Goal: Transaction & Acquisition: Purchase product/service

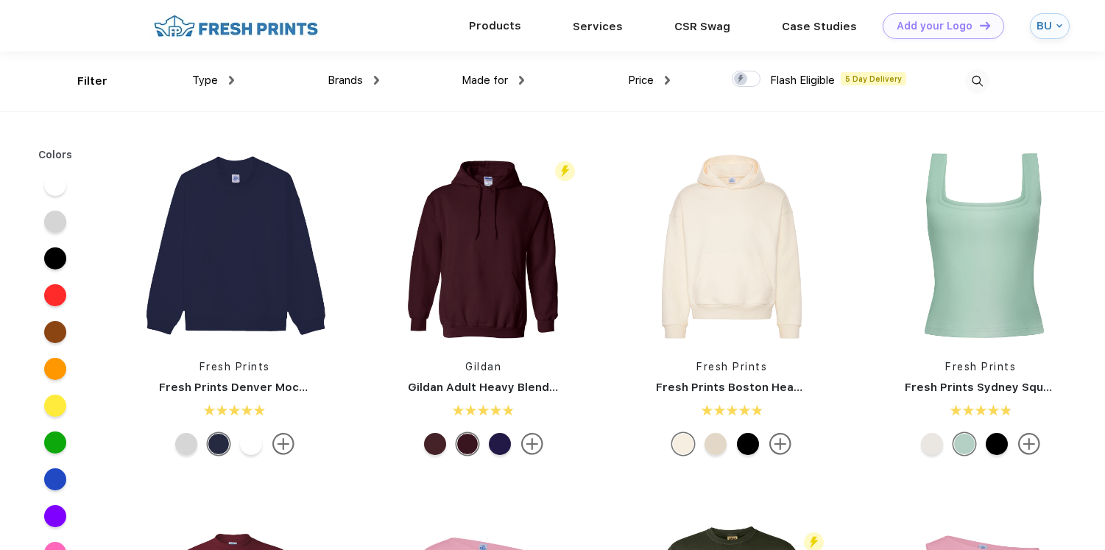
scroll to position [1, 0]
click at [255, 13] on img at bounding box center [235, 26] width 173 height 26
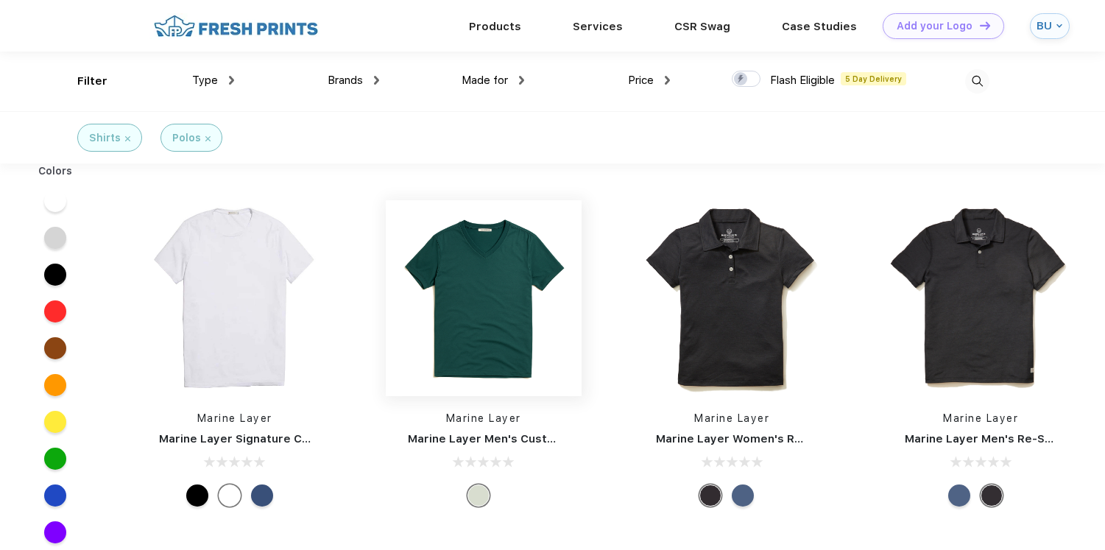
scroll to position [1, 0]
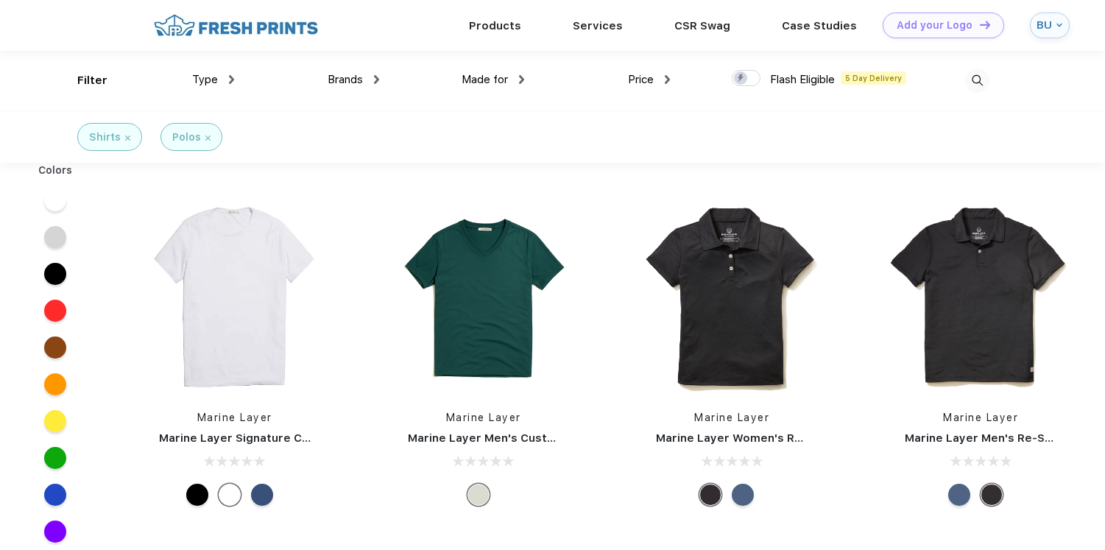
click at [497, 74] on span "Made for" at bounding box center [485, 79] width 46 height 13
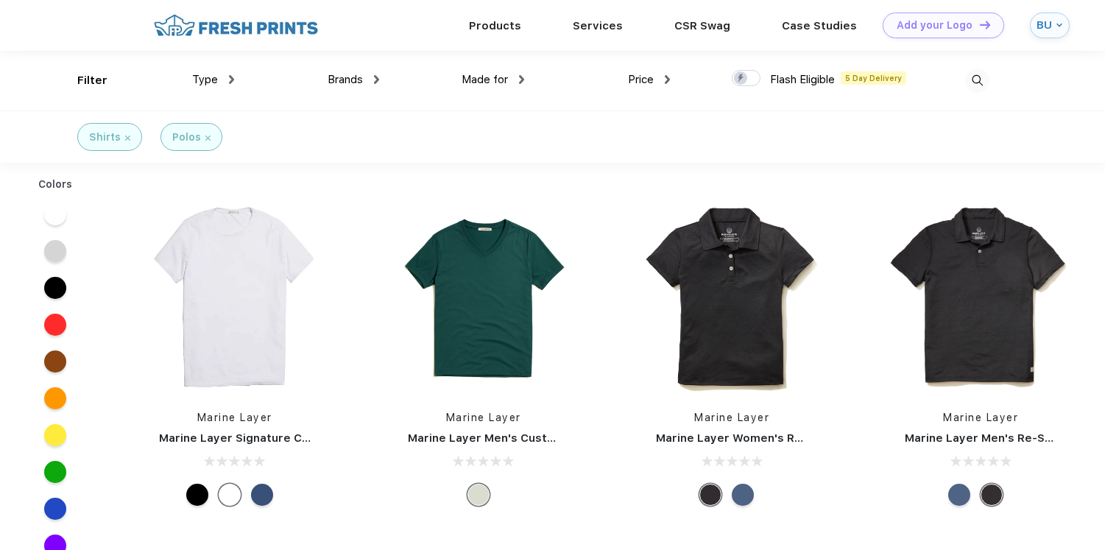
click at [501, 85] on span "Made for" at bounding box center [485, 79] width 46 height 13
click at [524, 80] on img at bounding box center [521, 79] width 5 height 9
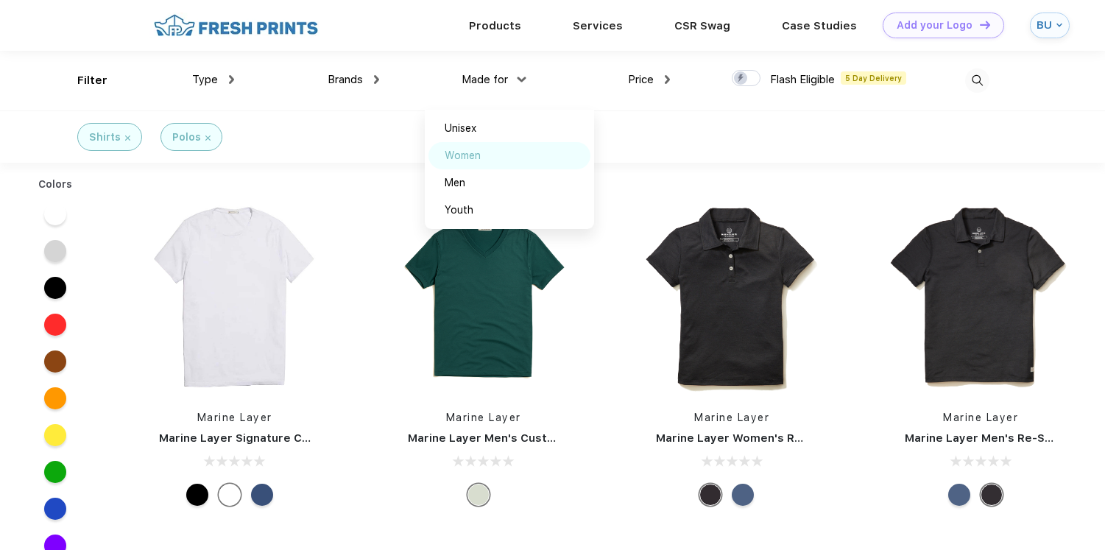
click at [464, 153] on div "Women" at bounding box center [463, 155] width 36 height 15
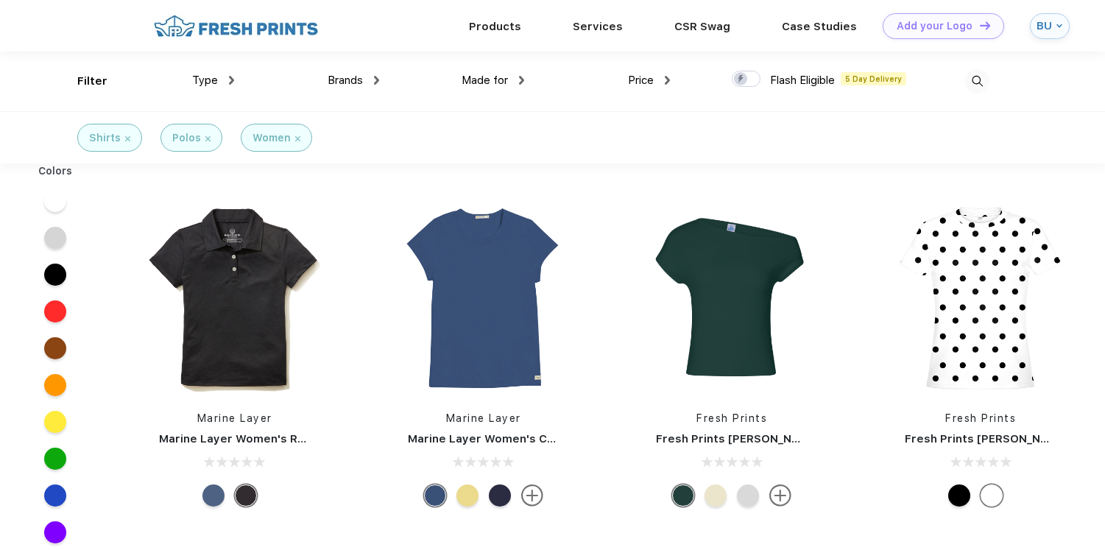
click at [226, 77] on div "Type" at bounding box center [213, 80] width 42 height 17
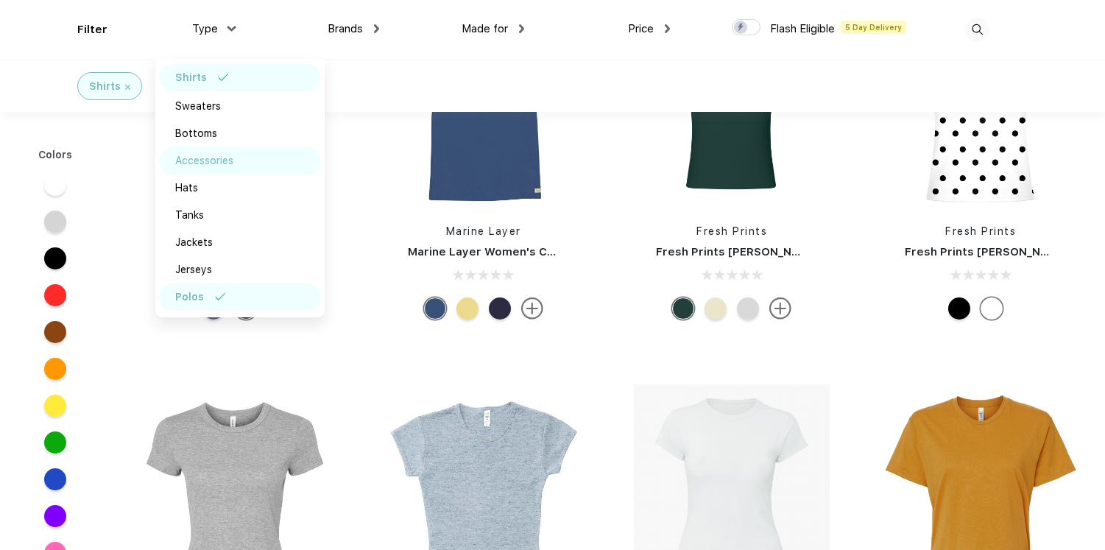
scroll to position [80, 0]
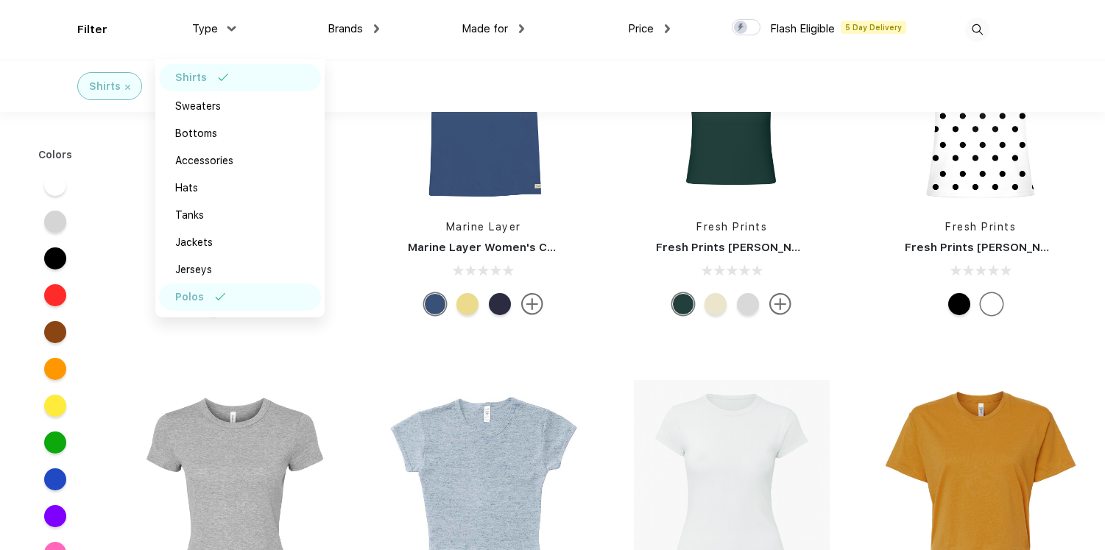
click at [253, 298] on div "Polos" at bounding box center [240, 296] width 162 height 27
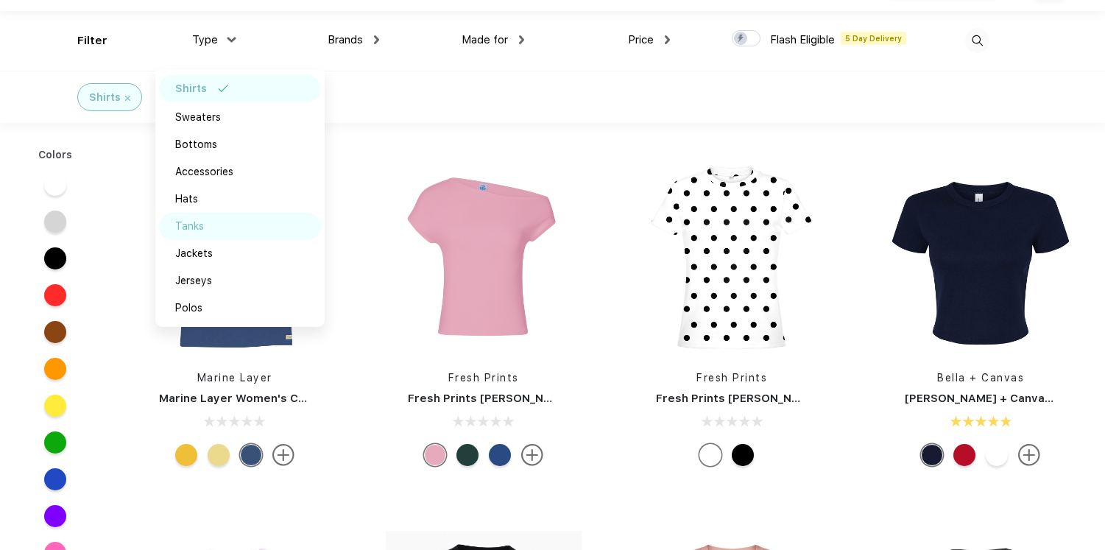
scroll to position [42, 0]
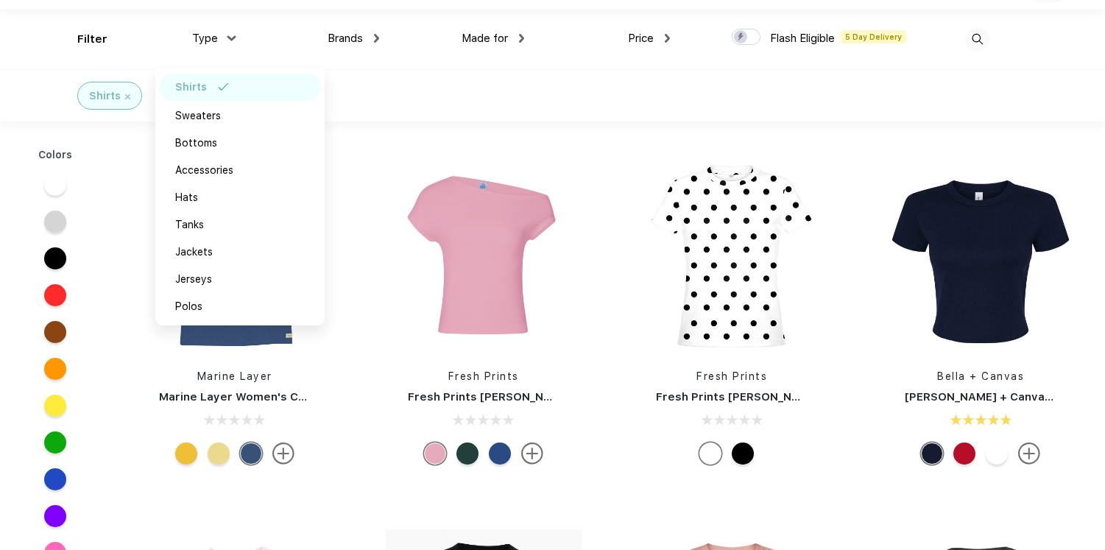
click at [401, 95] on div "Shirts Women" at bounding box center [552, 95] width 1105 height 52
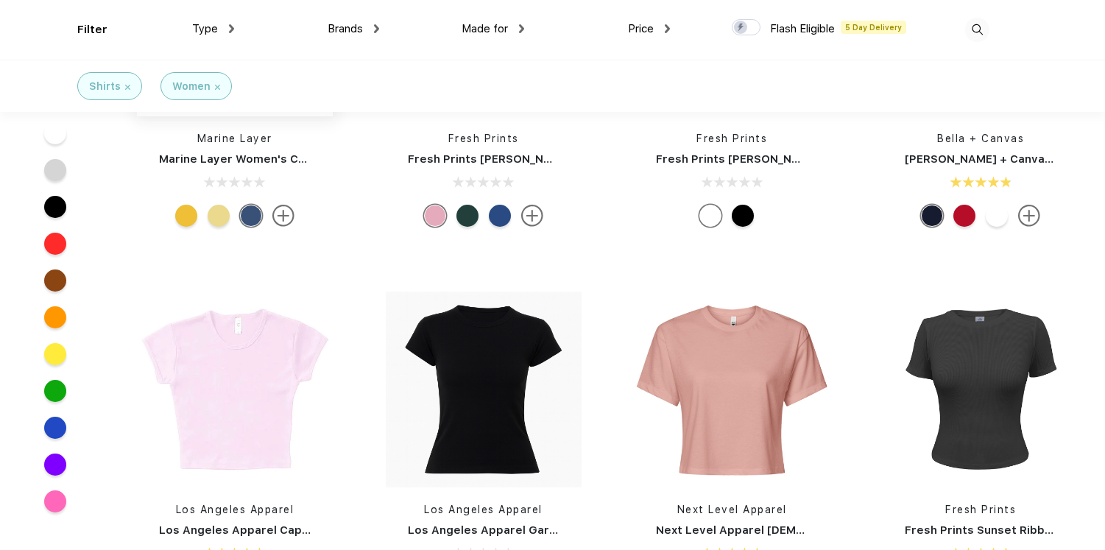
scroll to position [256, 0]
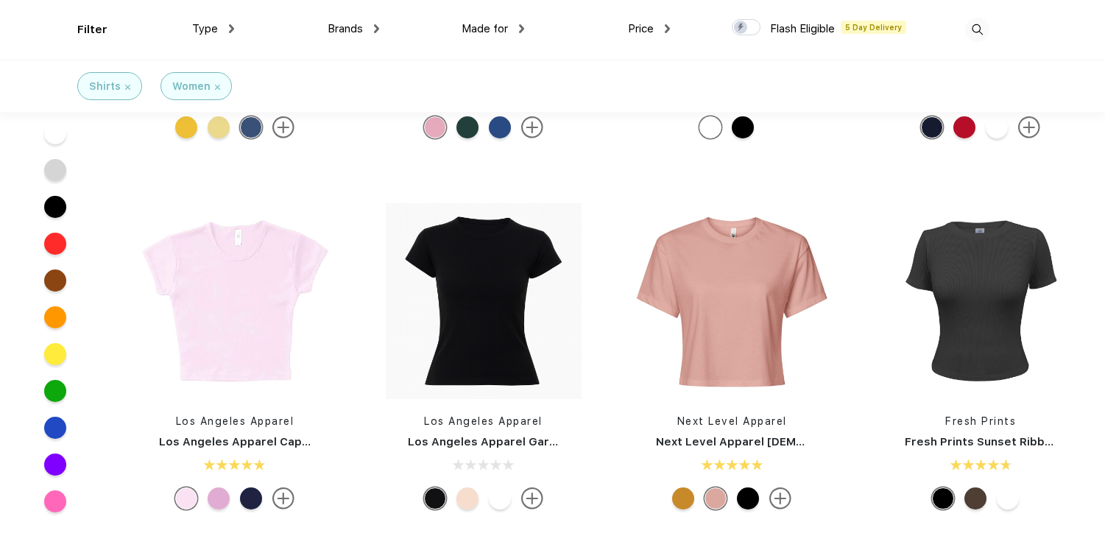
click at [249, 446] on link "Los Angeles Apparel Cap Sleeve Baby Rib Crop Top" at bounding box center [305, 441] width 292 height 13
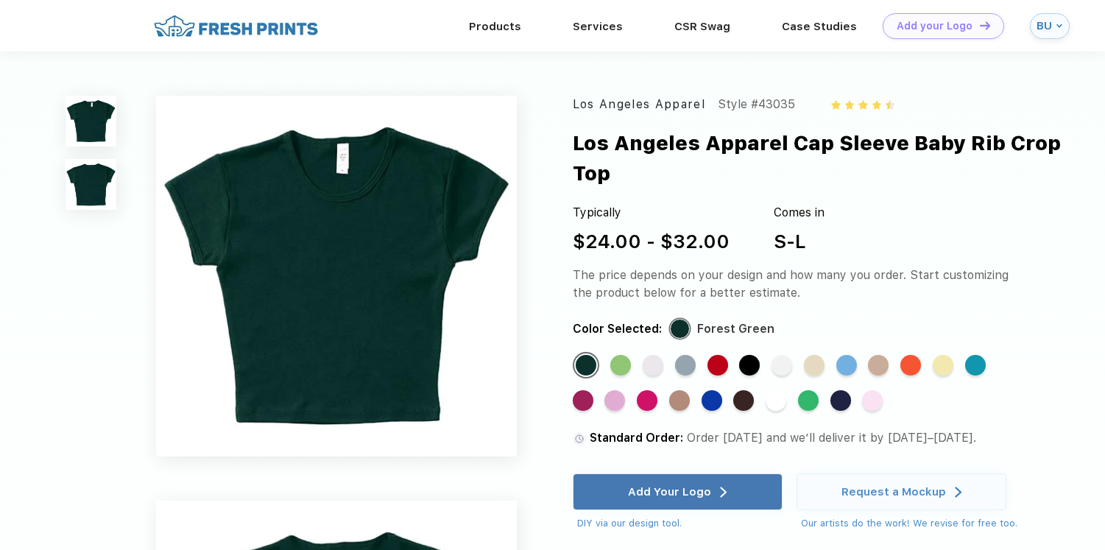
scroll to position [256, 0]
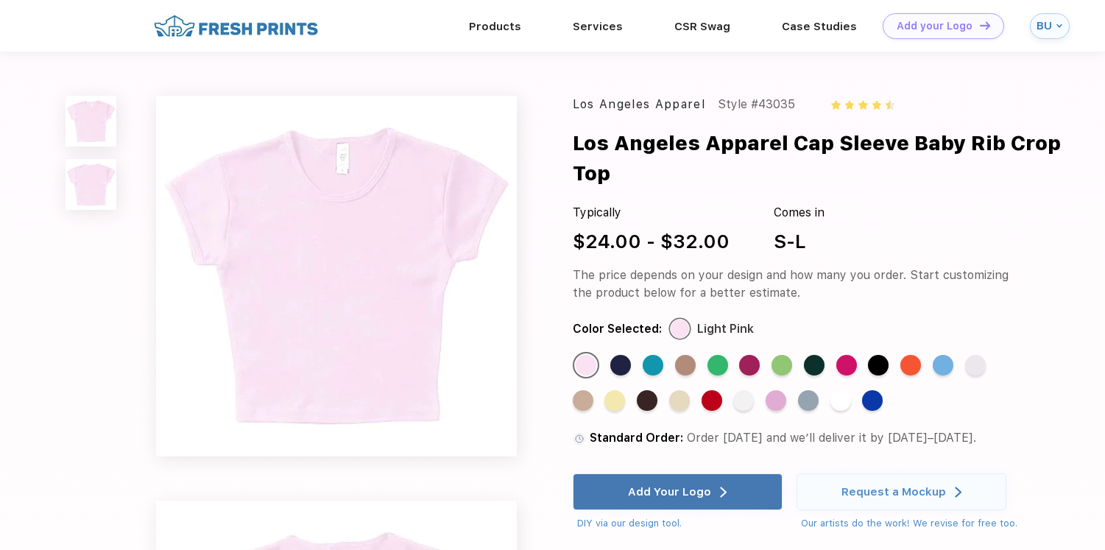
click at [376, 244] on img at bounding box center [336, 276] width 361 height 361
click at [817, 359] on div "Standard Color" at bounding box center [814, 365] width 21 height 21
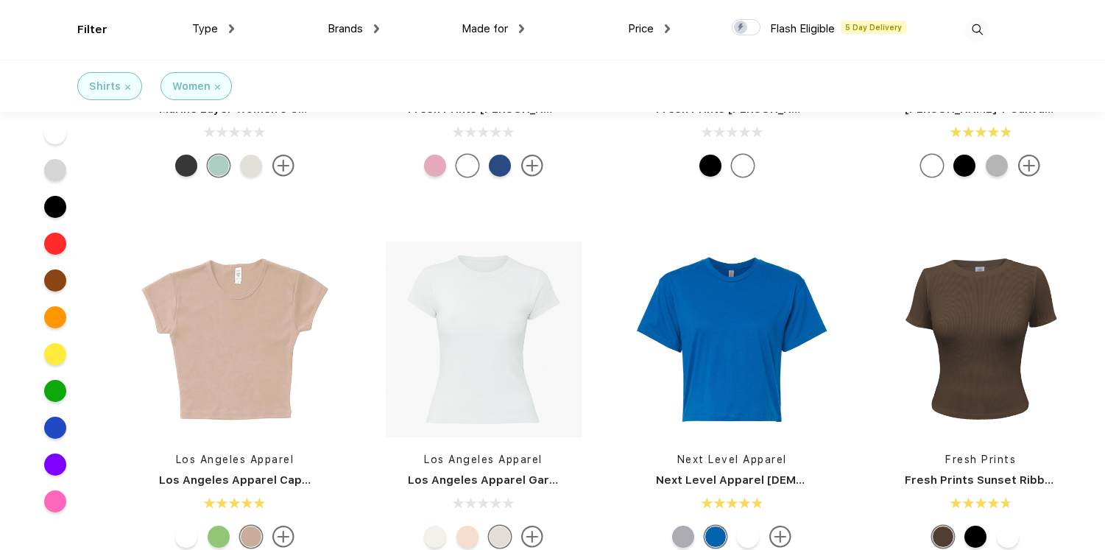
scroll to position [219, 0]
click at [990, 358] on img at bounding box center [981, 339] width 196 height 196
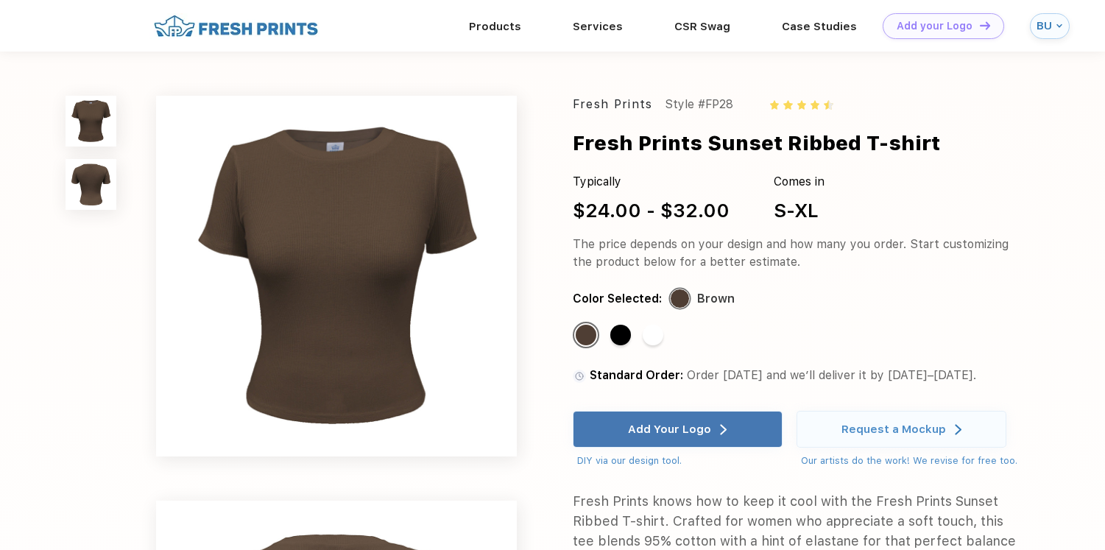
scroll to position [219, 0]
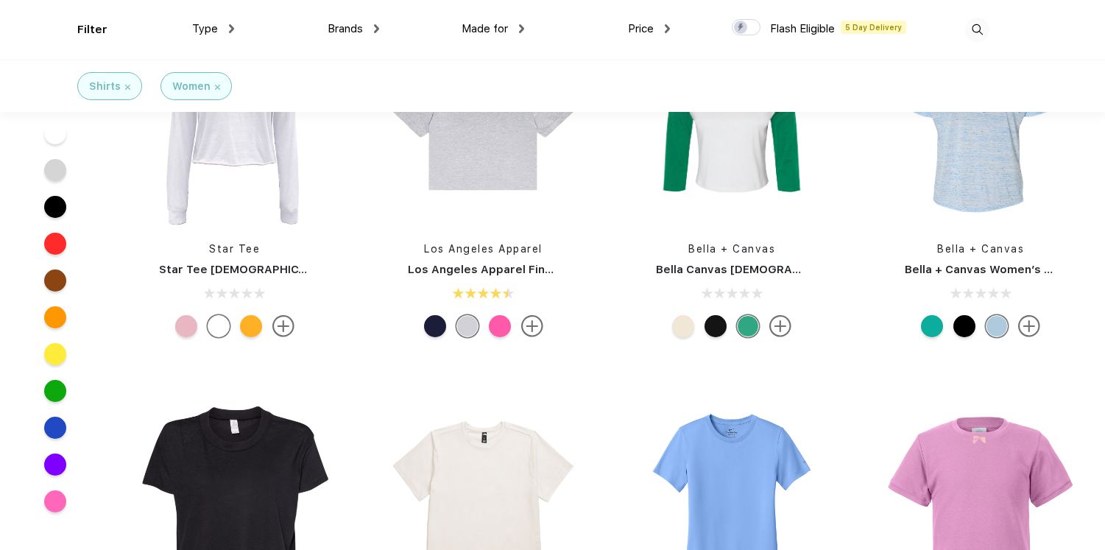
scroll to position [1657, 0]
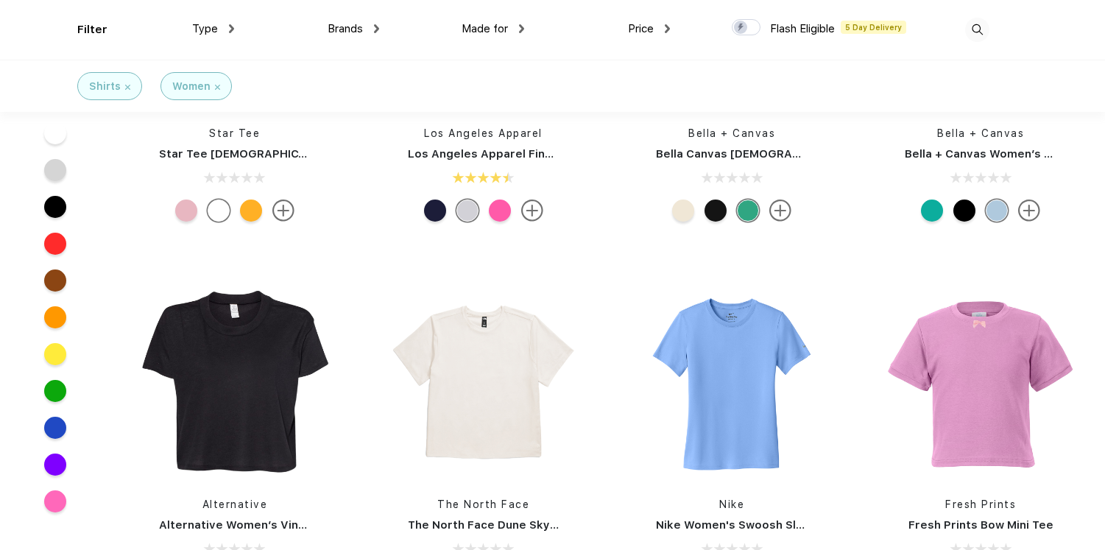
click at [356, 37] on div "Brands Most Popular Brands Moleskine Hydroflask Marine Layer S'well Vineyard Vi…" at bounding box center [306, 30] width 145 height 60
click at [351, 29] on span "Brands" at bounding box center [345, 28] width 35 height 13
click at [376, 29] on img at bounding box center [376, 28] width 5 height 9
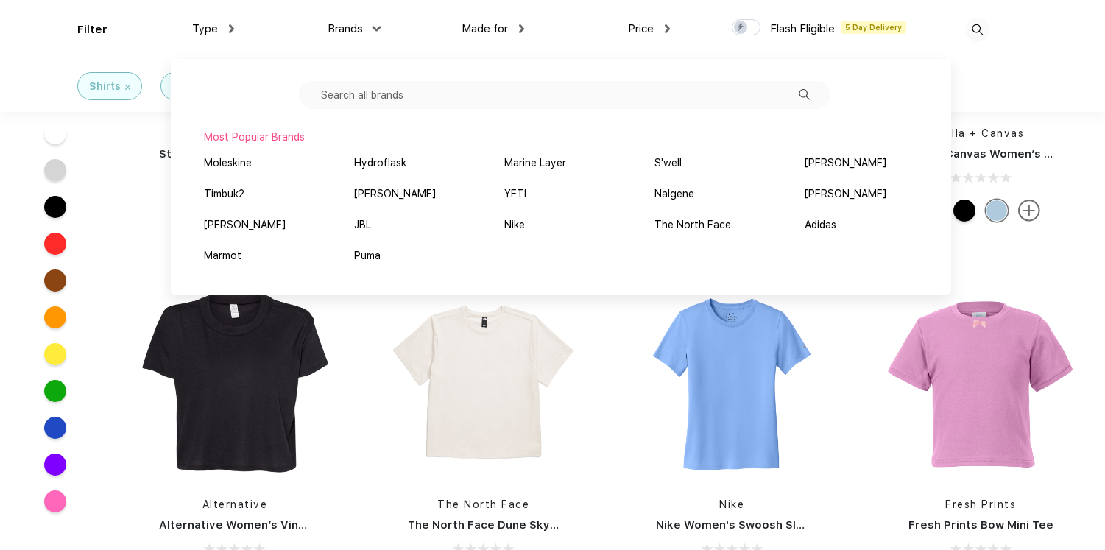
click at [395, 99] on input "text" at bounding box center [565, 95] width 532 height 28
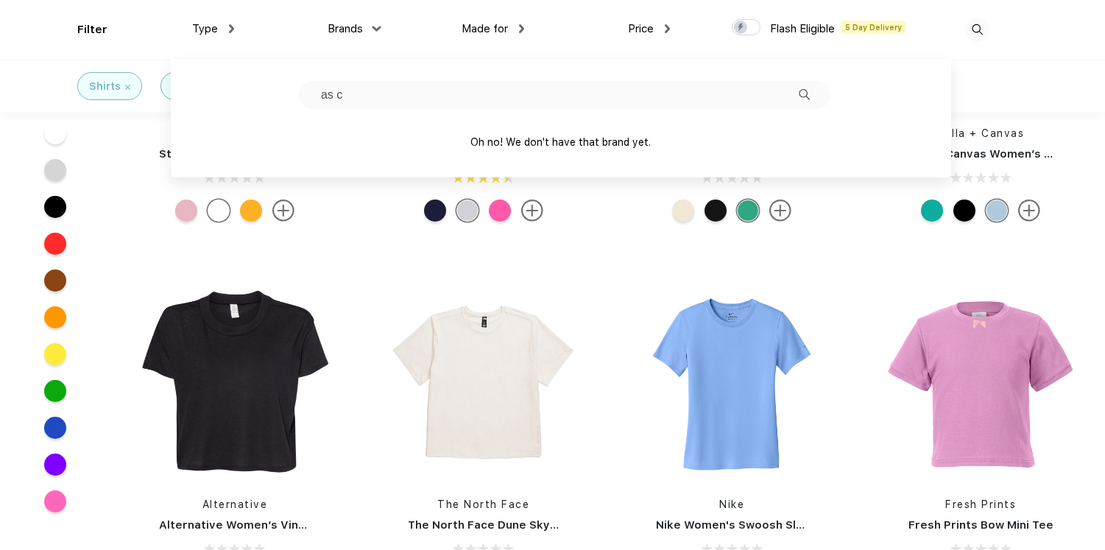
click at [344, 100] on input "as c" at bounding box center [565, 95] width 532 height 28
type input "los"
click at [268, 147] on div "Los Angeles Apparel" at bounding box center [251, 143] width 94 height 15
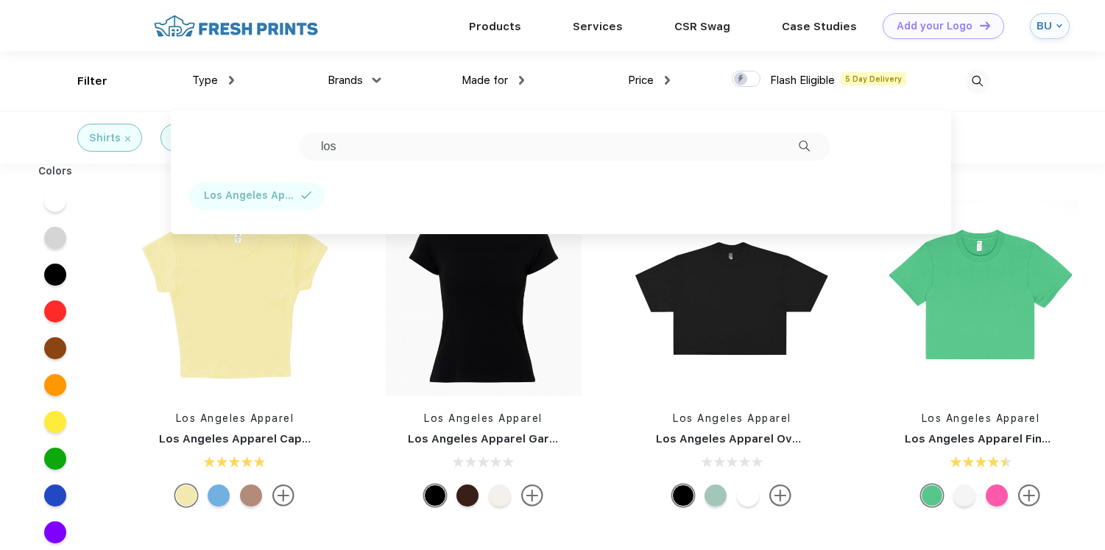
click at [1016, 131] on div "Shirts Women Los Angeles Apparel" at bounding box center [552, 137] width 1105 height 52
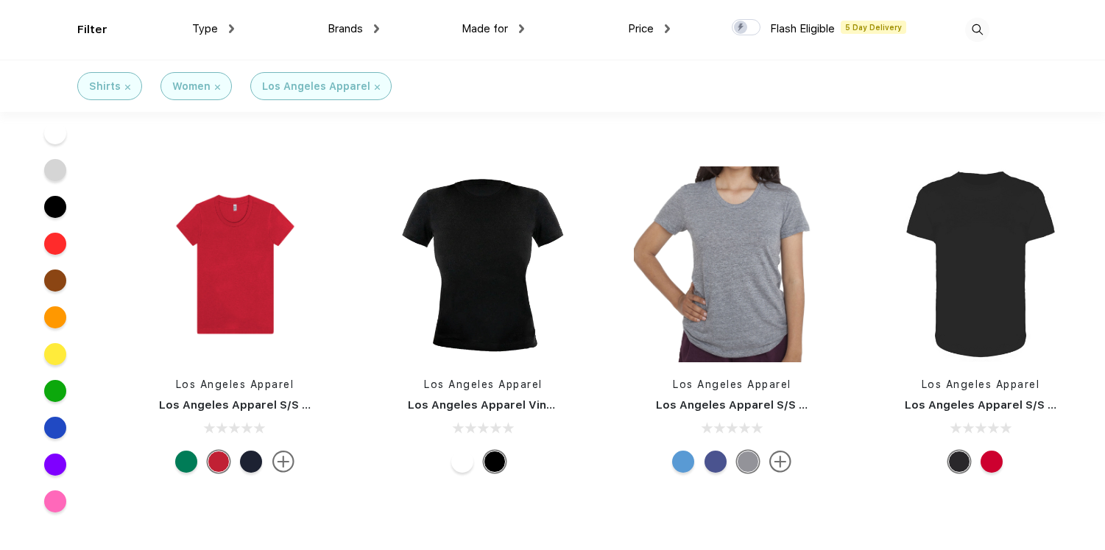
scroll to position [294, 0]
click at [375, 86] on img at bounding box center [377, 87] width 5 height 5
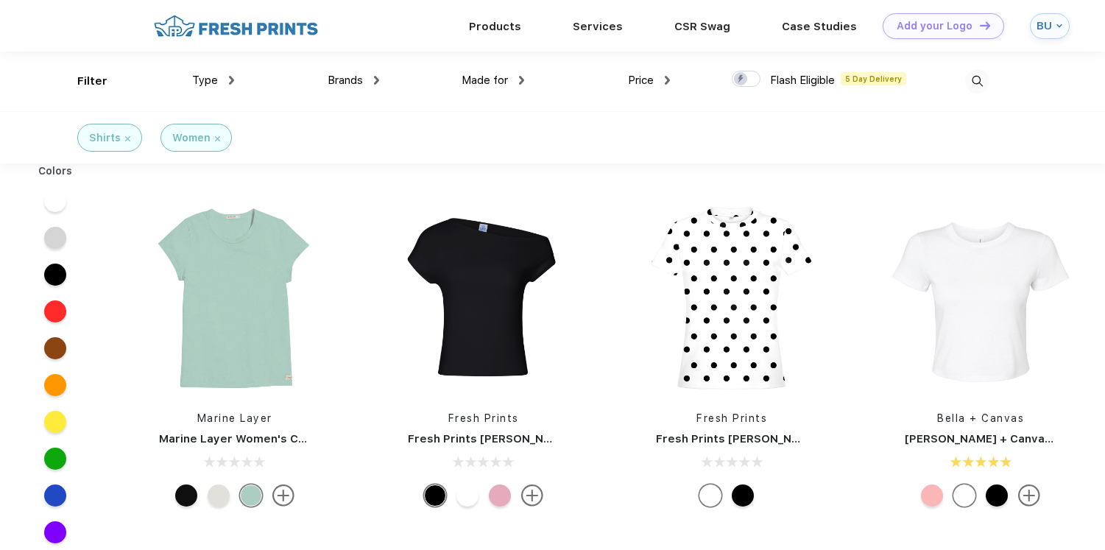
click at [934, 439] on link "Bella + Canvas Ladies' Micro Ribbed Baby Tee" at bounding box center [1111, 438] width 412 height 13
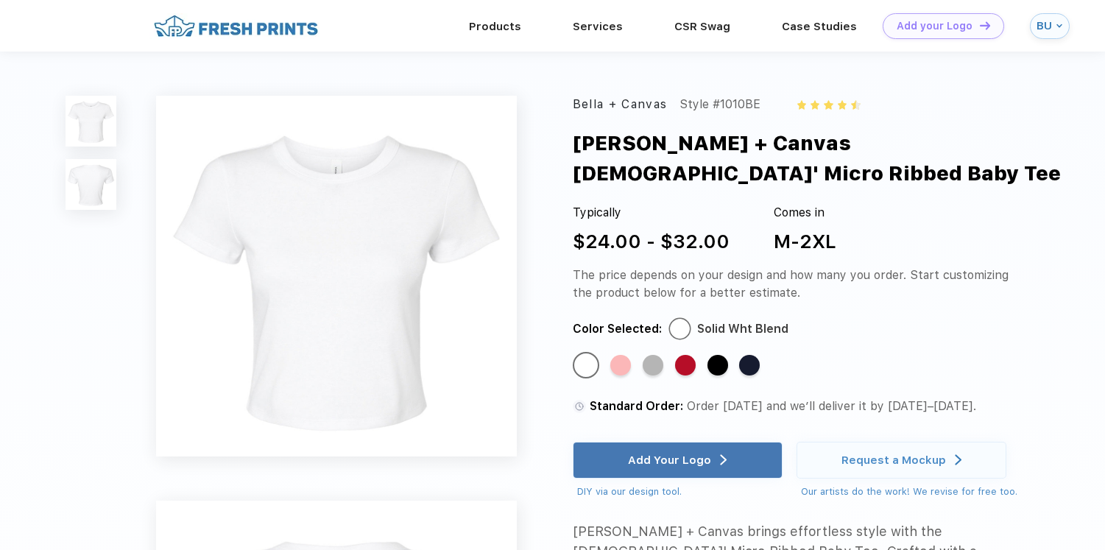
click at [92, 186] on img at bounding box center [91, 184] width 51 height 51
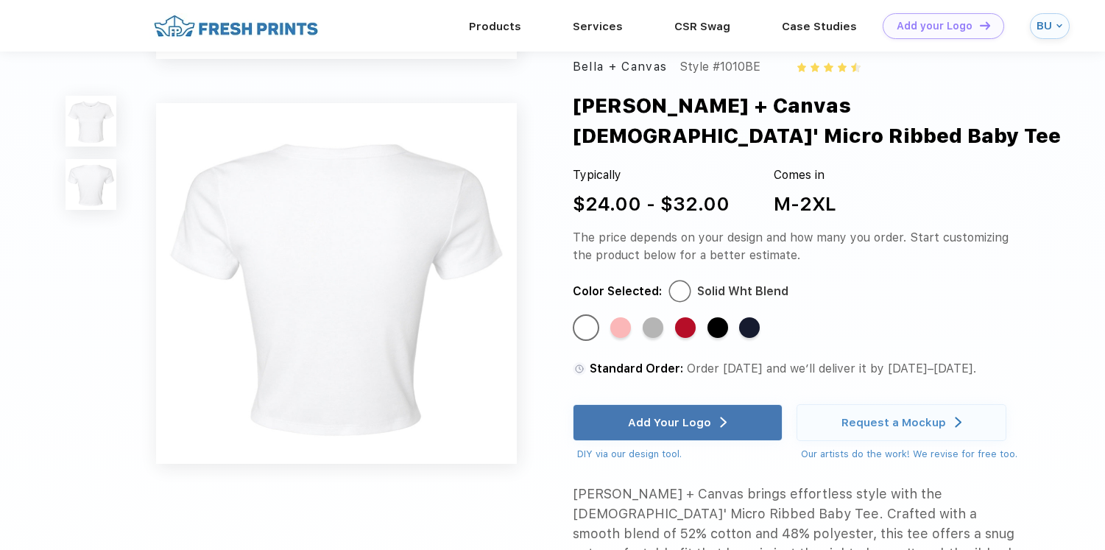
scroll to position [348, 0]
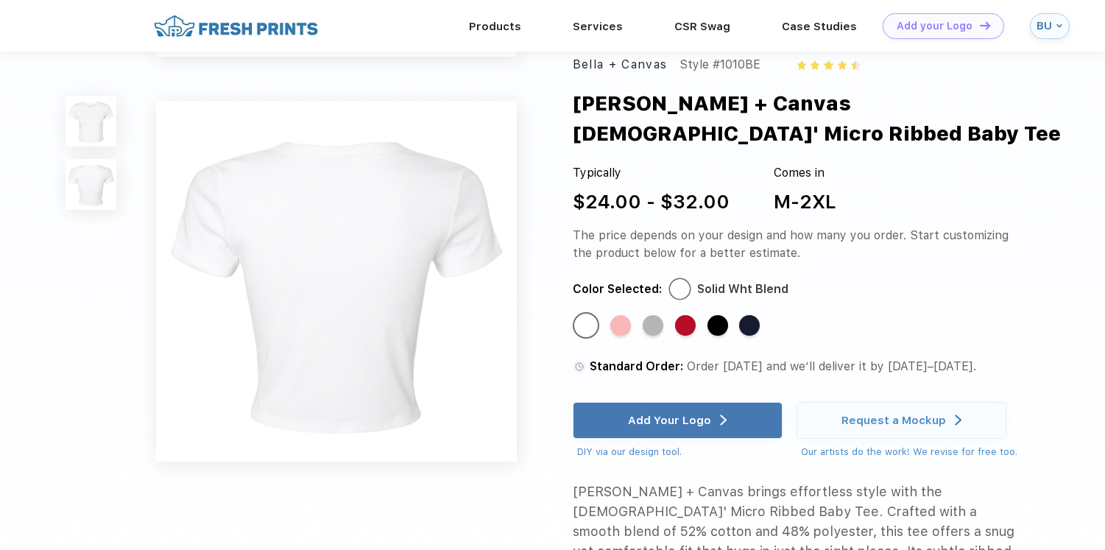
click at [315, 295] on img at bounding box center [336, 281] width 361 height 361
click at [750, 335] on div "Standard Color" at bounding box center [749, 325] width 21 height 21
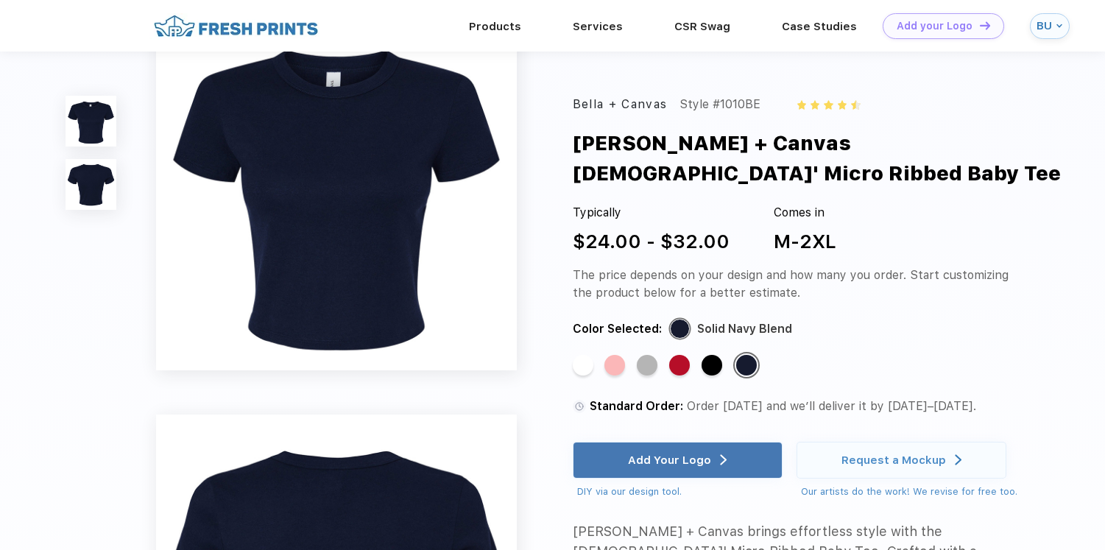
scroll to position [0, 0]
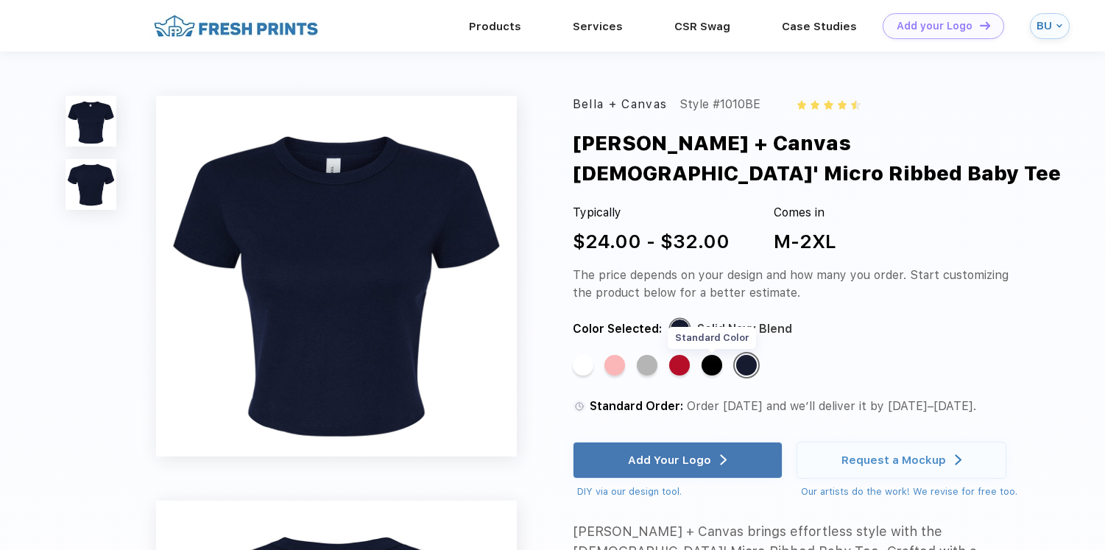
click at [711, 355] on div "Standard Color" at bounding box center [712, 365] width 21 height 21
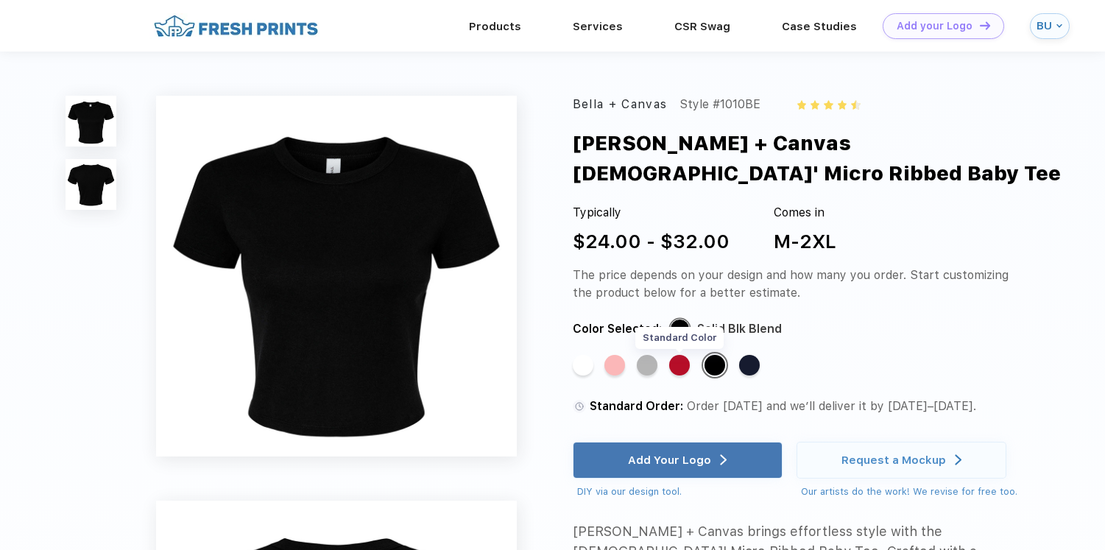
click at [683, 355] on div "Standard Color" at bounding box center [679, 365] width 21 height 21
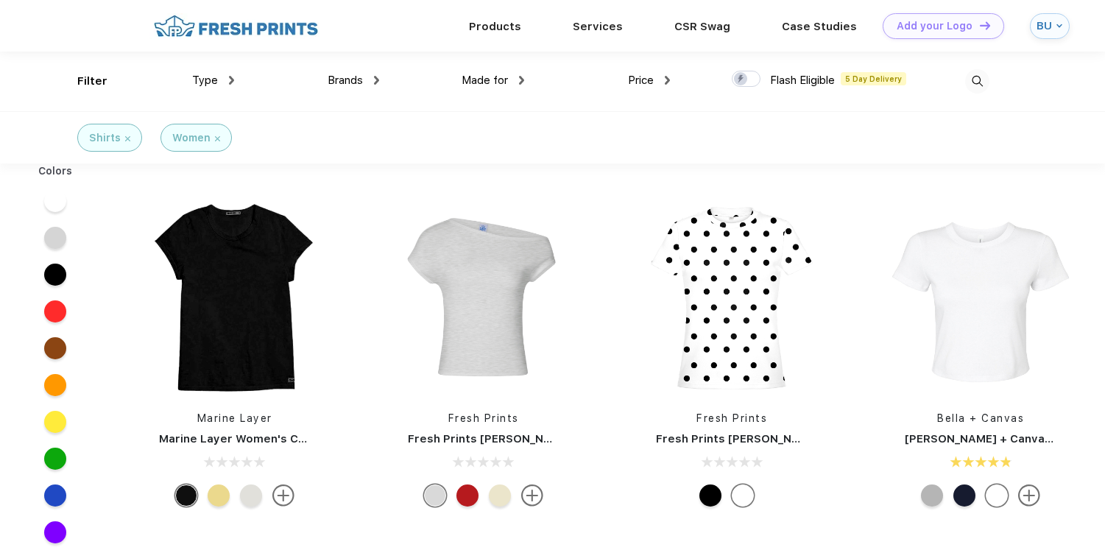
scroll to position [1, 0]
click at [52, 457] on div at bounding box center [55, 458] width 22 height 22
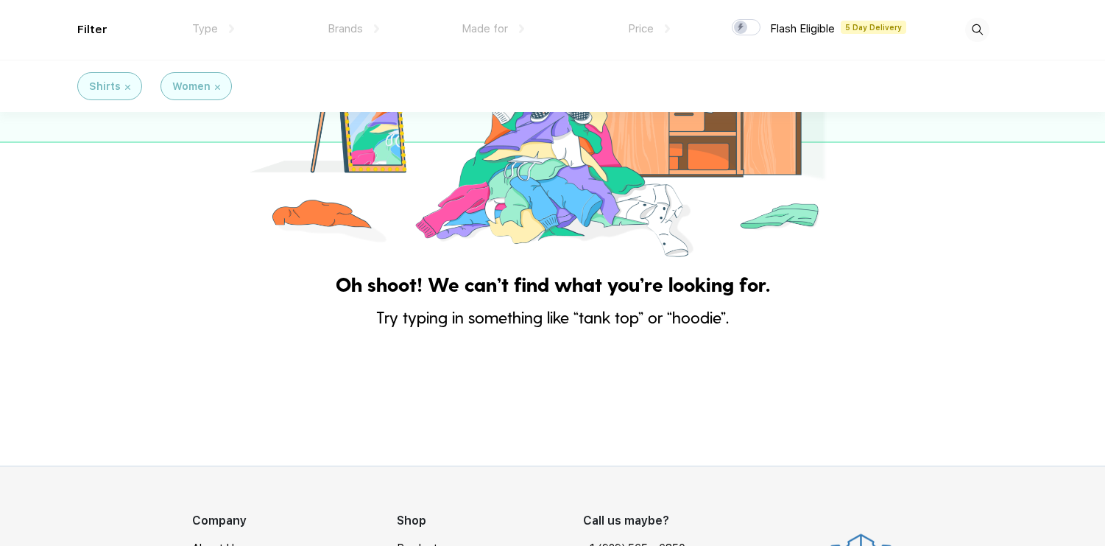
scroll to position [149, 0]
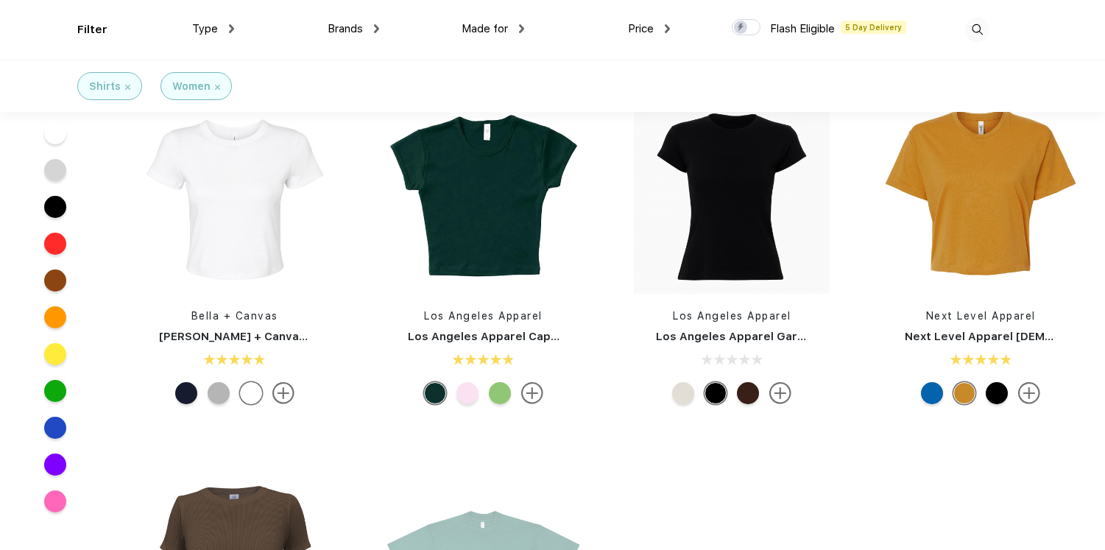
scroll to position [380, 0]
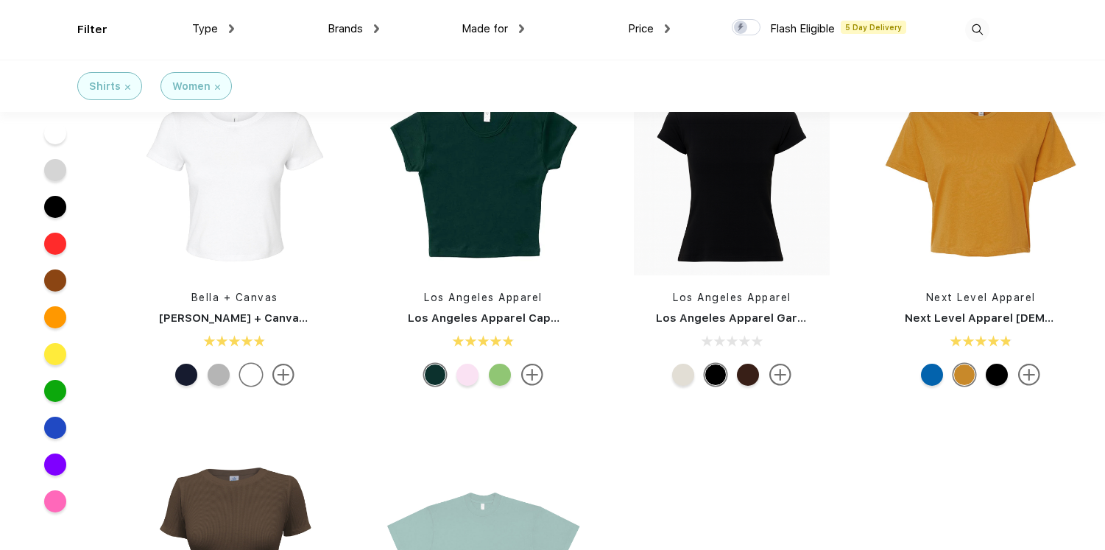
click at [479, 313] on link "Los Angeles Apparel Cap Sleeve Baby Rib Crop Top" at bounding box center [554, 317] width 292 height 13
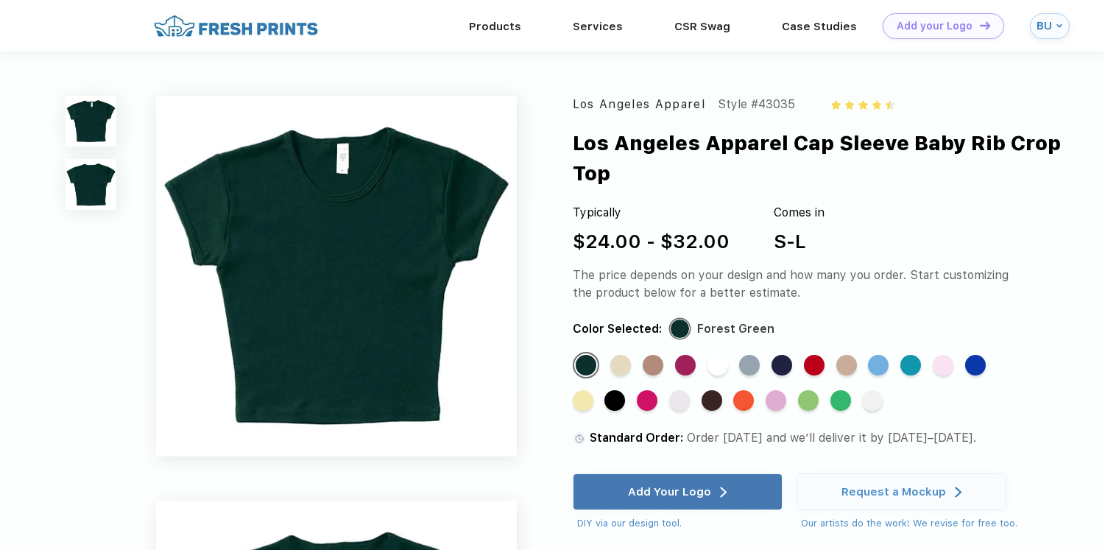
click at [376, 283] on img at bounding box center [336, 276] width 361 height 361
click at [91, 169] on img at bounding box center [91, 184] width 51 height 51
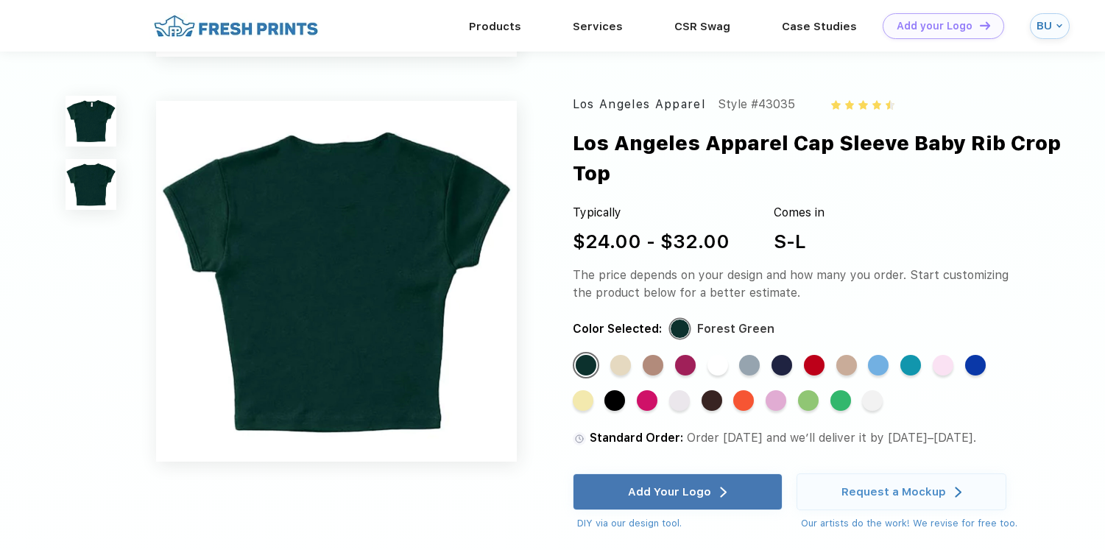
click at [100, 108] on img at bounding box center [91, 121] width 51 height 51
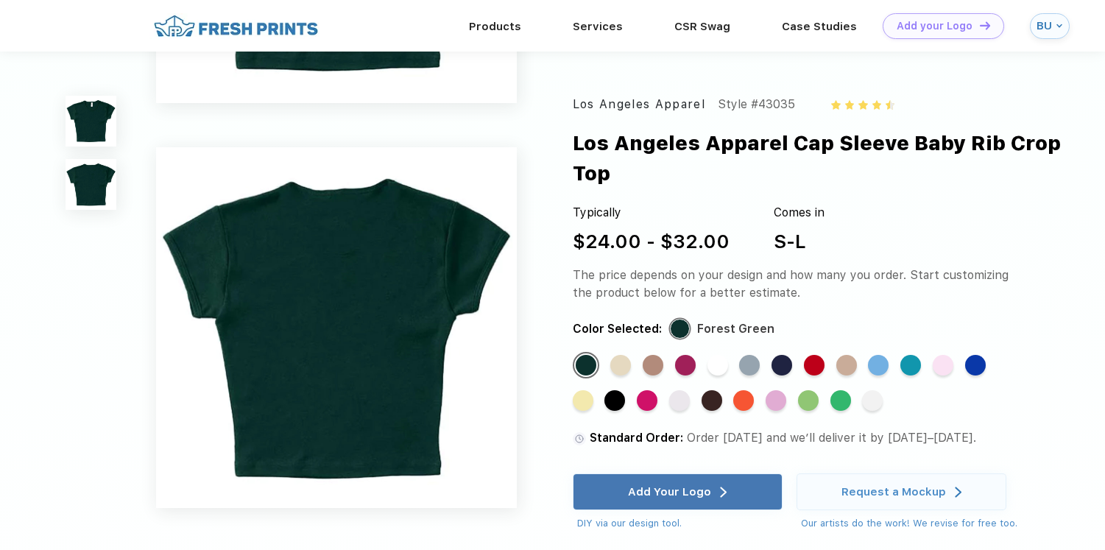
scroll to position [316, 0]
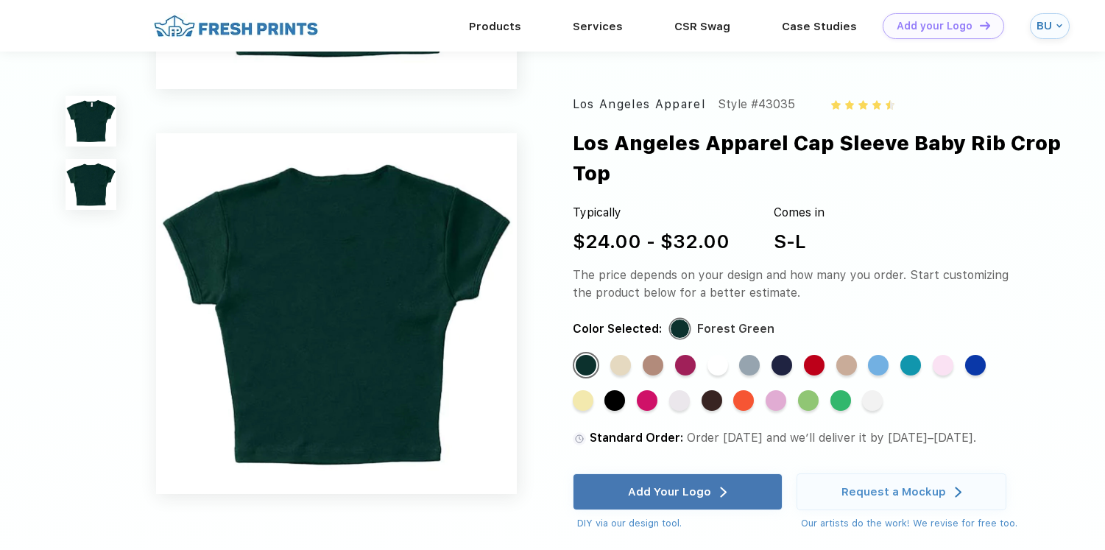
click at [645, 527] on div "DIY via our design tool." at bounding box center [679, 523] width 205 height 15
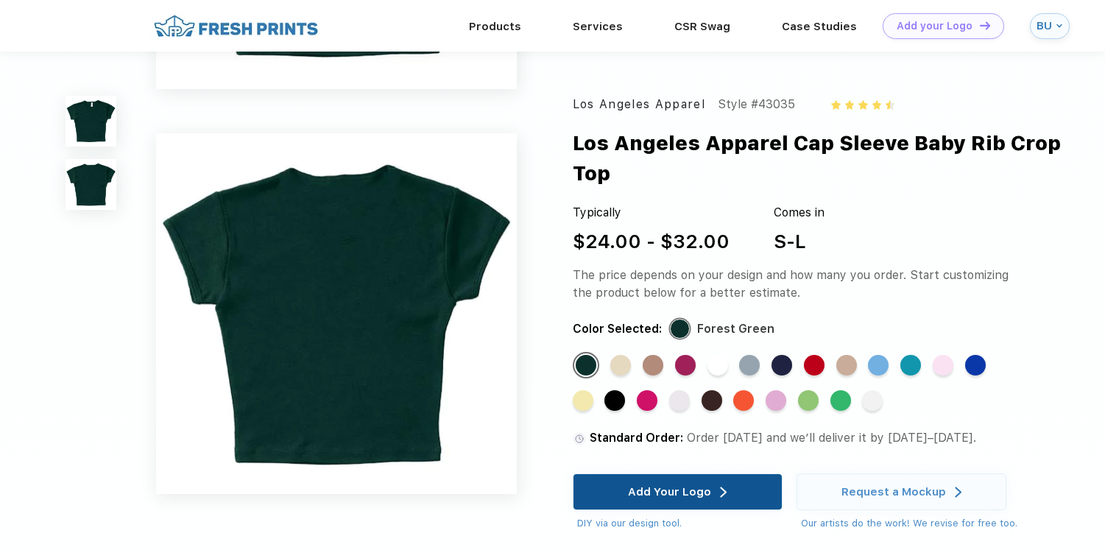
click at [661, 498] on div "Add Your Logo" at bounding box center [669, 491] width 83 height 15
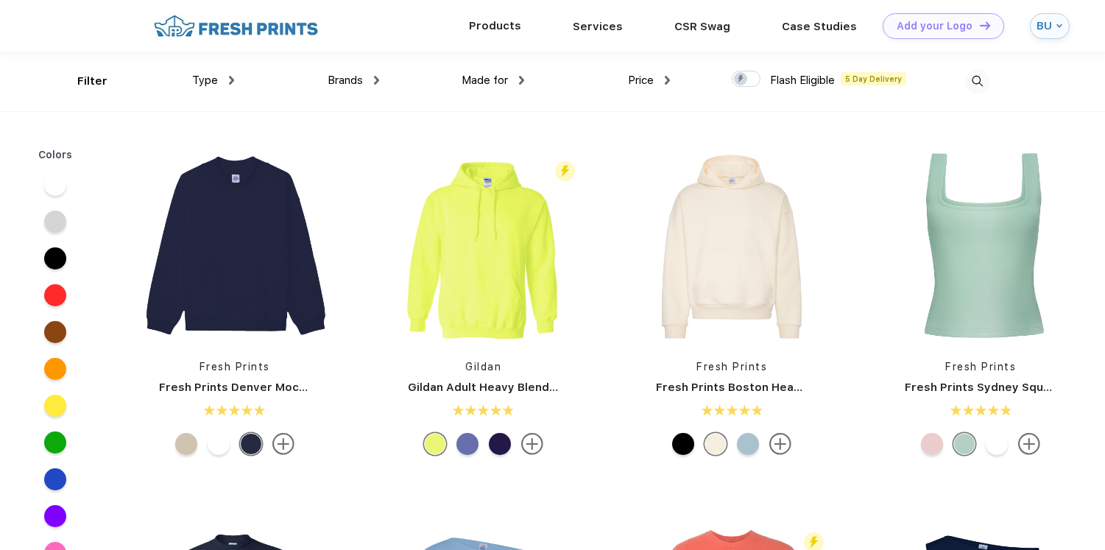
scroll to position [1, 0]
click at [247, 82] on div "Brands Most Popular Brands Moleskine Hydroflask Marine Layer S'well Vineyard Vi…" at bounding box center [306, 81] width 145 height 60
click at [213, 82] on span "Type" at bounding box center [205, 79] width 26 height 13
click at [220, 74] on div "Type" at bounding box center [213, 79] width 42 height 17
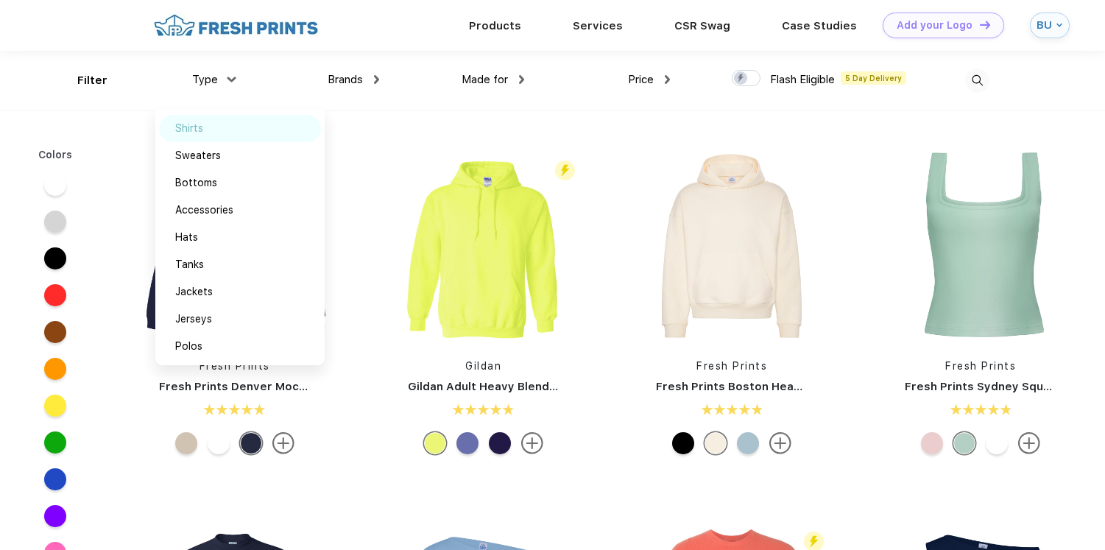
click at [193, 126] on div "Shirts" at bounding box center [189, 128] width 28 height 15
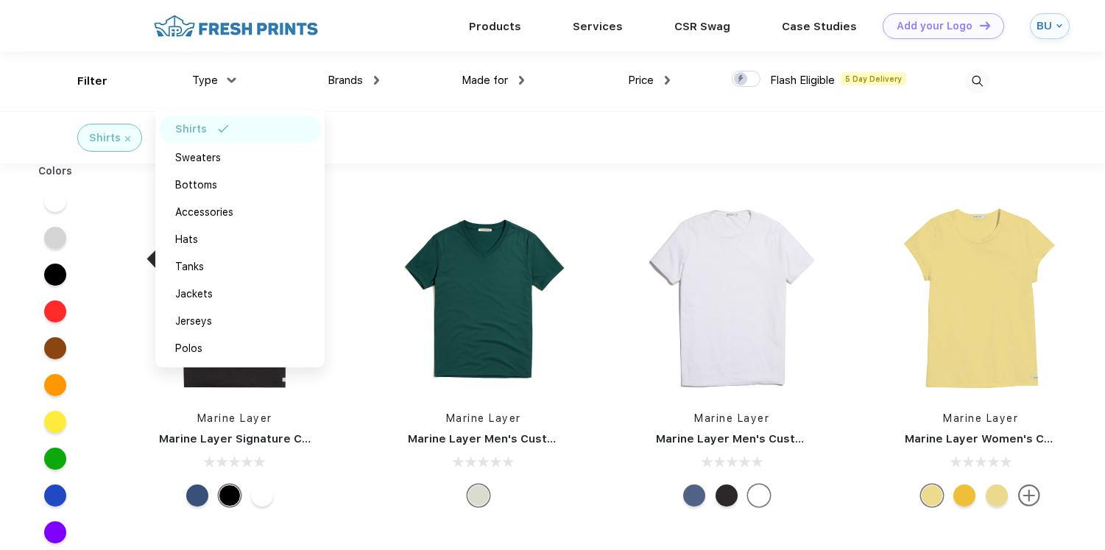
click at [381, 112] on div "Shirts" at bounding box center [552, 137] width 1105 height 52
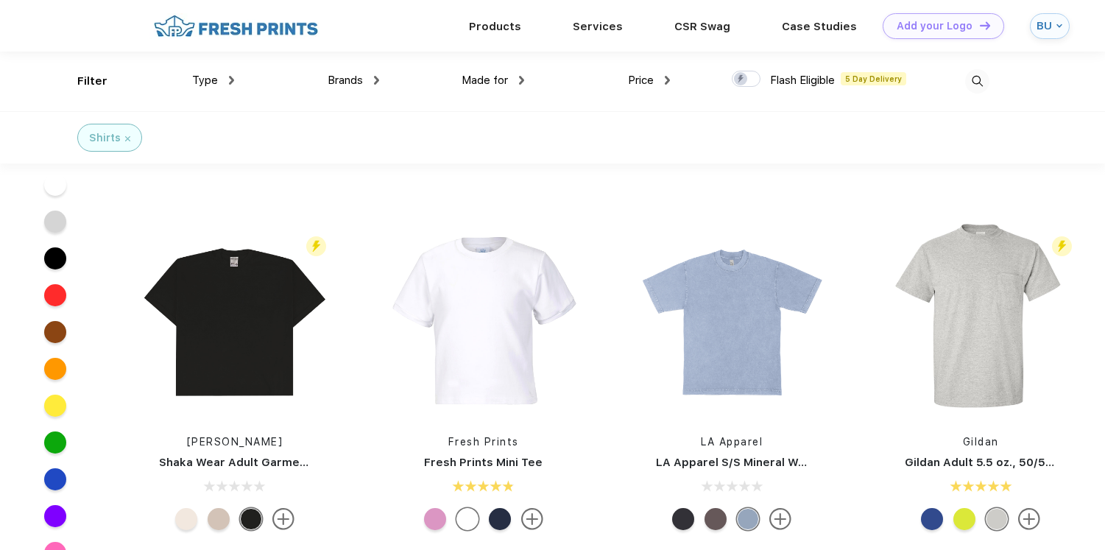
scroll to position [1275, 0]
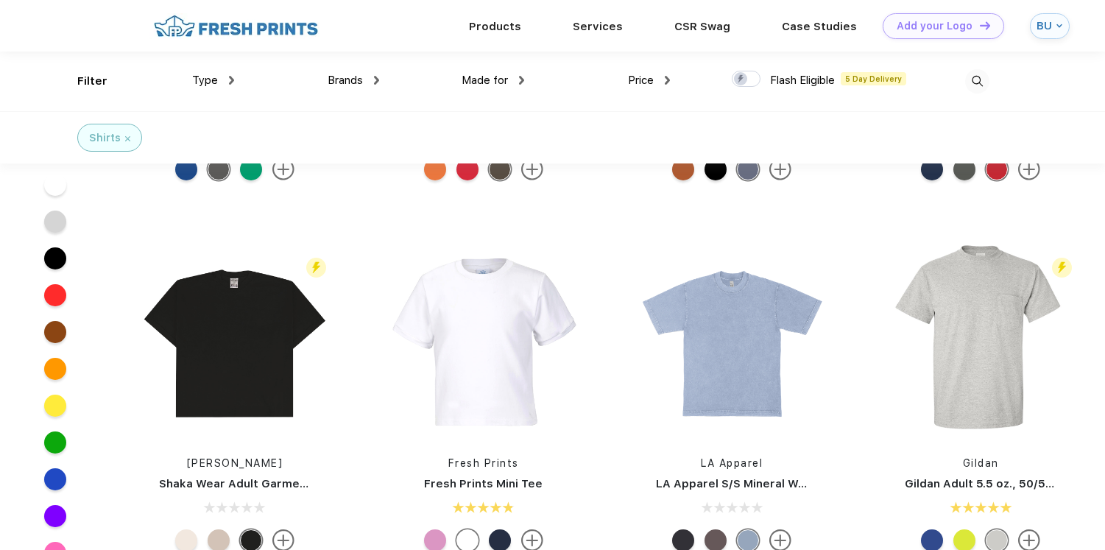
click at [49, 442] on div at bounding box center [55, 442] width 22 height 22
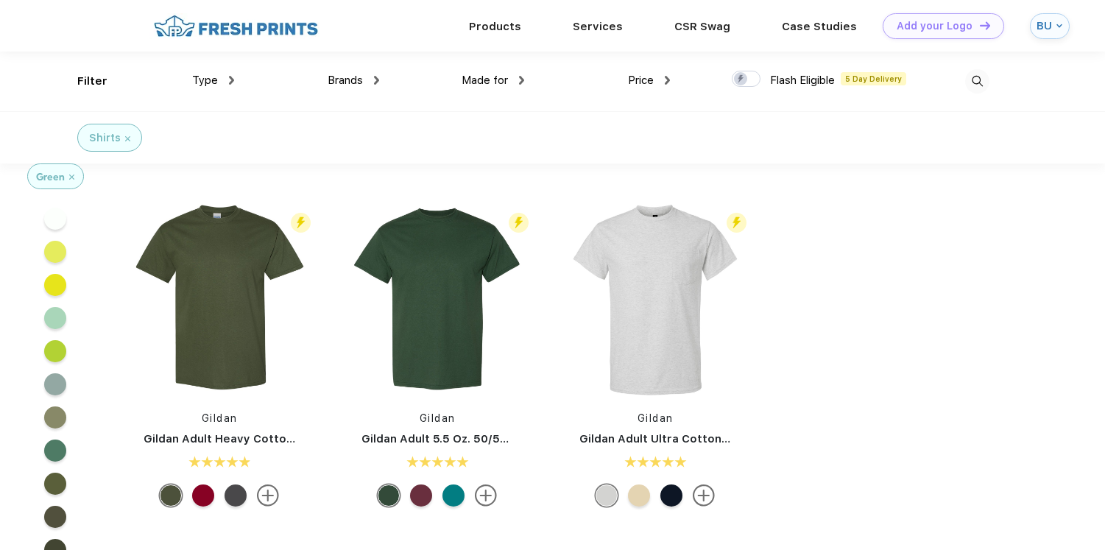
click at [71, 178] on img at bounding box center [71, 177] width 5 height 5
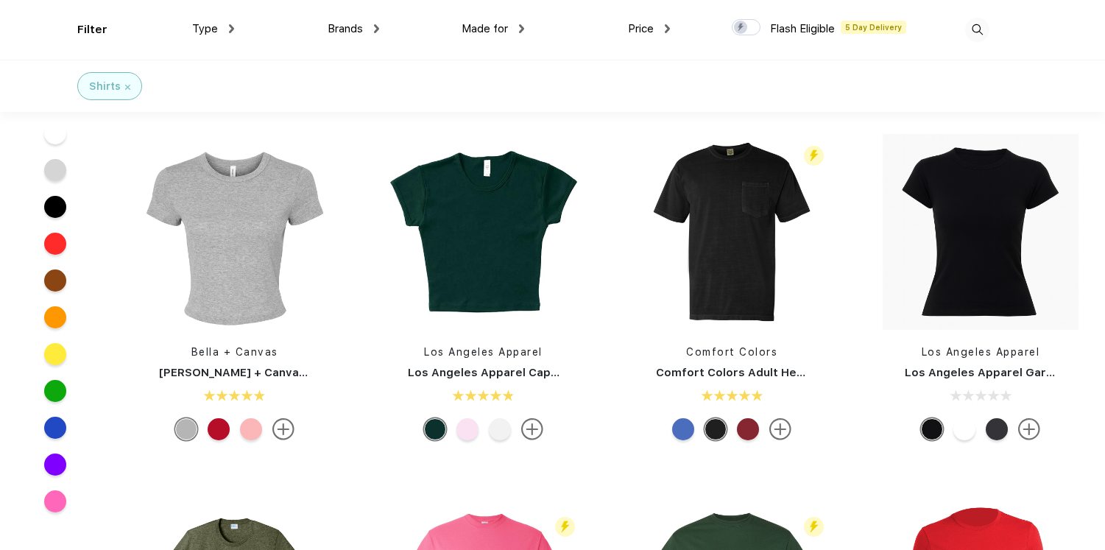
scroll to position [700, 0]
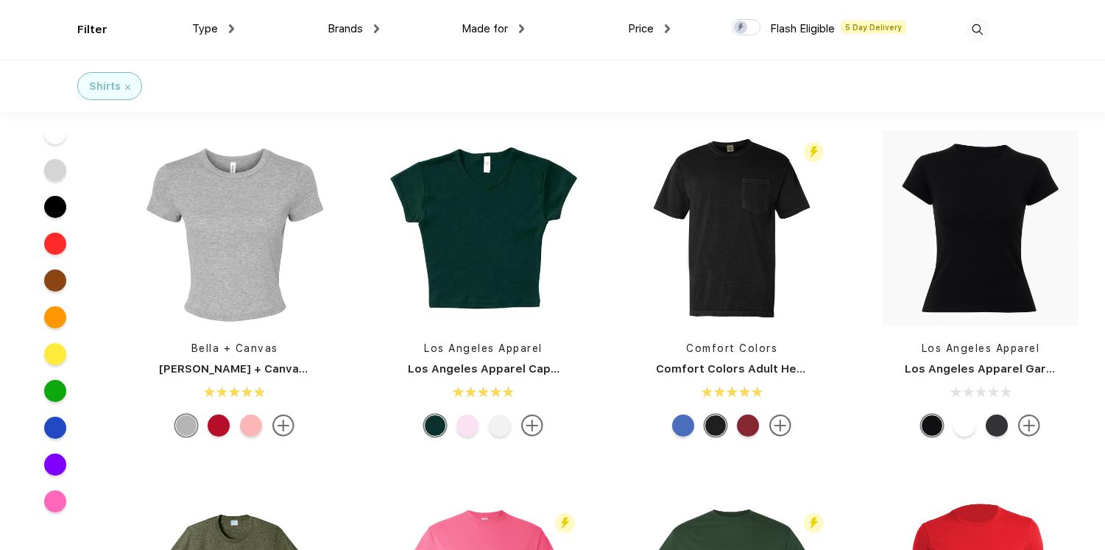
click at [956, 423] on div at bounding box center [965, 426] width 22 height 22
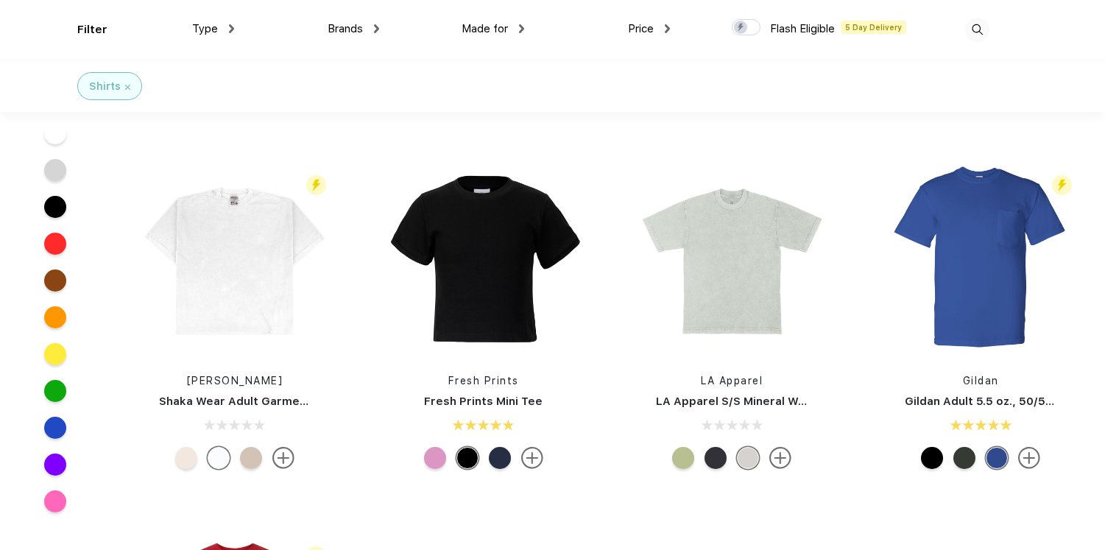
scroll to position [1437, 0]
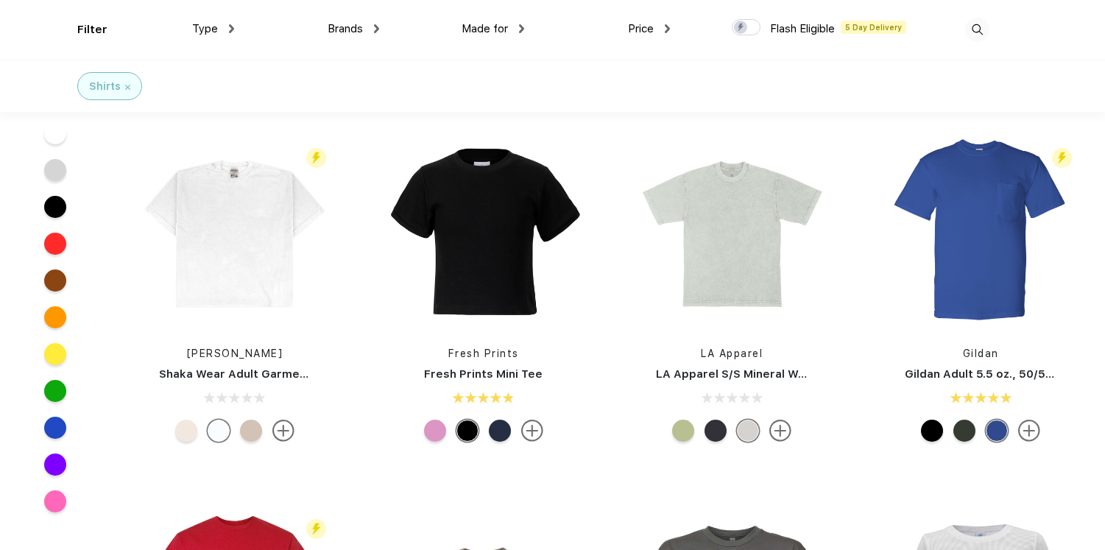
click at [783, 434] on img at bounding box center [780, 431] width 22 height 22
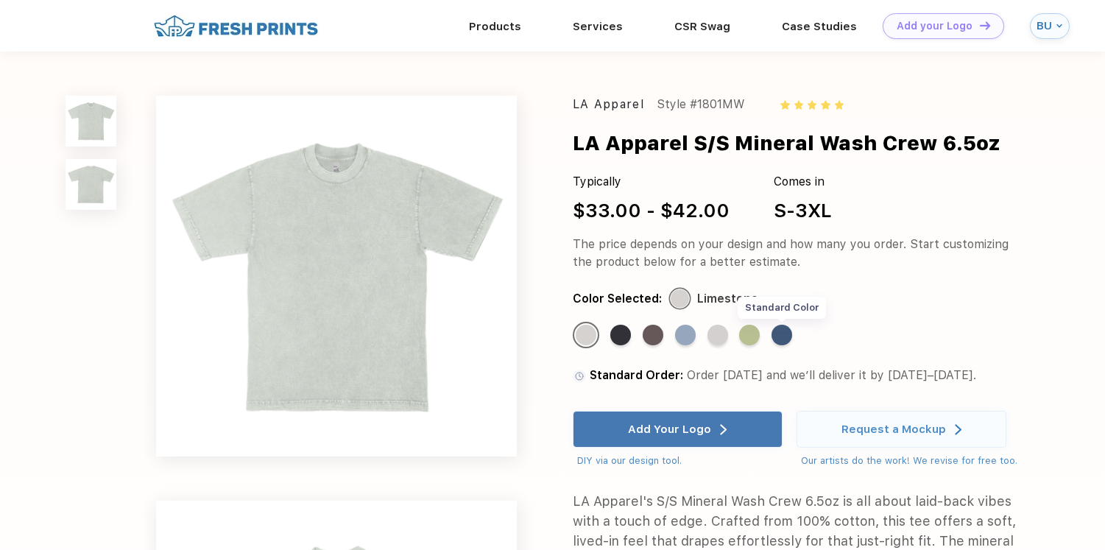
click at [788, 331] on div "Standard Color" at bounding box center [782, 335] width 21 height 21
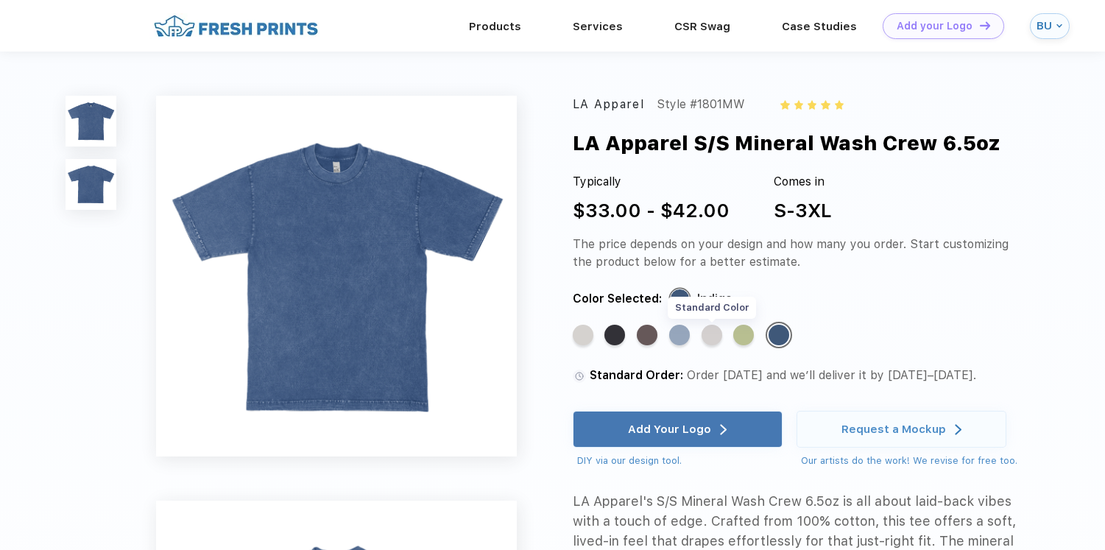
click at [713, 339] on div "Standard Color" at bounding box center [712, 335] width 21 height 21
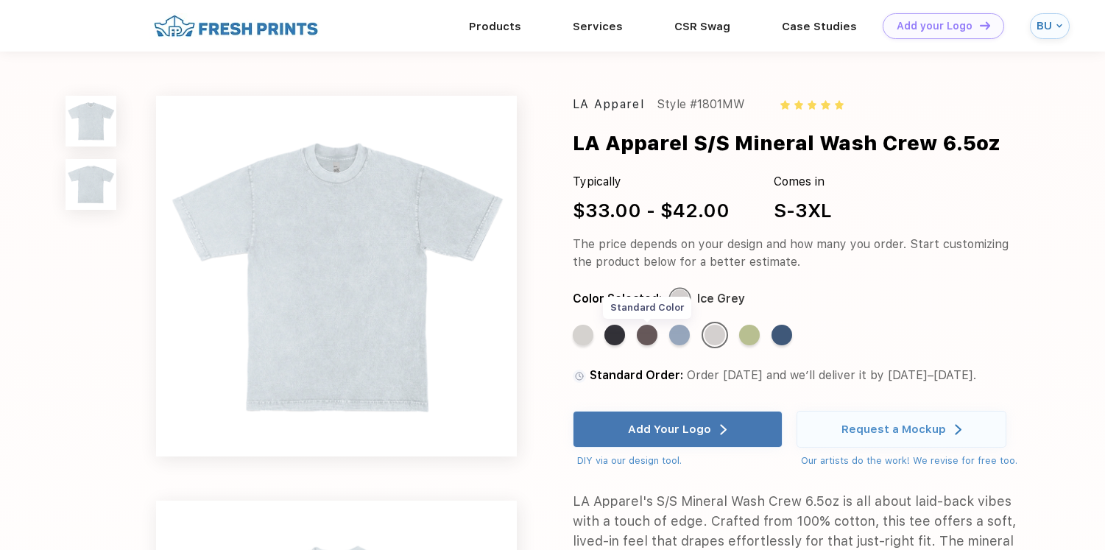
click at [644, 336] on div "Standard Color" at bounding box center [647, 335] width 21 height 21
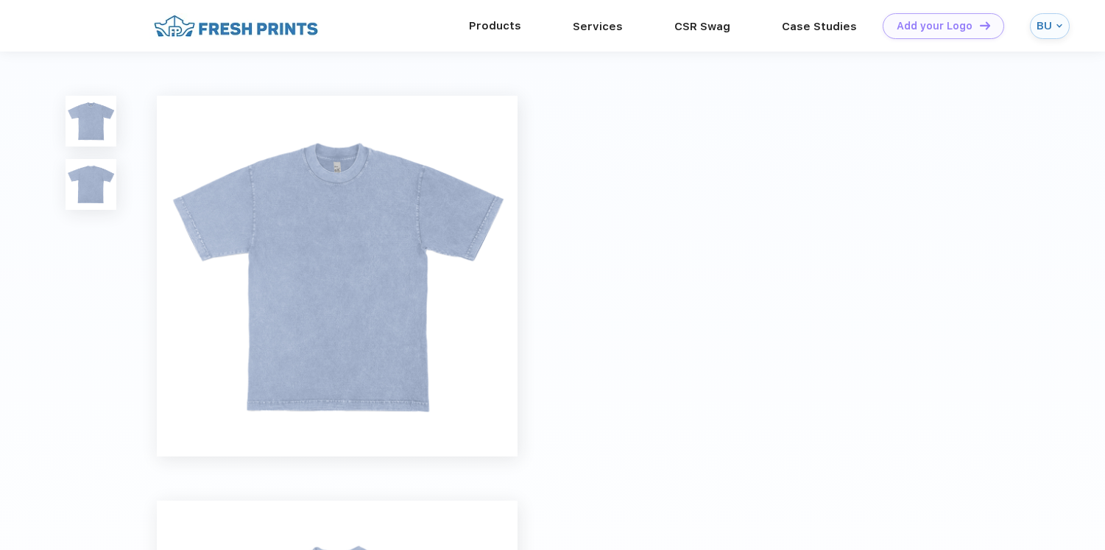
click at [484, 37] on div "Products" at bounding box center [495, 26] width 104 height 52
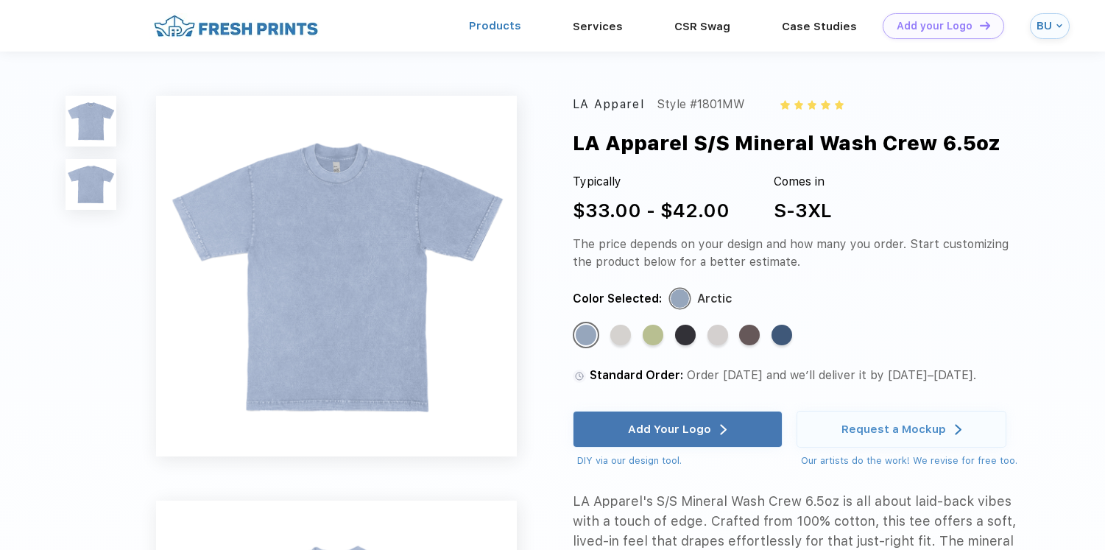
click at [490, 27] on link "Products" at bounding box center [495, 25] width 52 height 13
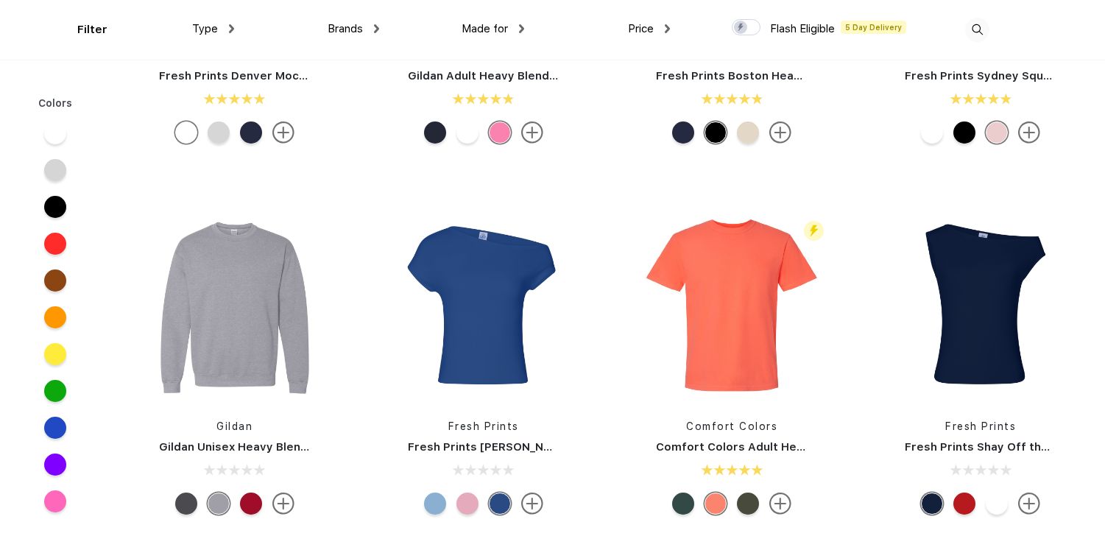
scroll to position [264, 0]
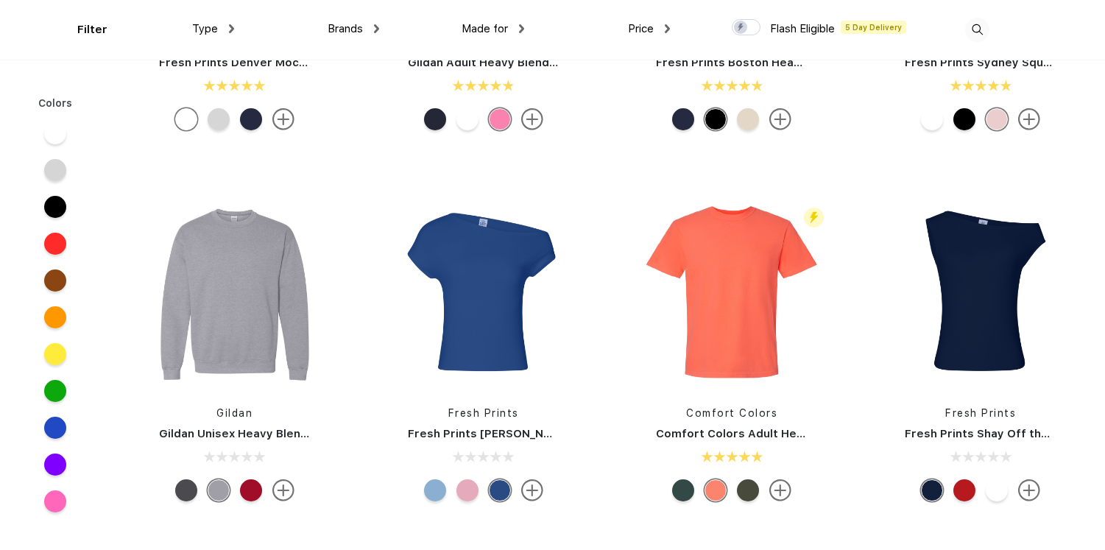
click at [530, 490] on img at bounding box center [532, 490] width 22 height 22
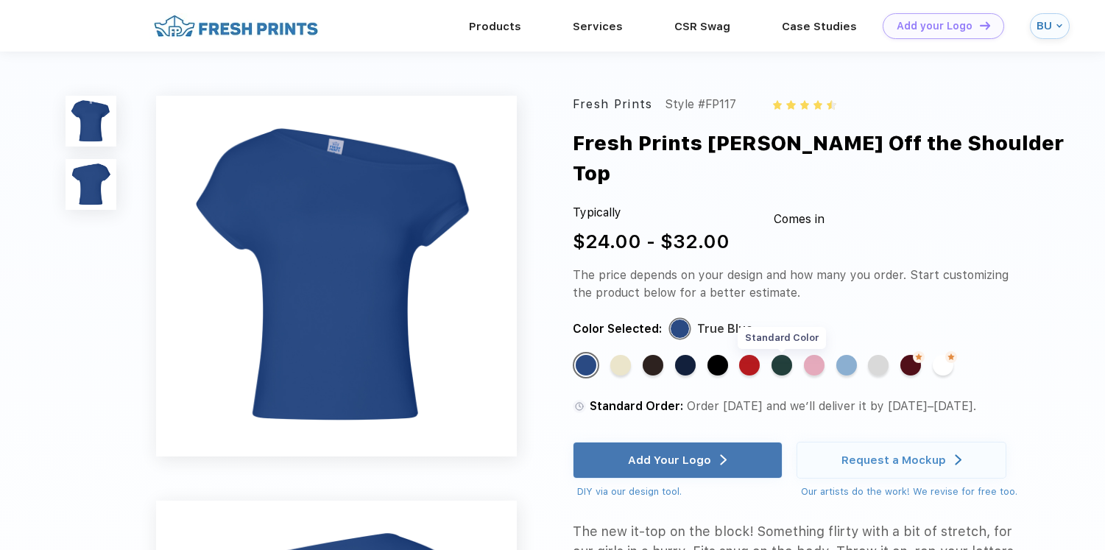
click at [786, 355] on div "Standard Color" at bounding box center [782, 365] width 21 height 21
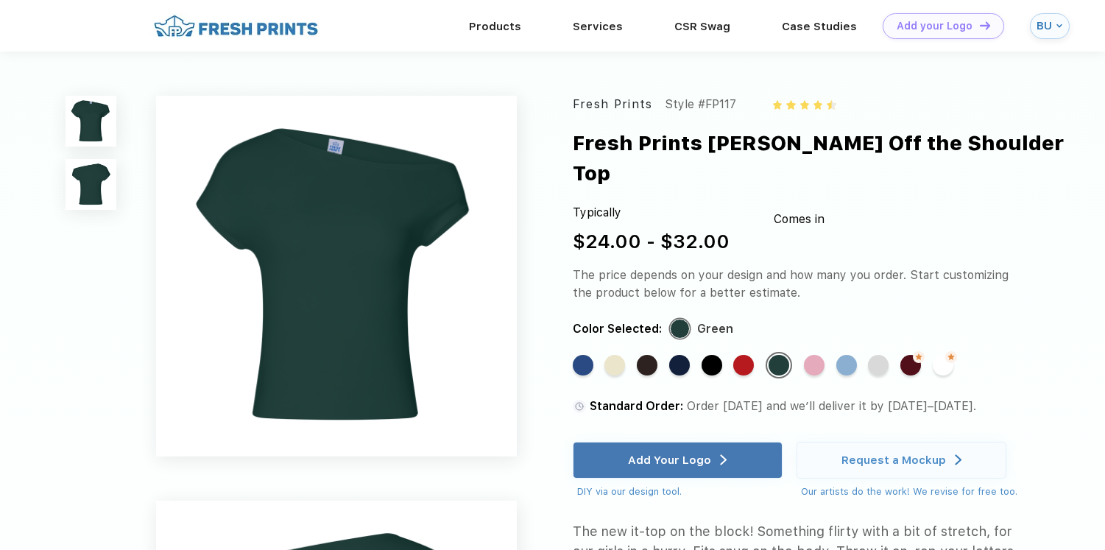
click at [105, 189] on img at bounding box center [91, 184] width 51 height 51
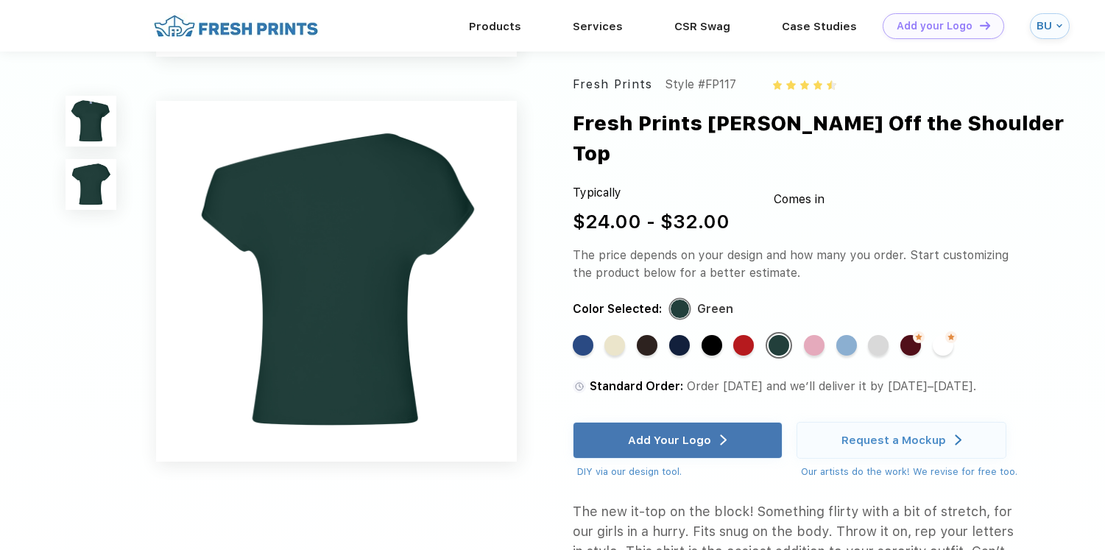
click at [87, 107] on img at bounding box center [91, 121] width 51 height 51
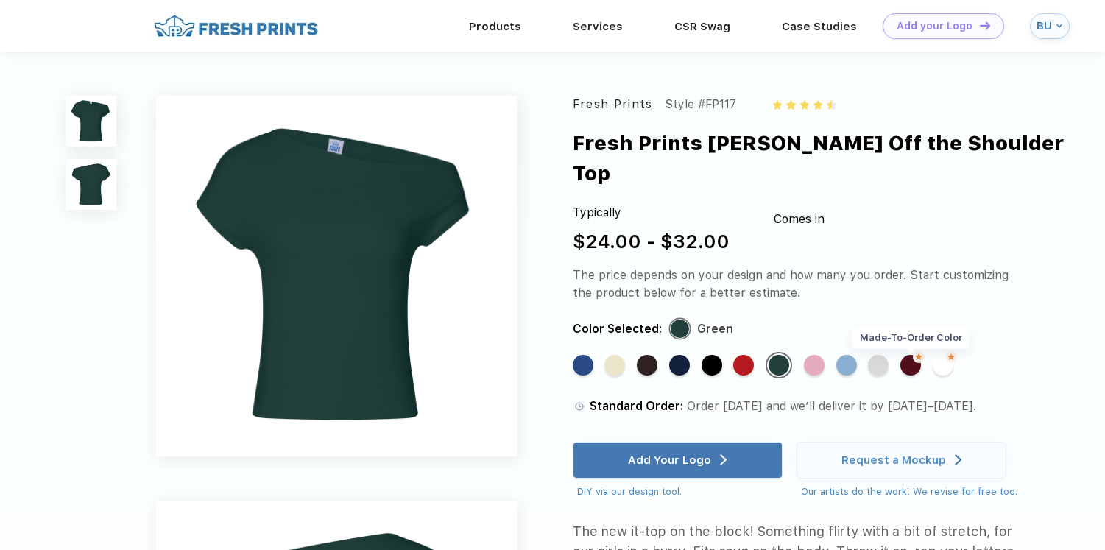
click at [915, 355] on div "Made-to-Order Color" at bounding box center [911, 365] width 21 height 21
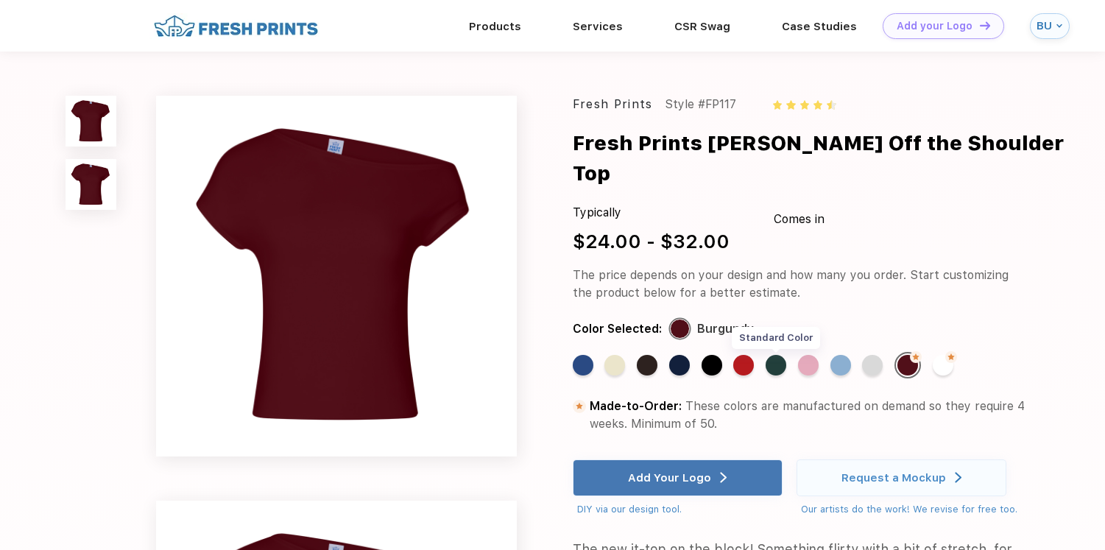
click at [780, 355] on div "Standard Color" at bounding box center [776, 365] width 21 height 21
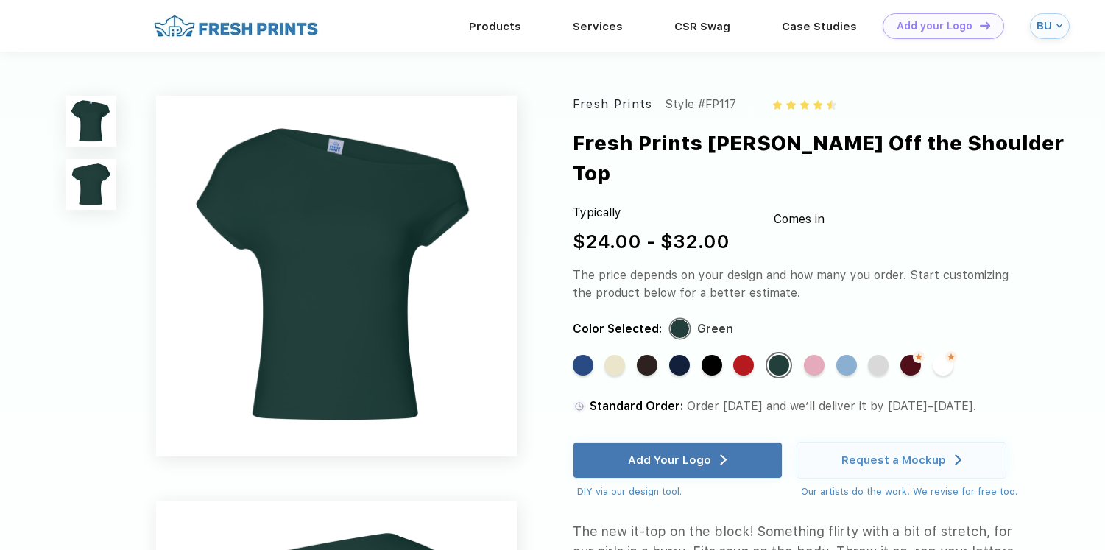
click at [97, 182] on img at bounding box center [91, 184] width 51 height 51
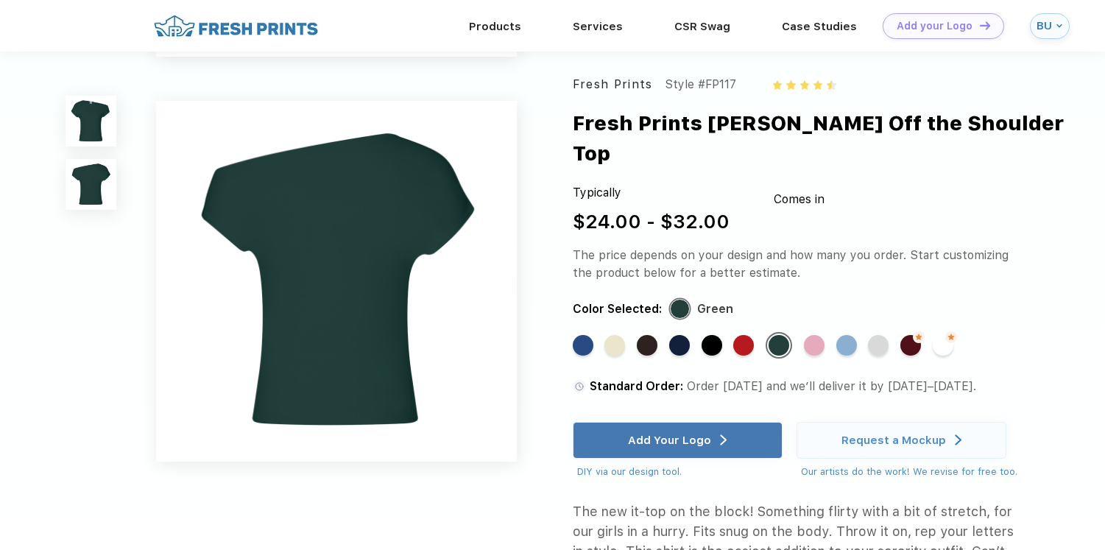
click at [102, 124] on img at bounding box center [91, 121] width 51 height 51
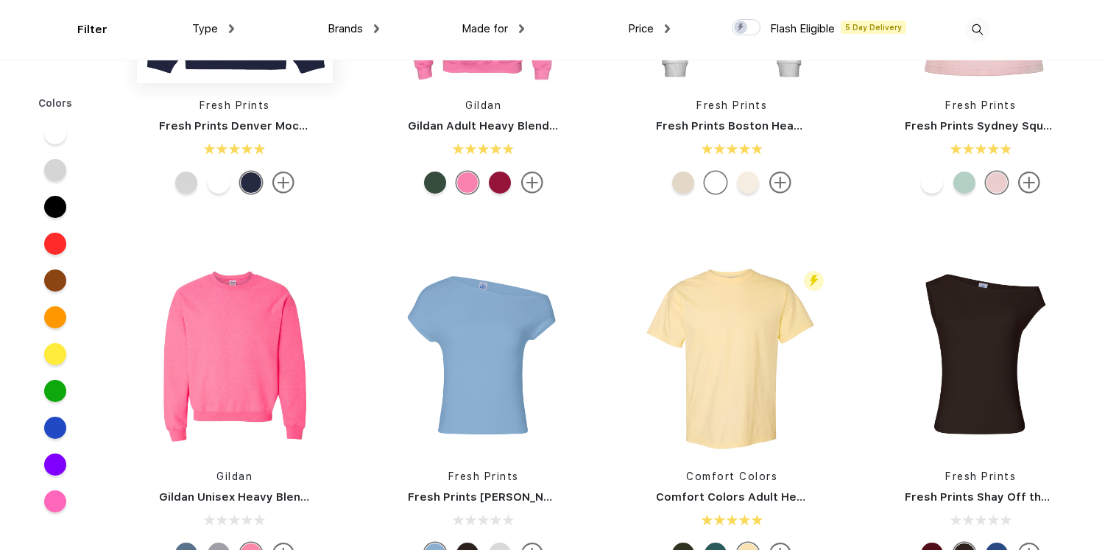
scroll to position [286, 0]
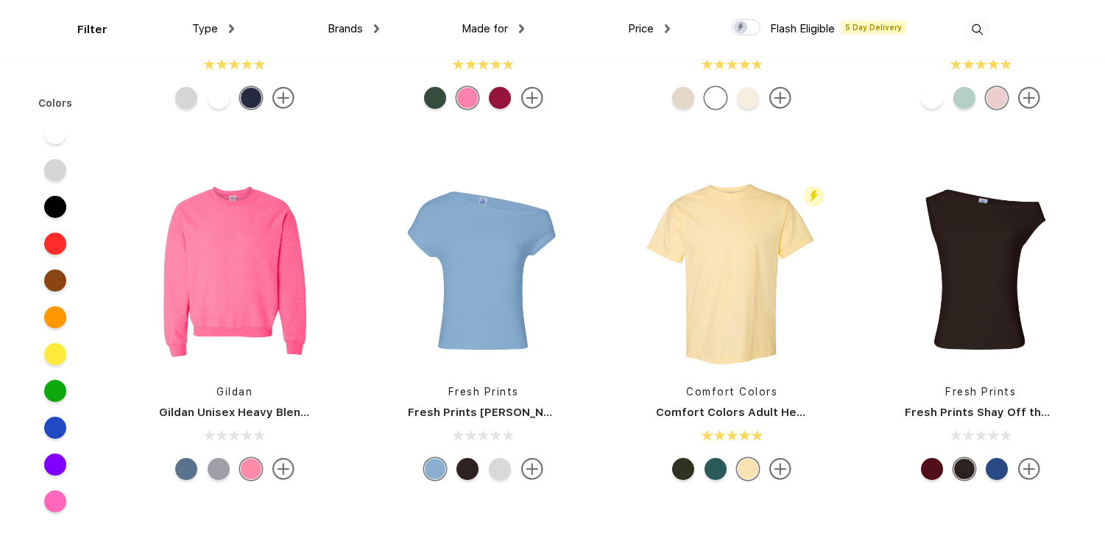
click at [683, 475] on div at bounding box center [683, 469] width 22 height 22
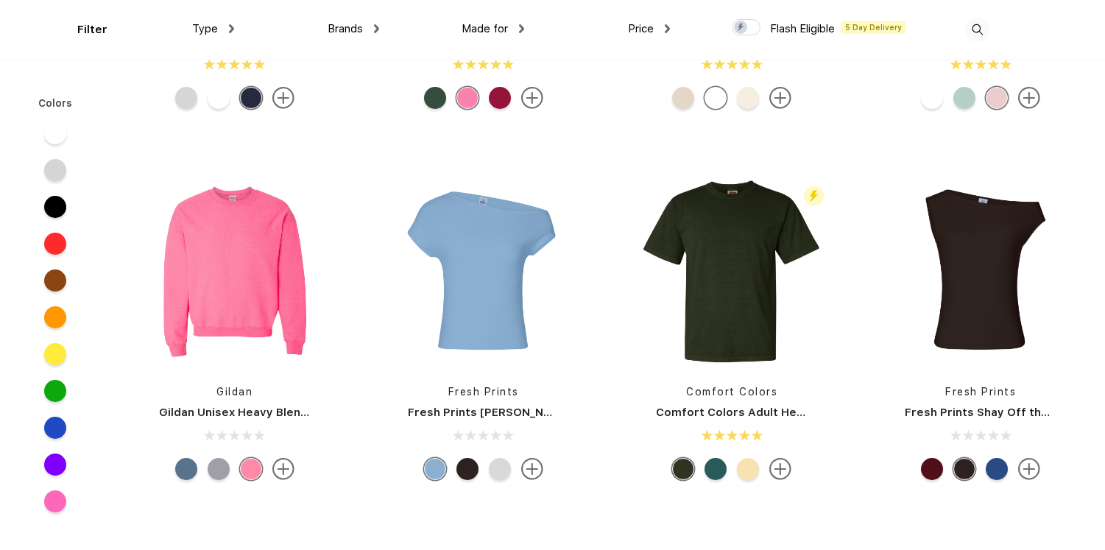
click at [709, 474] on div at bounding box center [716, 469] width 22 height 22
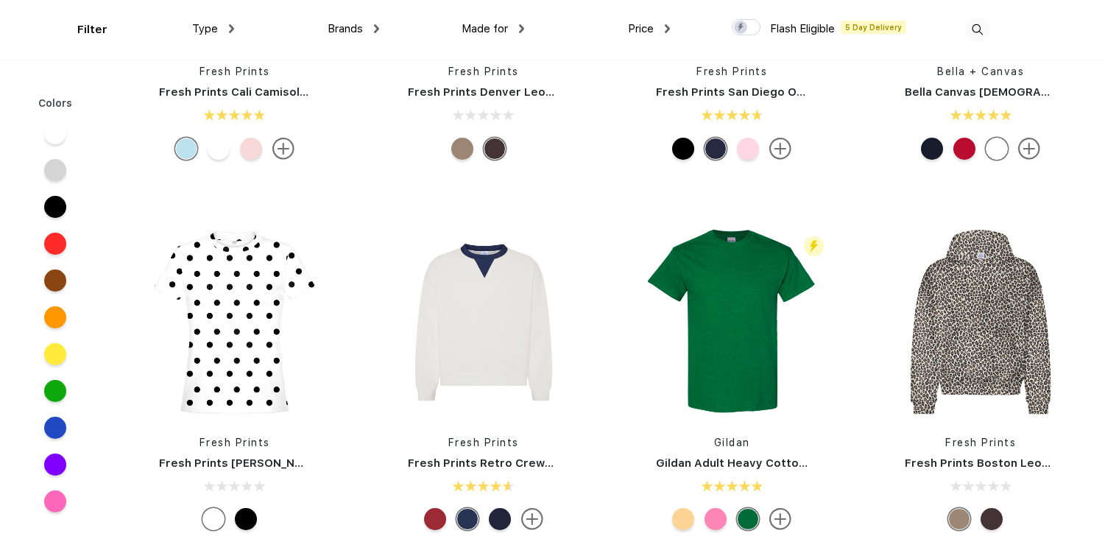
scroll to position [1061, 0]
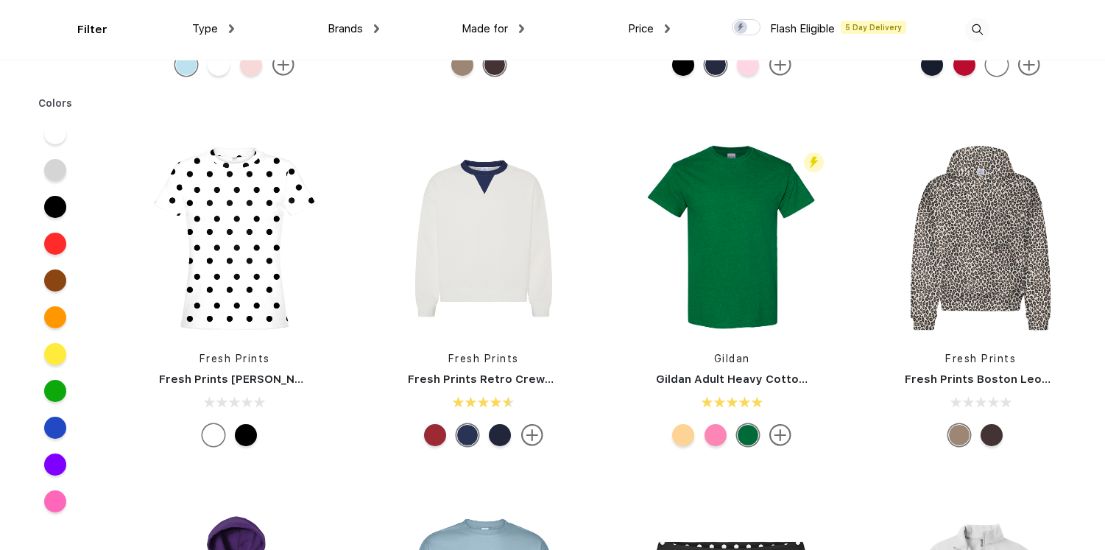
click at [994, 436] on div at bounding box center [992, 435] width 22 height 22
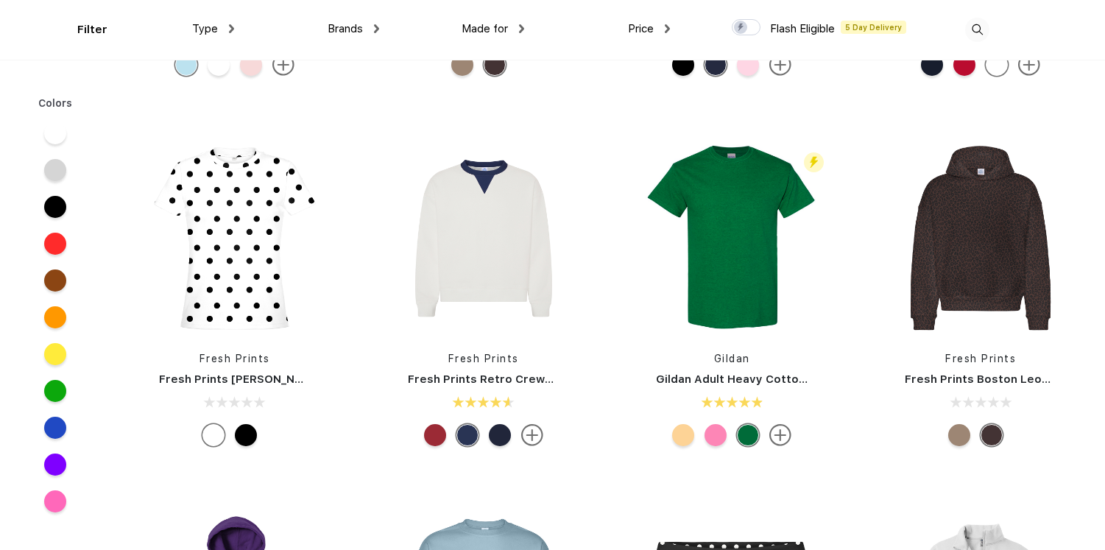
click at [958, 435] on div at bounding box center [959, 435] width 22 height 22
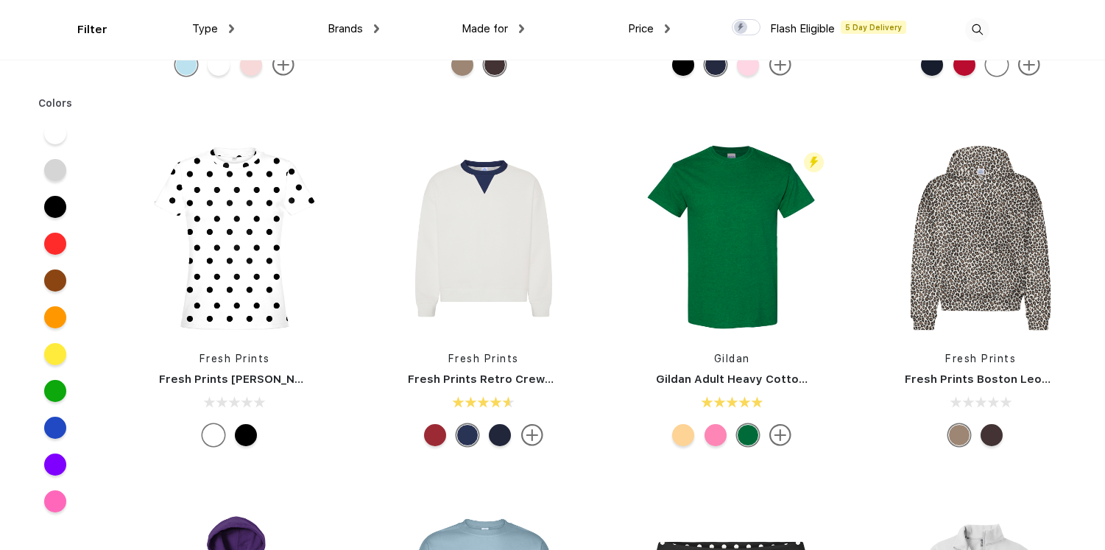
click at [986, 438] on div at bounding box center [992, 435] width 22 height 22
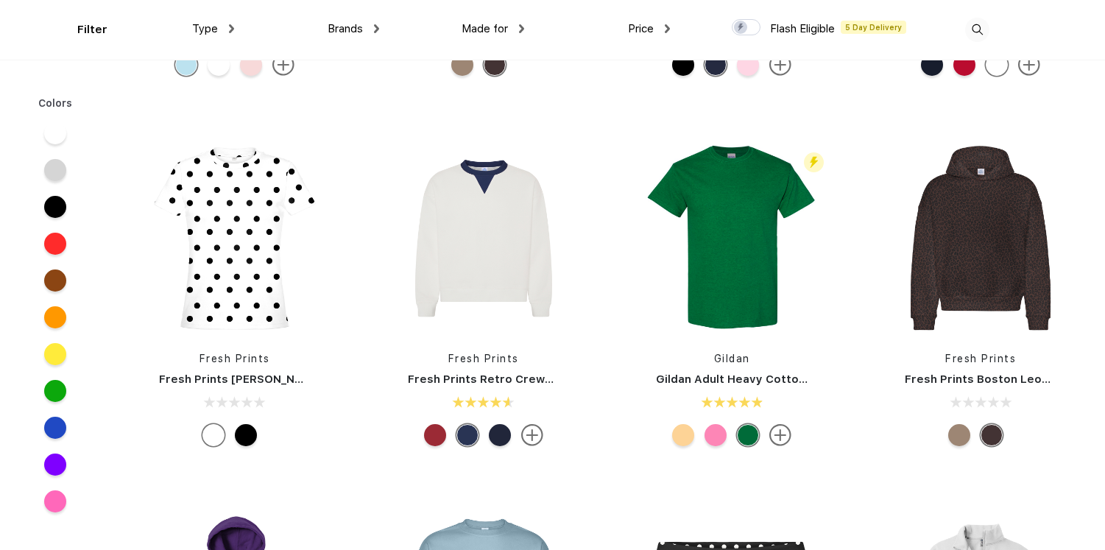
click at [993, 367] on div "Fresh Prints Fresh Prints Boston Leopard Heavyweight Hoodie" at bounding box center [981, 297] width 218 height 312
click at [993, 386] on div "Fresh Prints Boston Leopard Heavyweight Hoodie" at bounding box center [981, 379] width 218 height 17
click at [988, 377] on link "Fresh Prints Boston Leopard Heavyweight Hoodie" at bounding box center [1046, 379] width 283 height 13
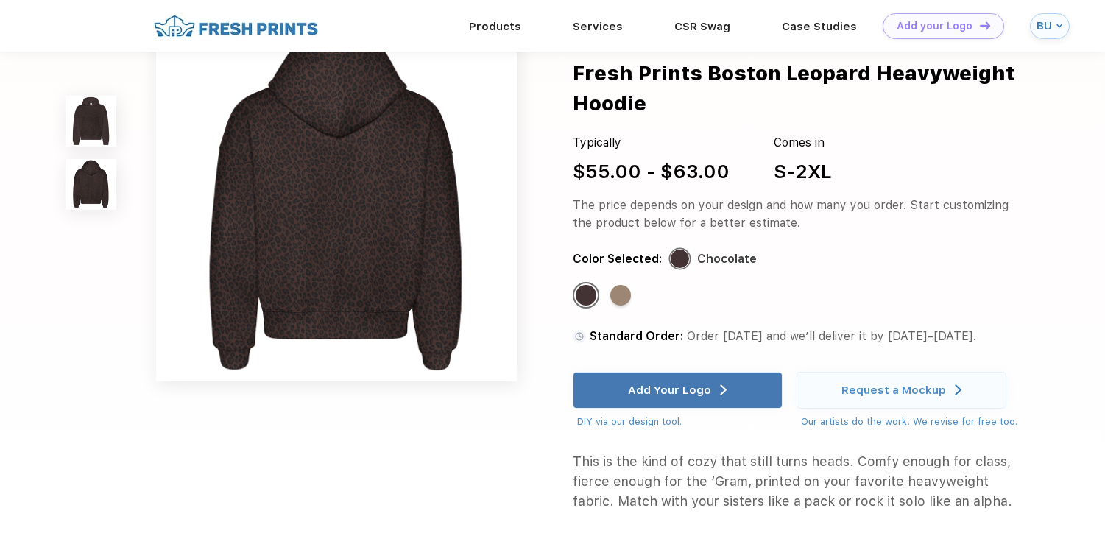
scroll to position [416, 0]
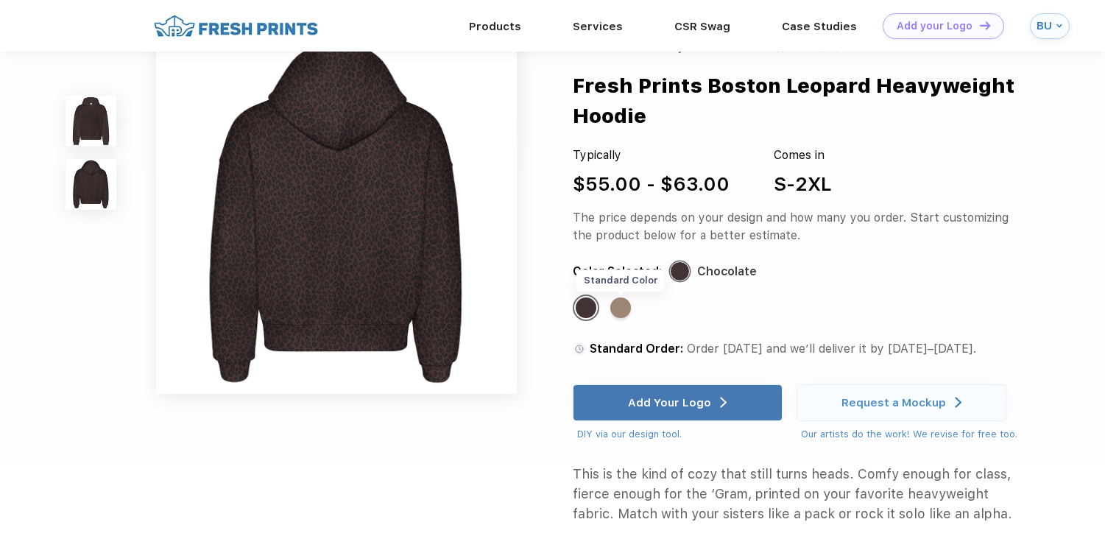
click at [617, 306] on div "Standard Color" at bounding box center [620, 307] width 21 height 21
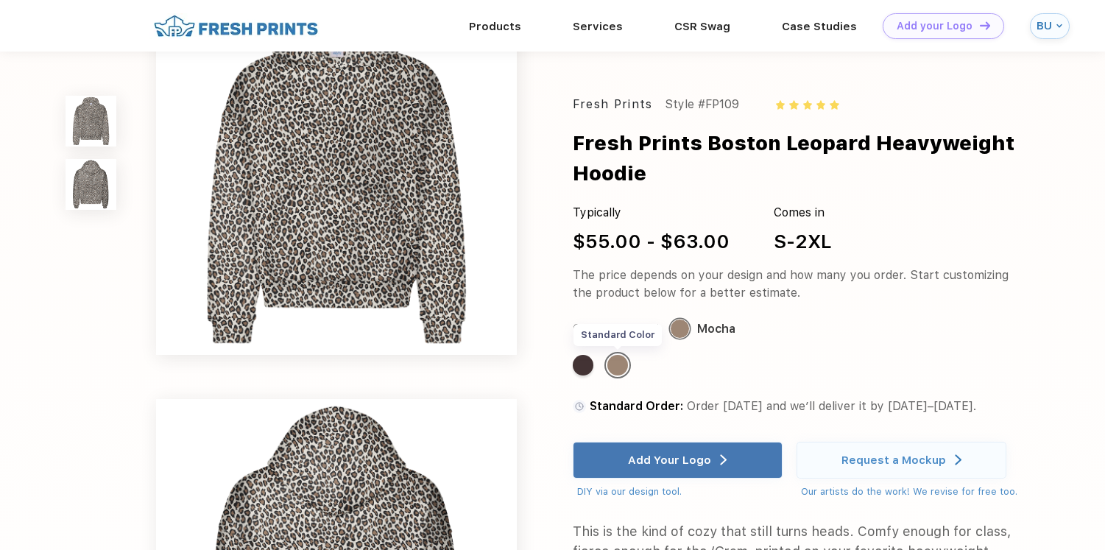
scroll to position [0, 0]
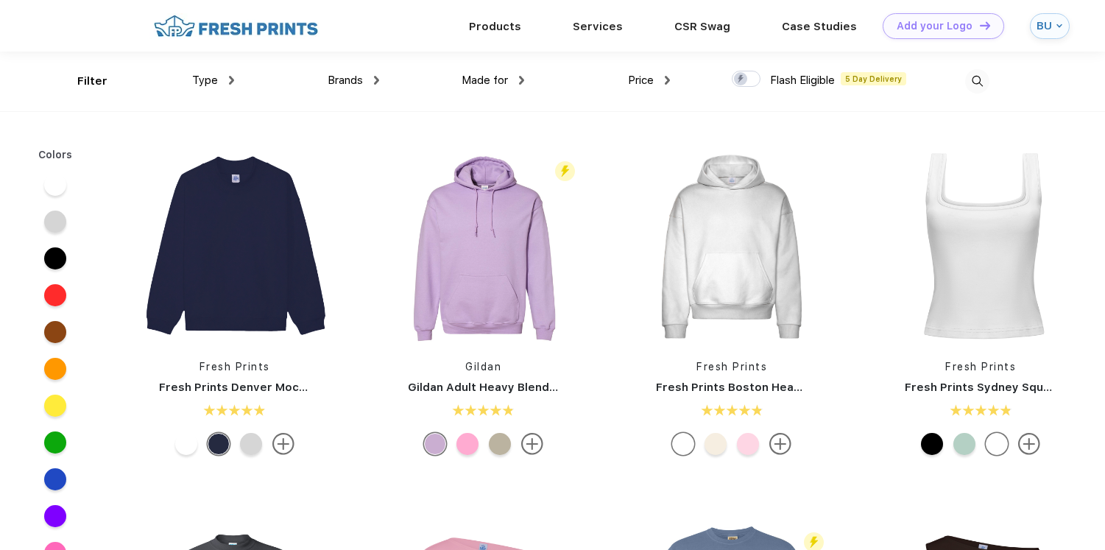
click at [880, 77] on div at bounding box center [917, 82] width 145 height 60
click at [819, 75] on span "Flash Eligible" at bounding box center [802, 80] width 65 height 13
click at [888, 80] on div at bounding box center [917, 82] width 145 height 60
click at [749, 79] on div at bounding box center [746, 79] width 29 height 16
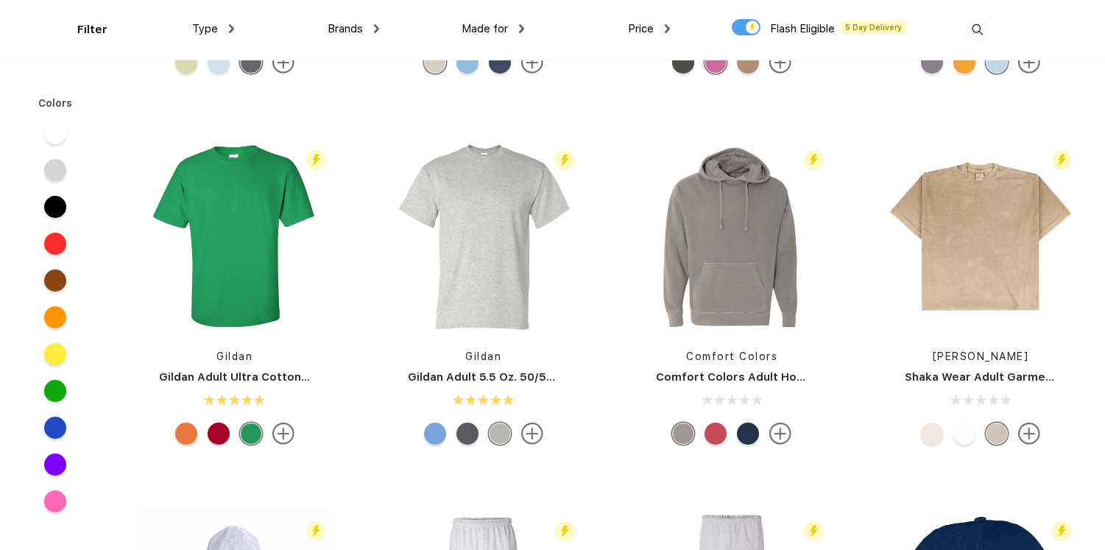
scroll to position [738, 0]
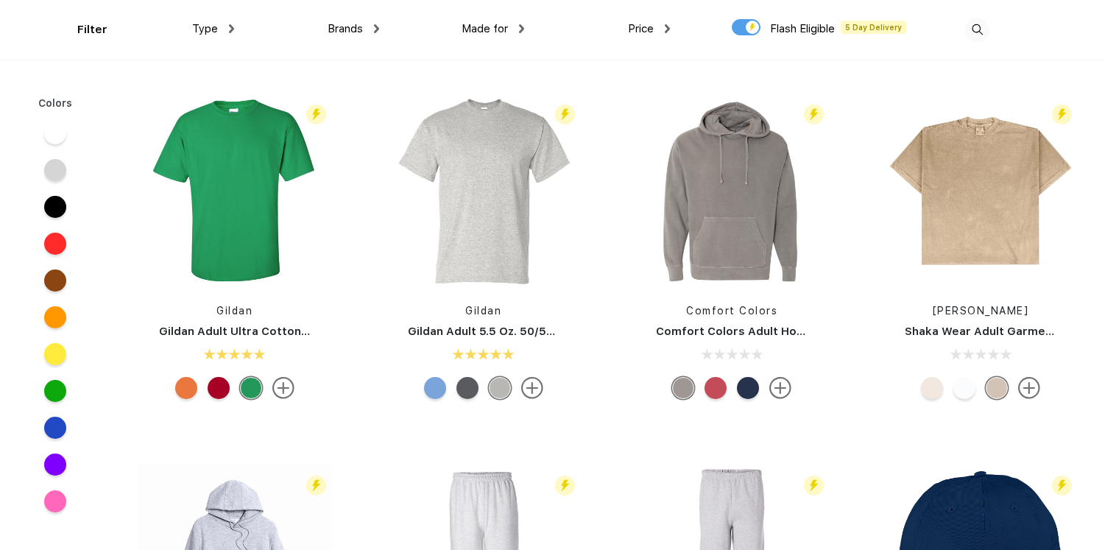
click at [961, 391] on div at bounding box center [965, 388] width 22 height 22
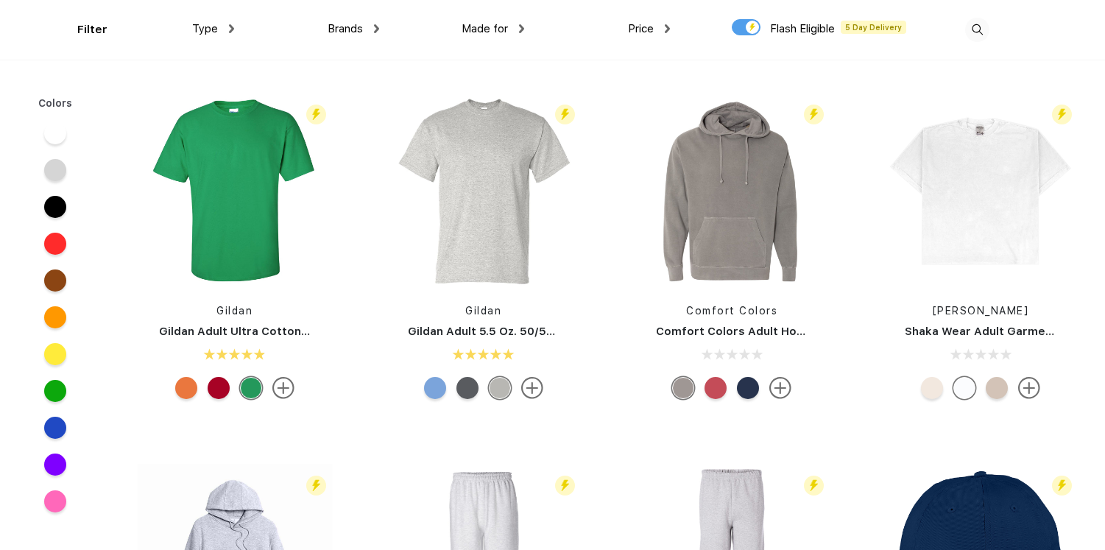
click at [1032, 390] on img at bounding box center [1029, 388] width 22 height 22
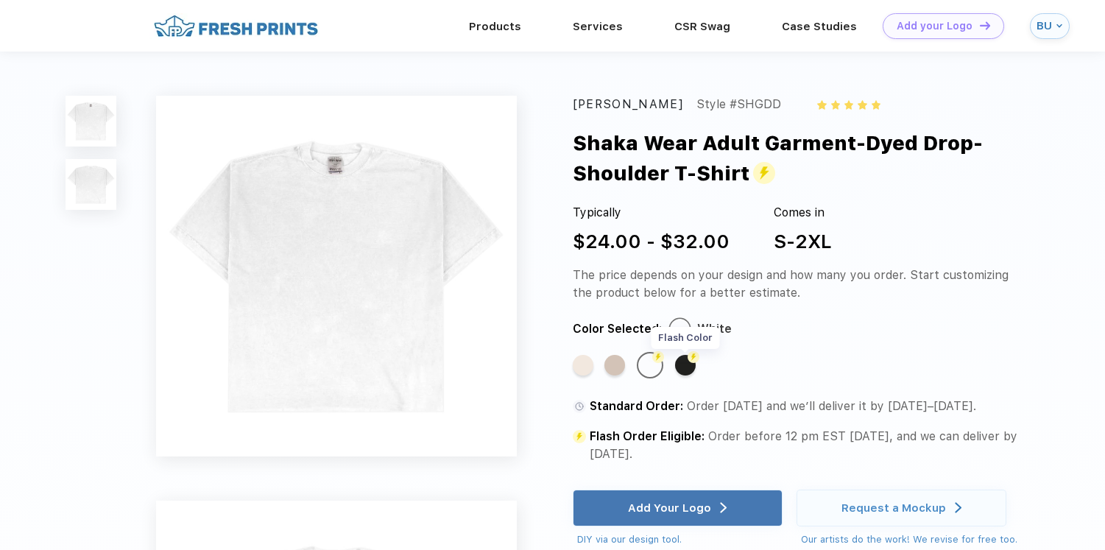
click at [693, 367] on div "Flash Color" at bounding box center [685, 365] width 21 height 21
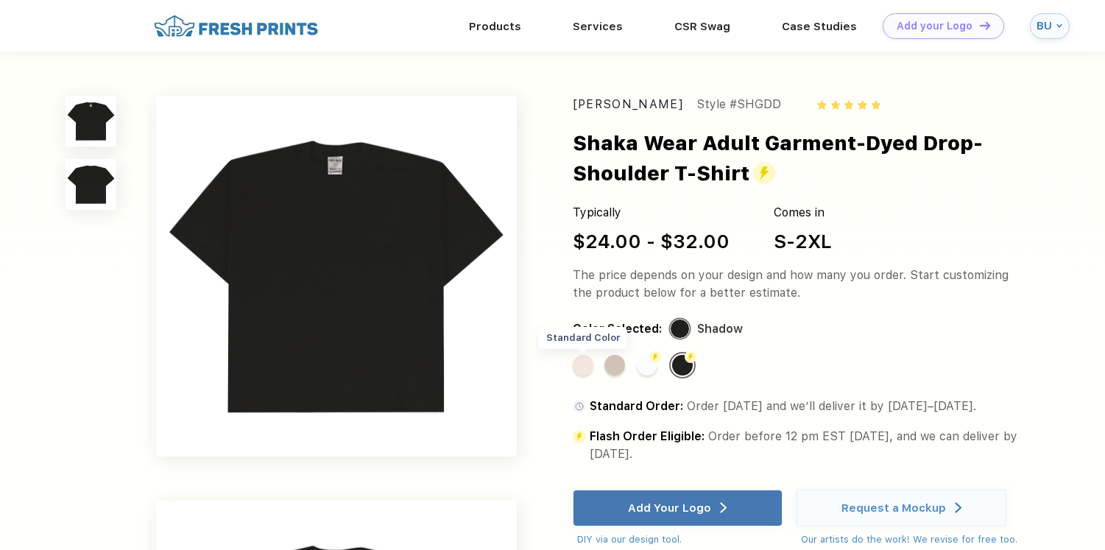
click at [586, 370] on div "Standard Color" at bounding box center [583, 365] width 21 height 21
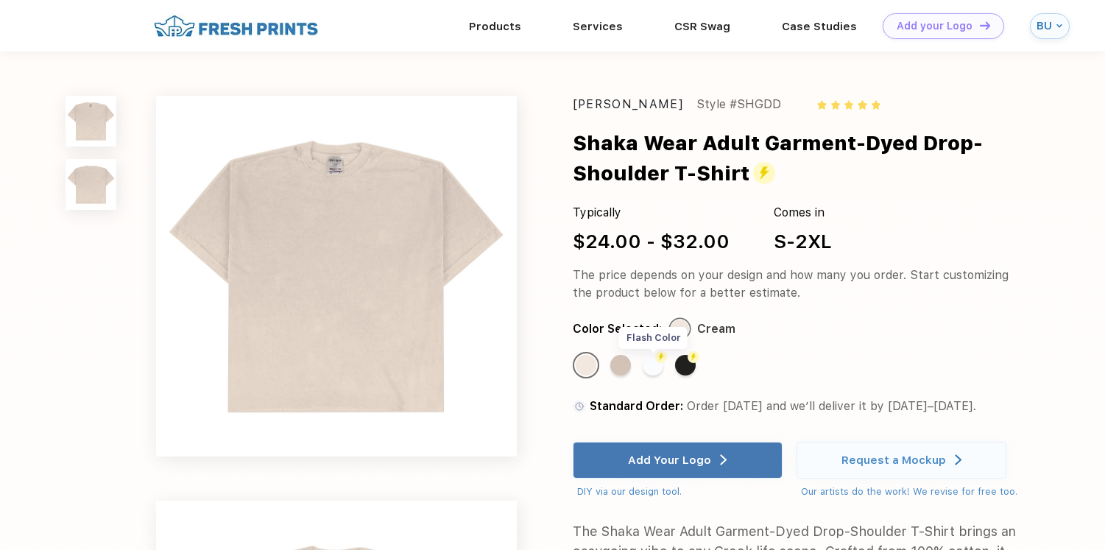
click at [652, 371] on div "Flash Color" at bounding box center [653, 365] width 21 height 21
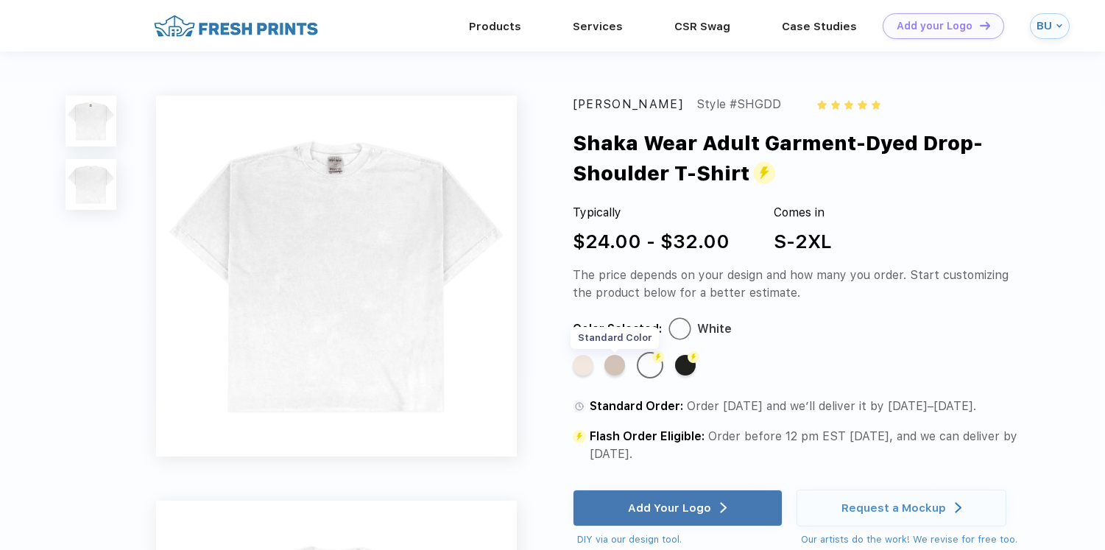
click at [622, 370] on div "Standard Color" at bounding box center [615, 365] width 21 height 21
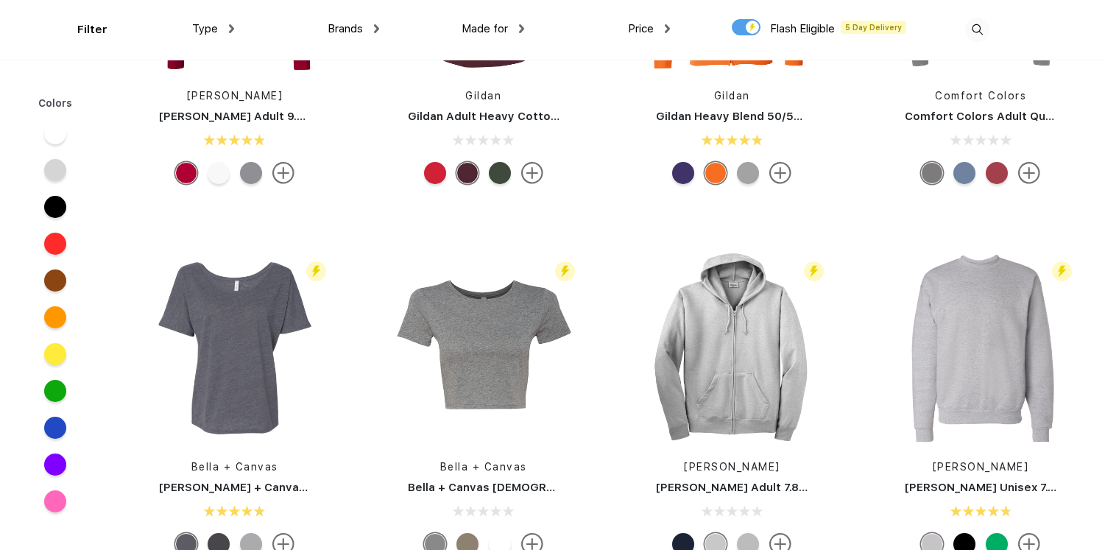
scroll to position [2093, 0]
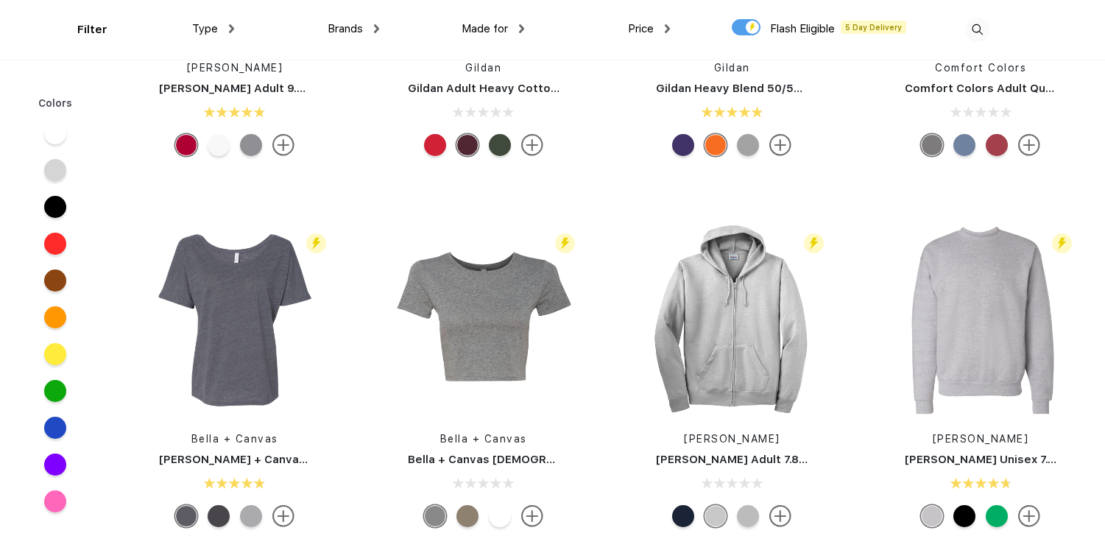
click at [744, 27] on div at bounding box center [746, 27] width 29 height 16
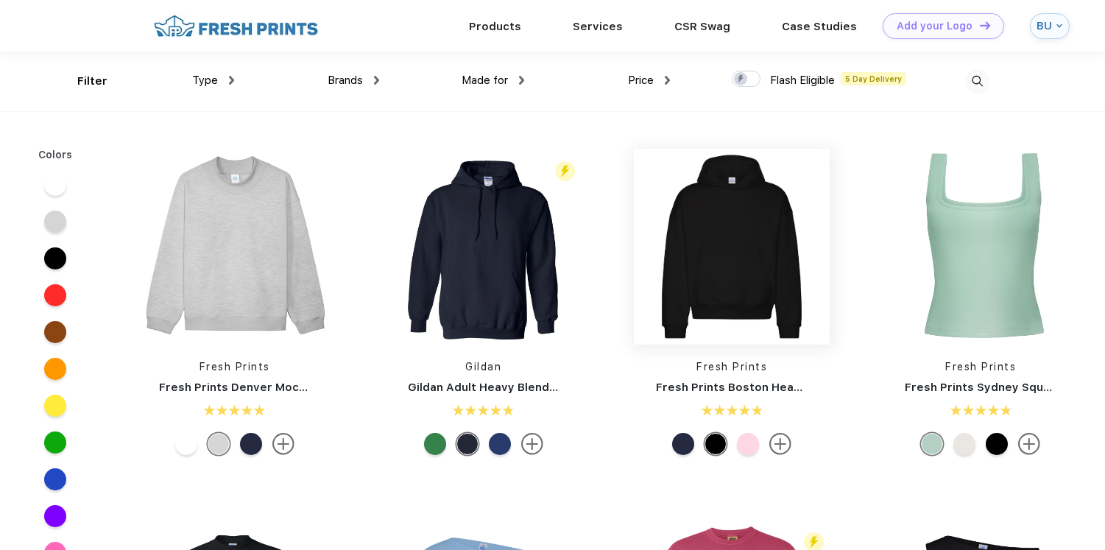
scroll to position [1, 0]
click at [100, 78] on div "Type Shirts Sweaters Bottoms Accessories Hats Tanks Jackets Jerseys Polos" at bounding box center [160, 81] width 145 height 60
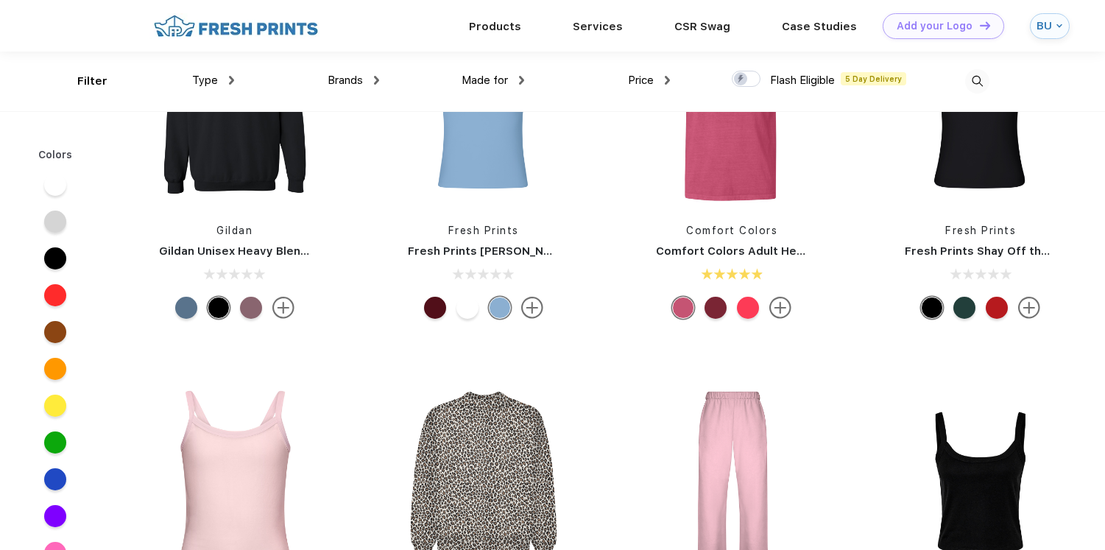
scroll to position [390, 0]
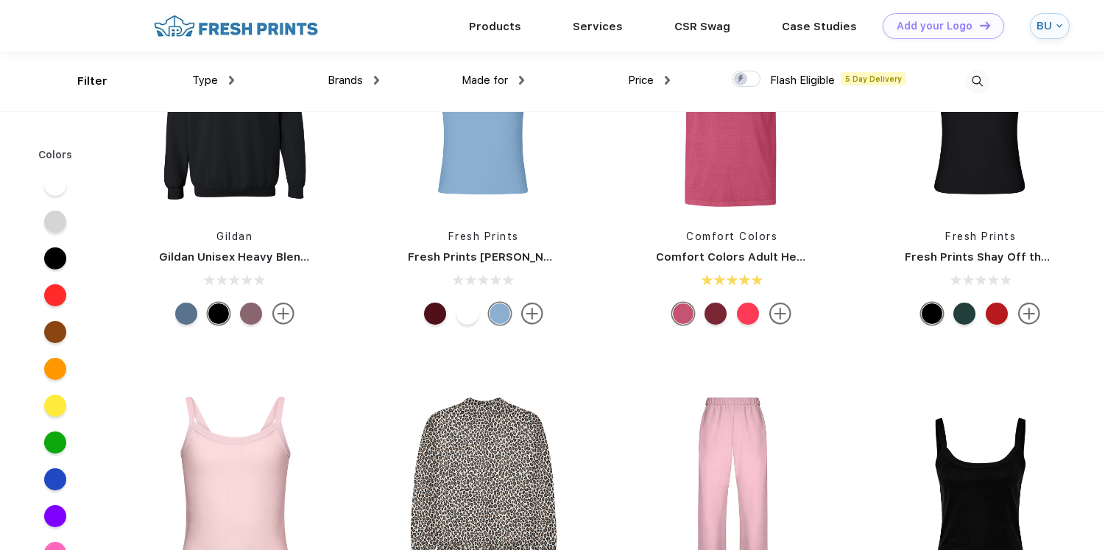
click at [780, 304] on img at bounding box center [780, 314] width 22 height 22
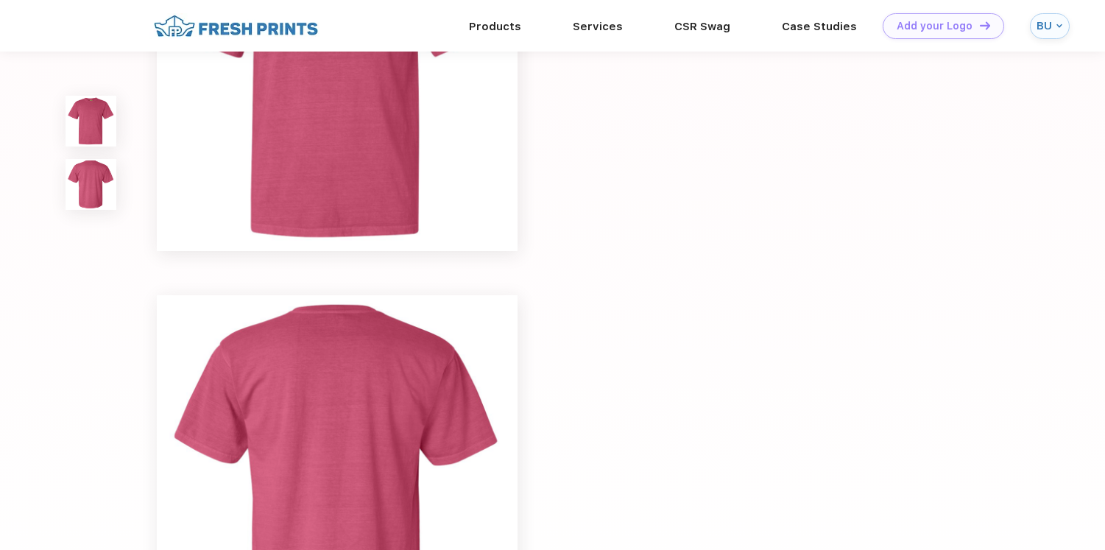
scroll to position [216, 0]
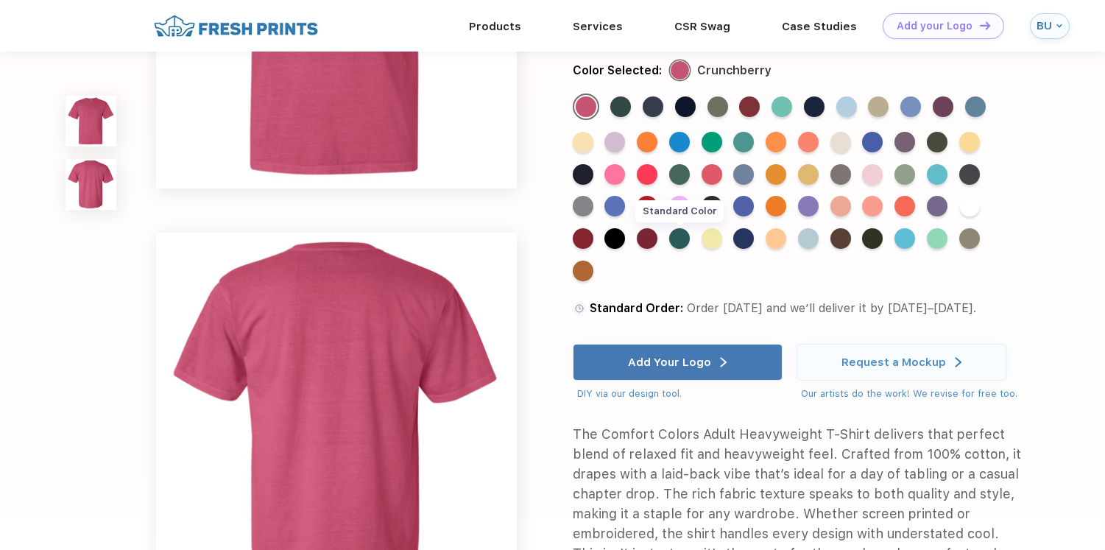
click at [684, 238] on div "Standard Color" at bounding box center [679, 238] width 21 height 21
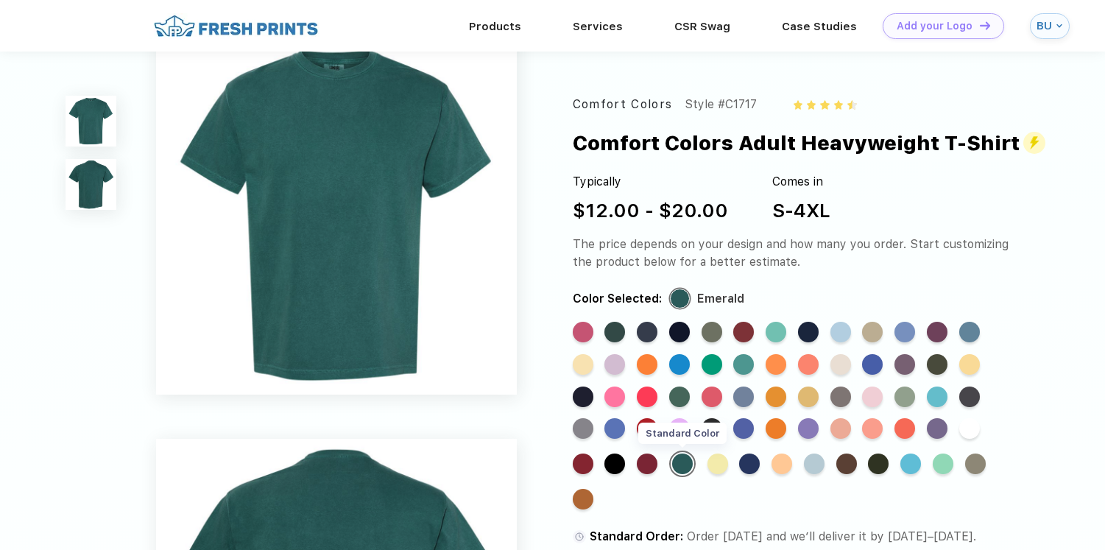
scroll to position [0, 0]
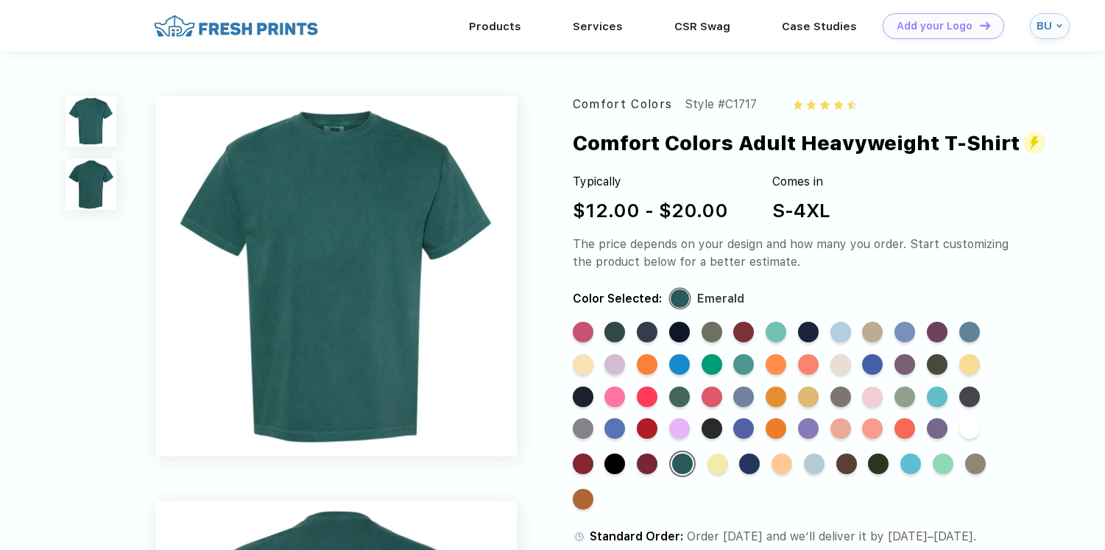
click at [99, 186] on img at bounding box center [91, 184] width 51 height 51
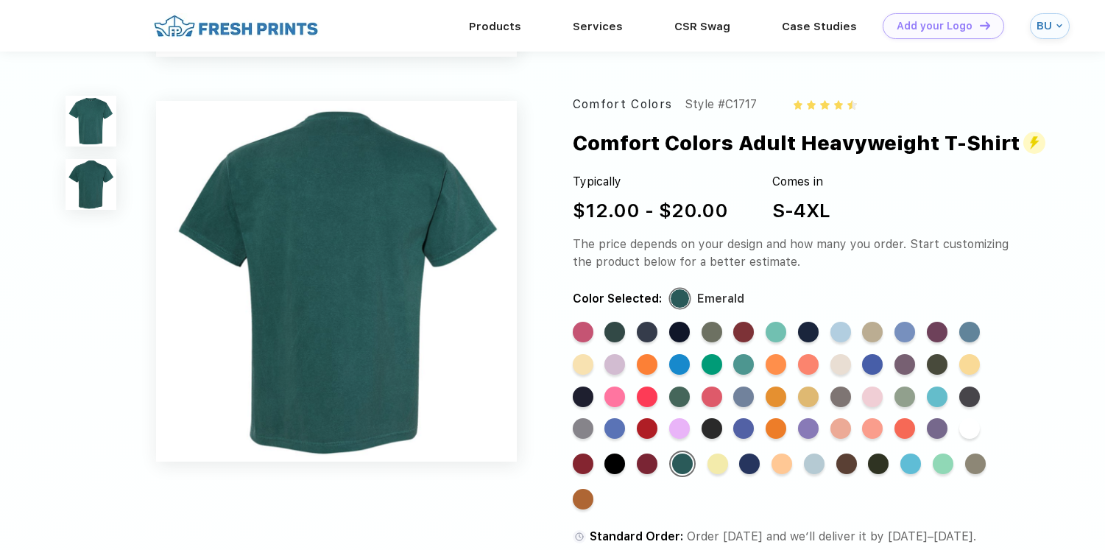
click at [103, 99] on img at bounding box center [91, 121] width 51 height 51
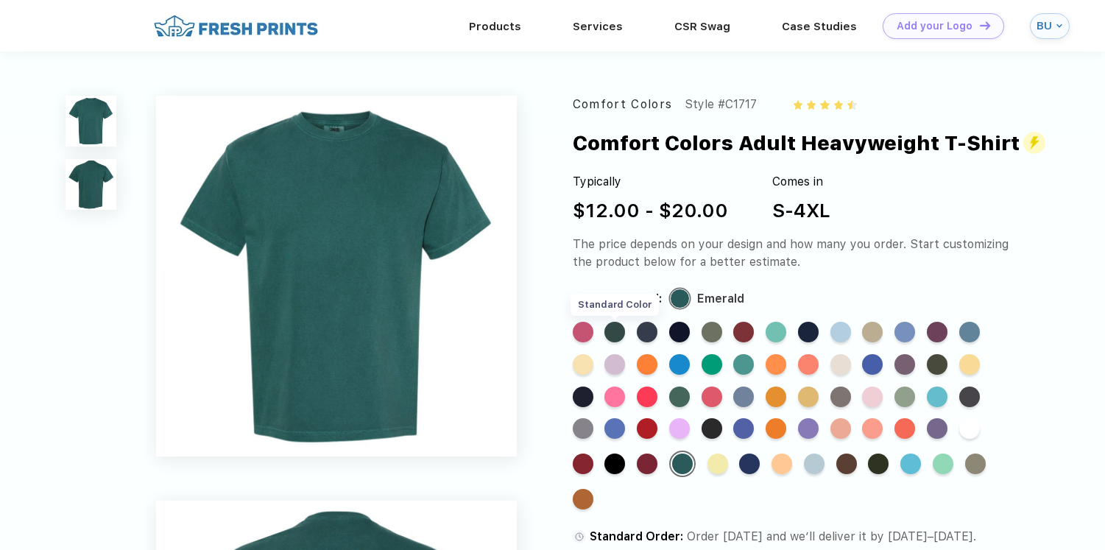
click at [618, 335] on div "Standard Color" at bounding box center [615, 332] width 21 height 21
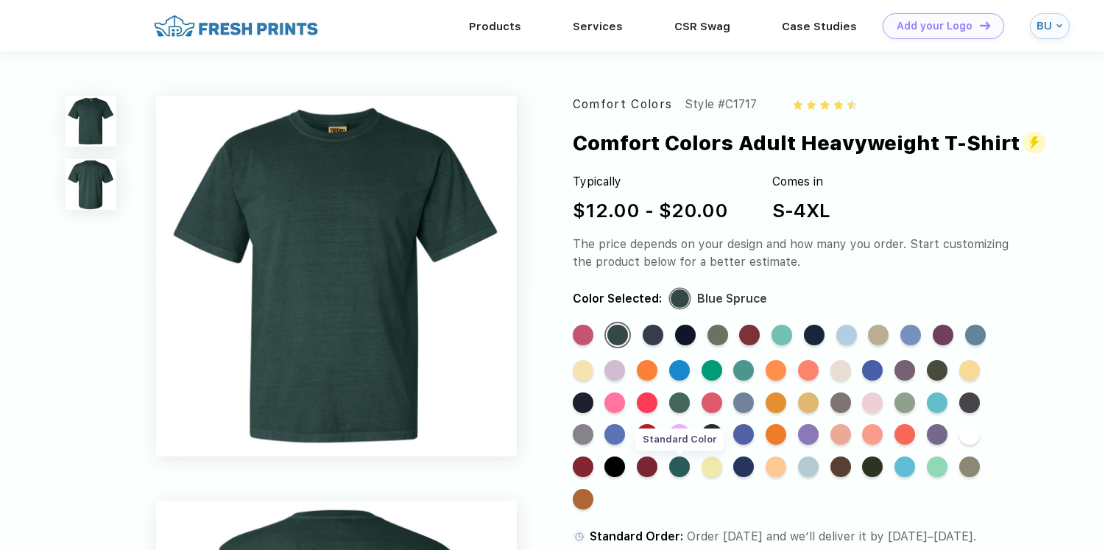
click at [687, 472] on div "Standard Color" at bounding box center [679, 467] width 21 height 21
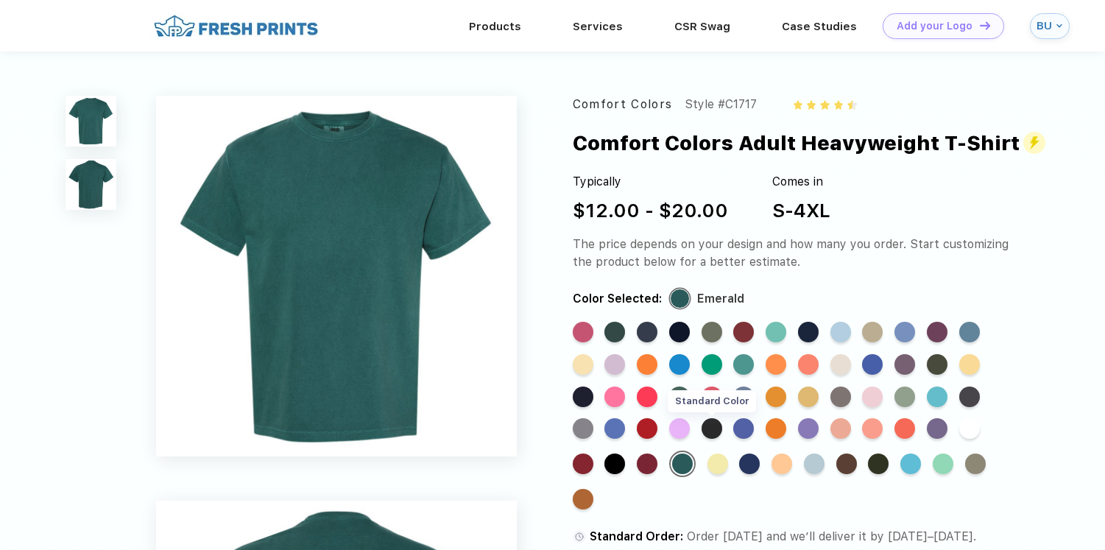
click at [716, 426] on div "Standard Color" at bounding box center [712, 428] width 21 height 21
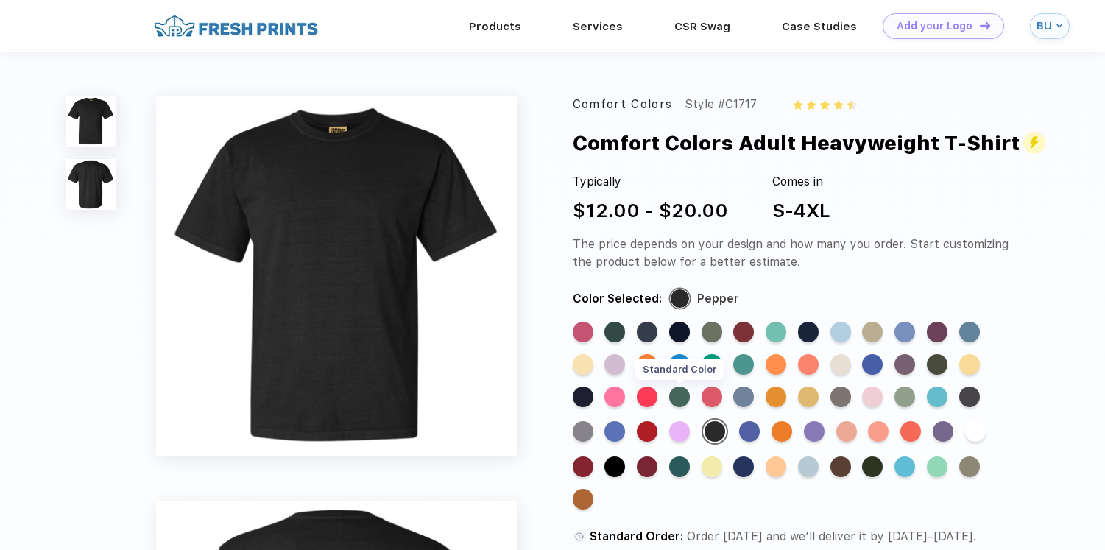
click at [680, 395] on div "Standard Color" at bounding box center [679, 397] width 21 height 21
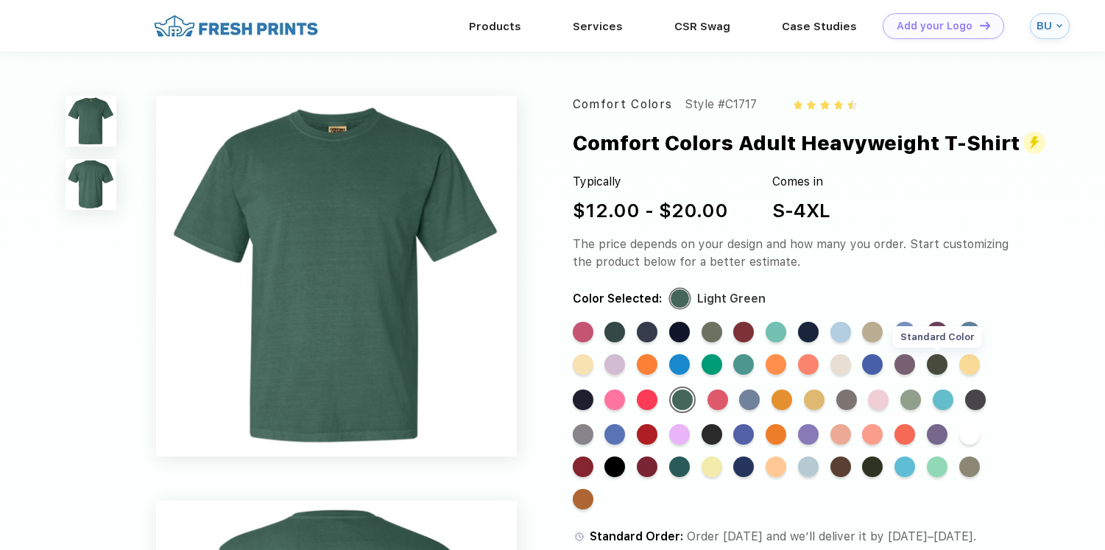
click at [937, 362] on div "Standard Color" at bounding box center [937, 364] width 21 height 21
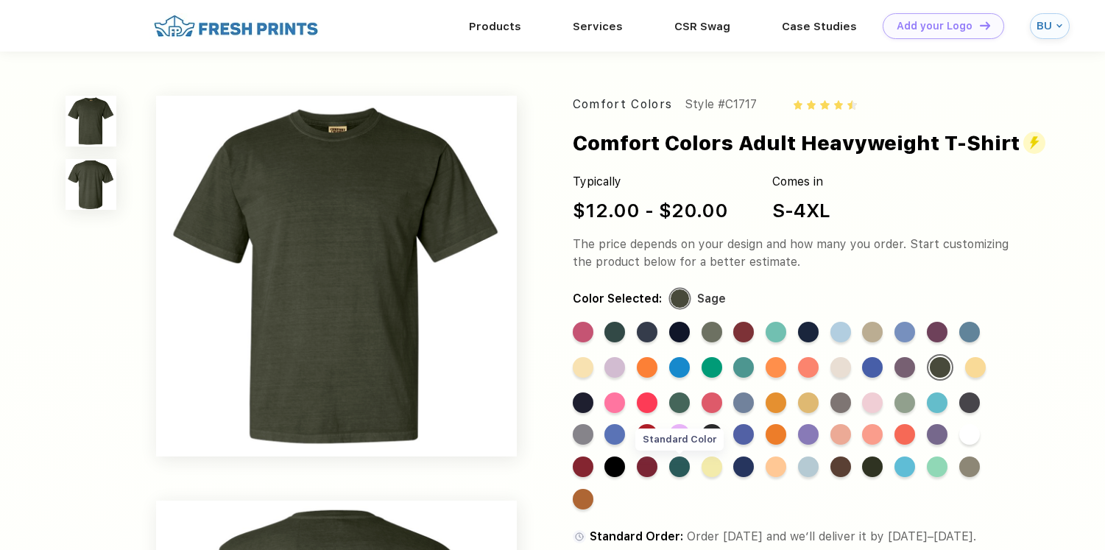
click at [689, 471] on div "Standard Color" at bounding box center [679, 467] width 21 height 21
click at [681, 468] on div "Standard Color" at bounding box center [679, 467] width 21 height 21
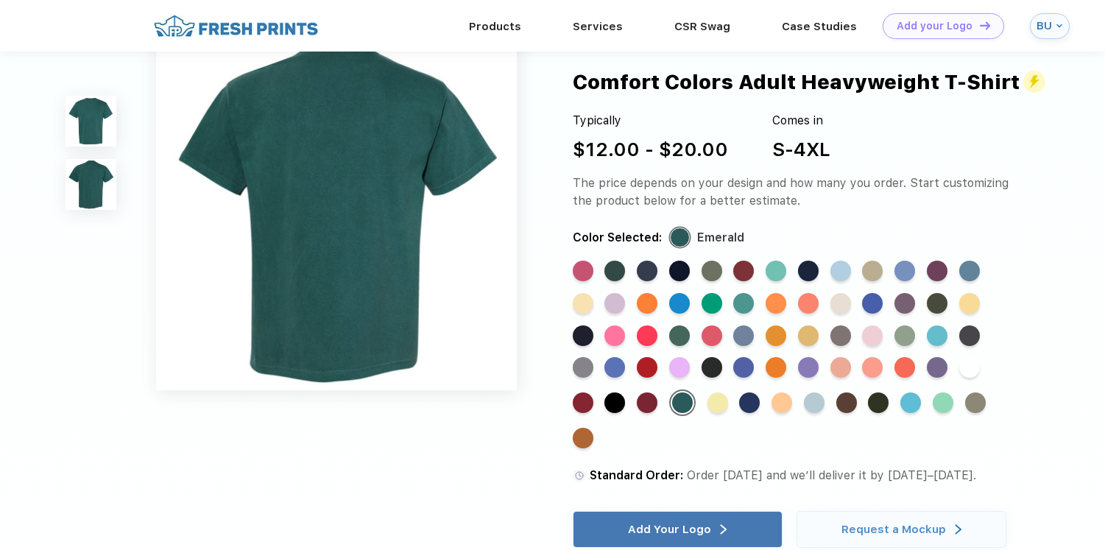
scroll to position [417, 0]
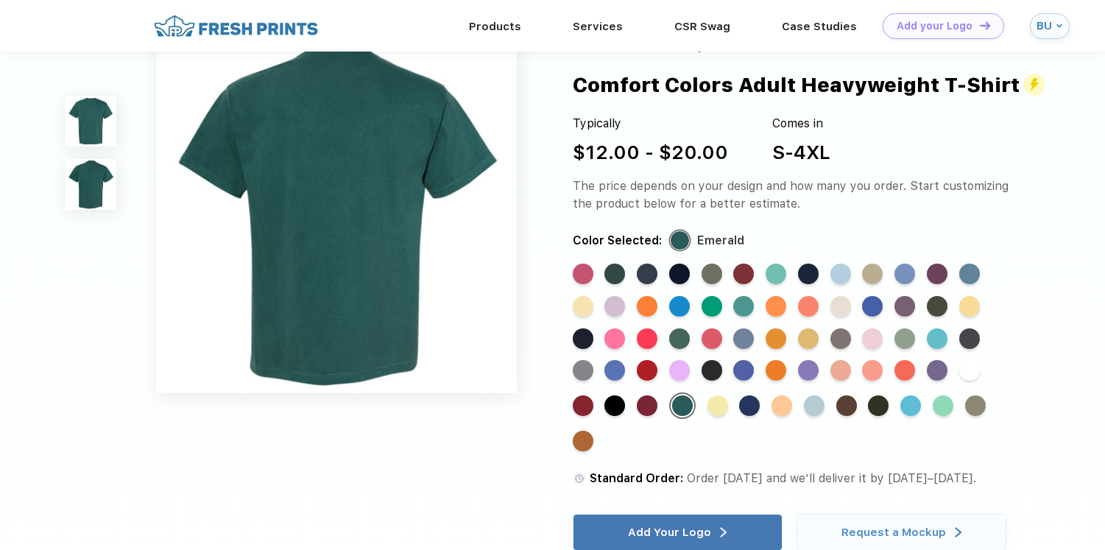
click at [96, 188] on img at bounding box center [91, 184] width 51 height 51
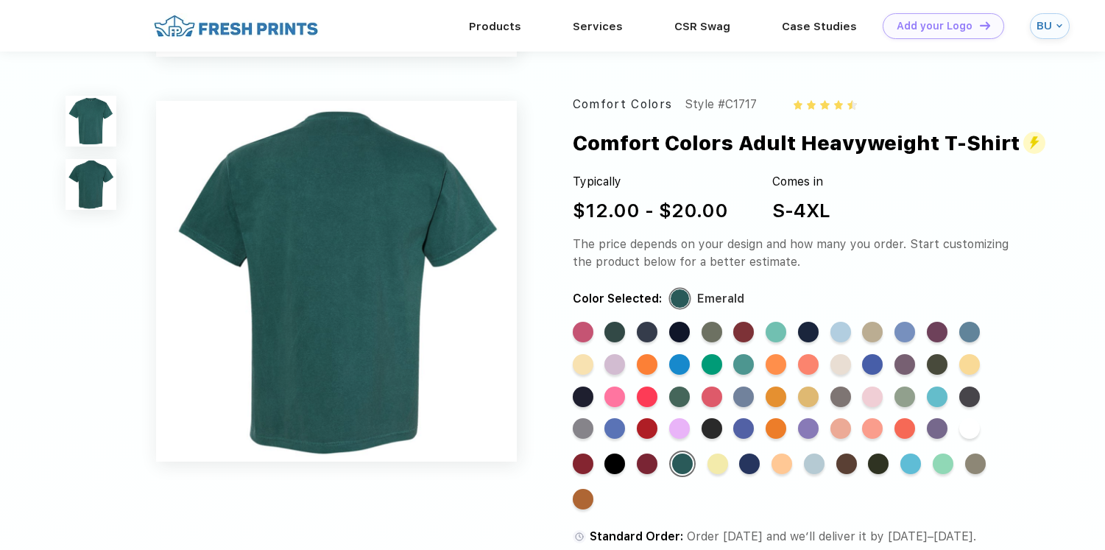
click at [96, 131] on img at bounding box center [91, 121] width 51 height 51
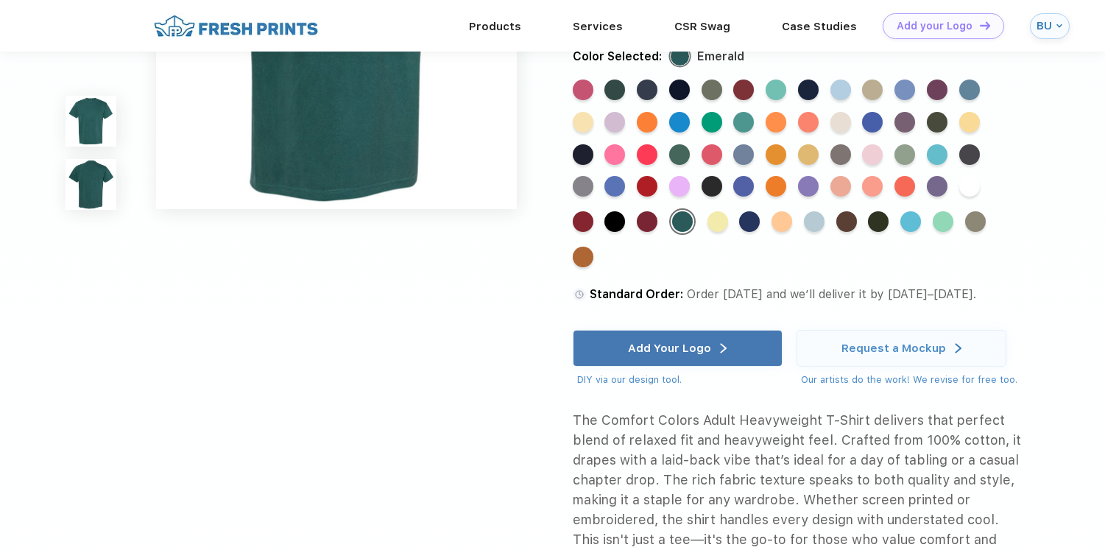
scroll to position [780, 0]
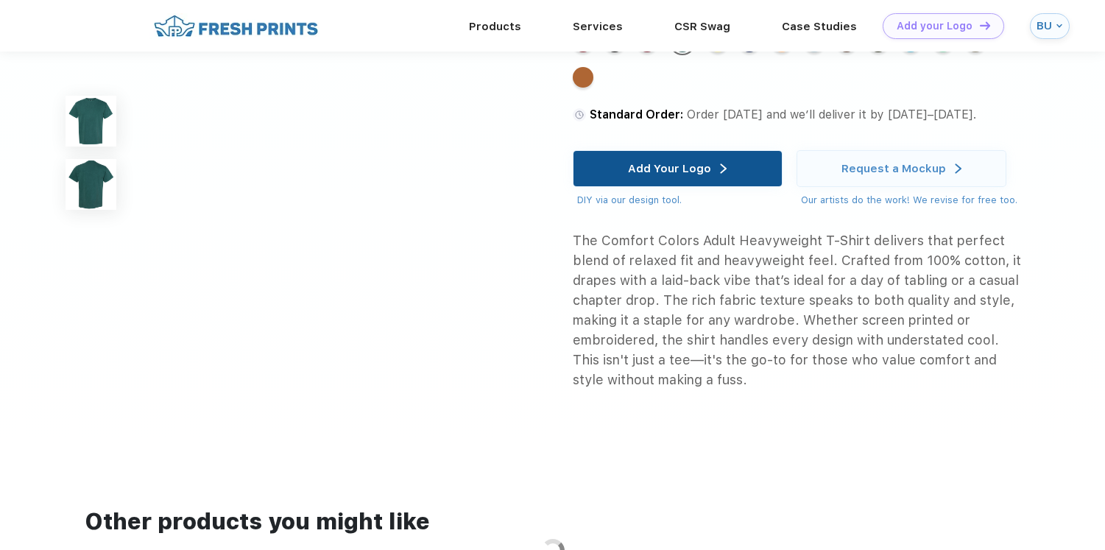
click at [691, 163] on div "Add Your Logo" at bounding box center [669, 168] width 83 height 15
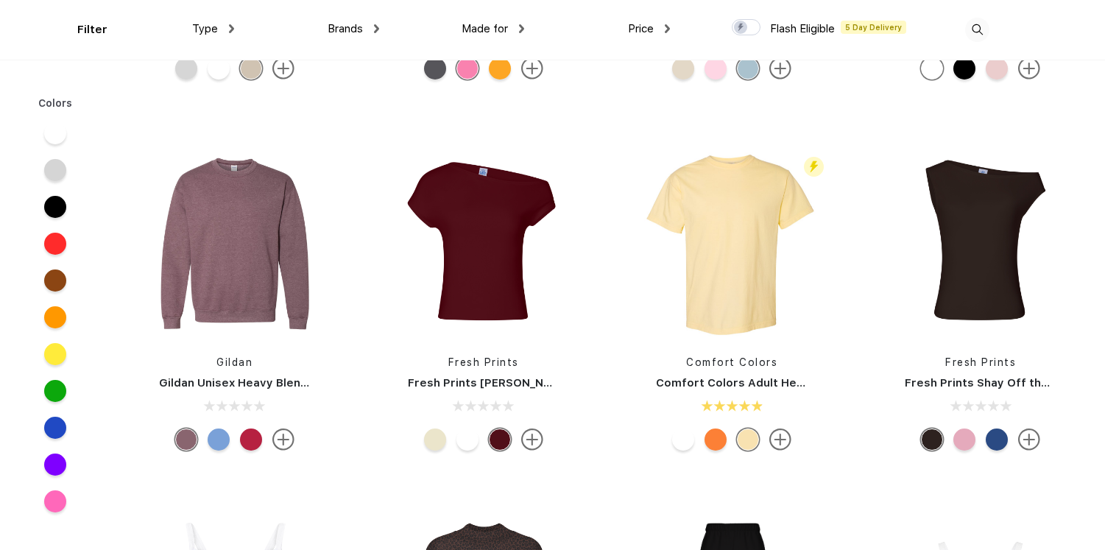
scroll to position [370, 0]
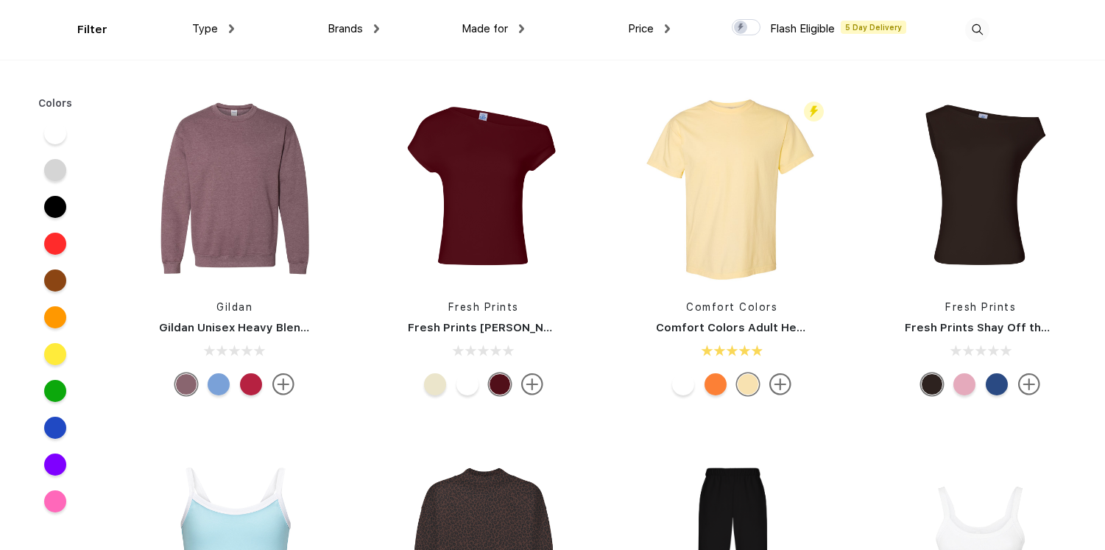
click at [780, 376] on img at bounding box center [780, 384] width 22 height 22
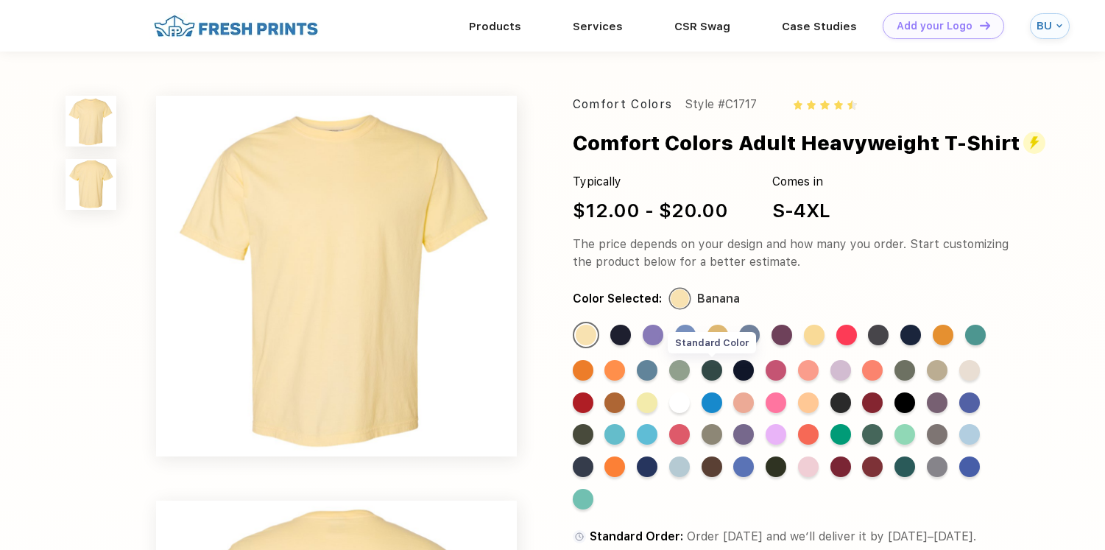
click at [713, 367] on div "Standard Color" at bounding box center [712, 370] width 21 height 21
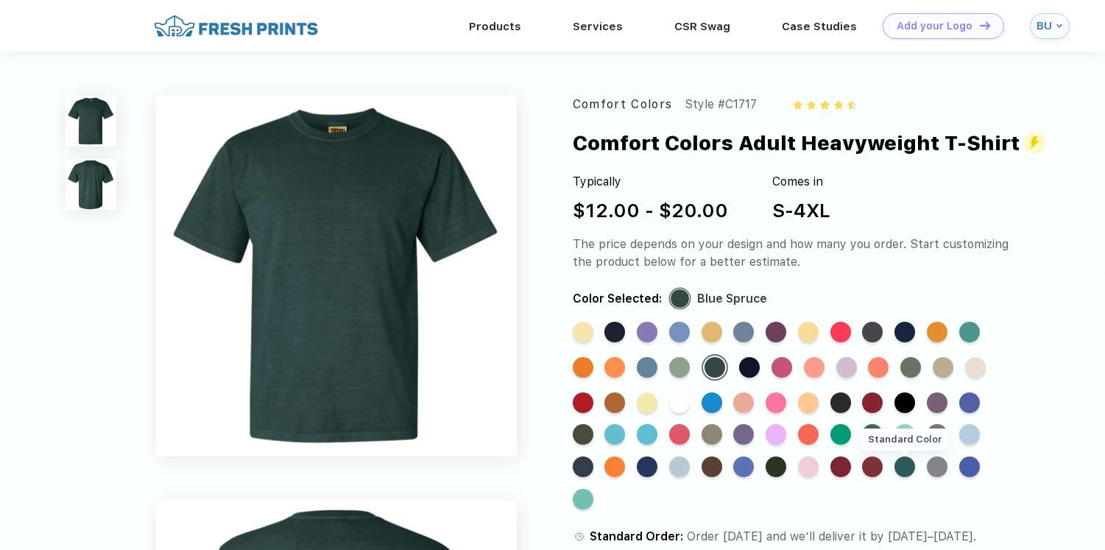
click at [904, 471] on div "Standard Color" at bounding box center [905, 467] width 21 height 21
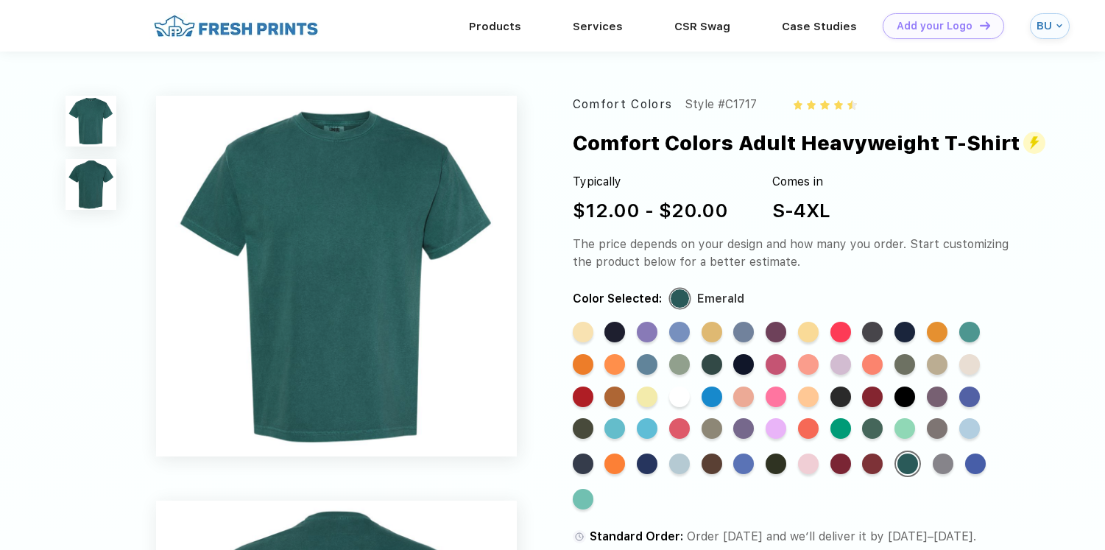
click at [860, 260] on div "The price depends on your design and how many you order. Start customizing the …" at bounding box center [799, 253] width 453 height 35
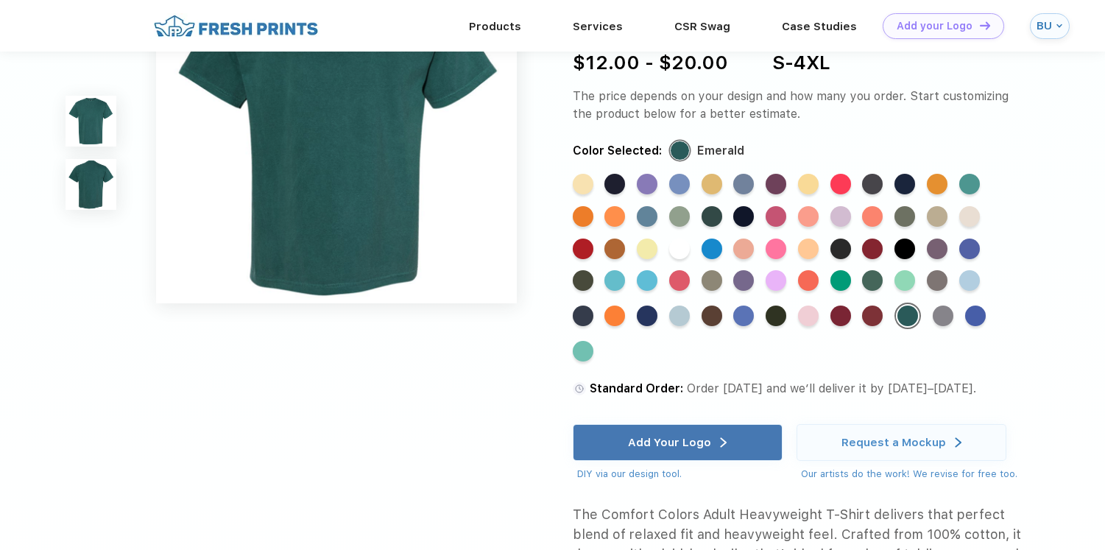
scroll to position [600, 0]
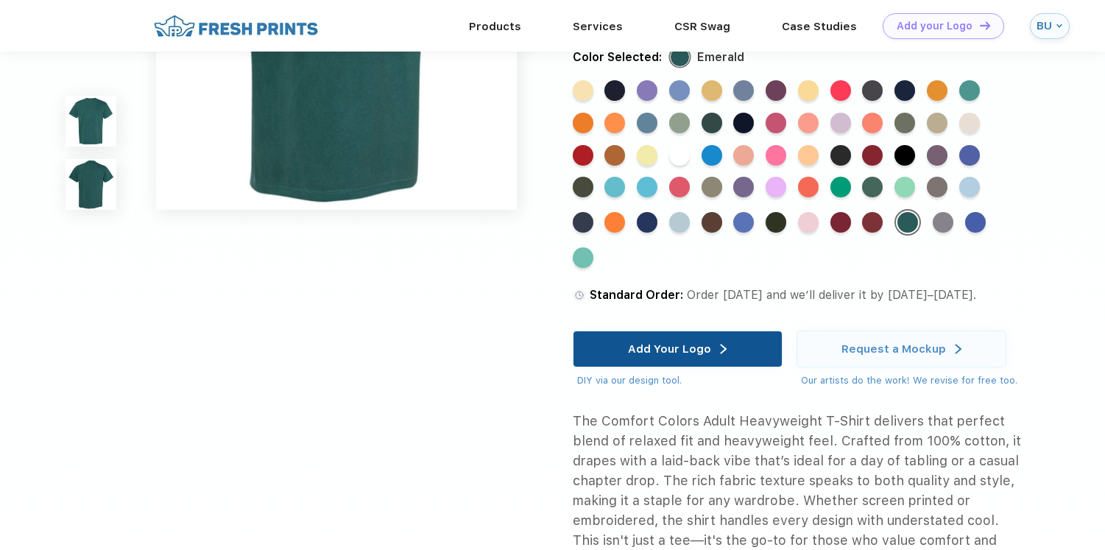
click at [725, 362] on div "Add Your Logo" at bounding box center [677, 348] width 99 height 35
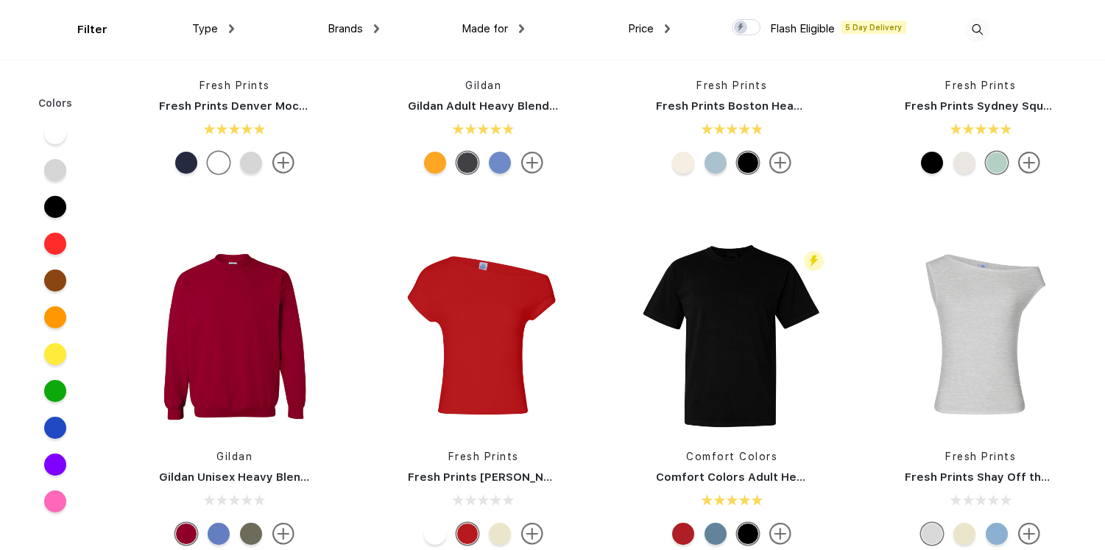
scroll to position [355, 0]
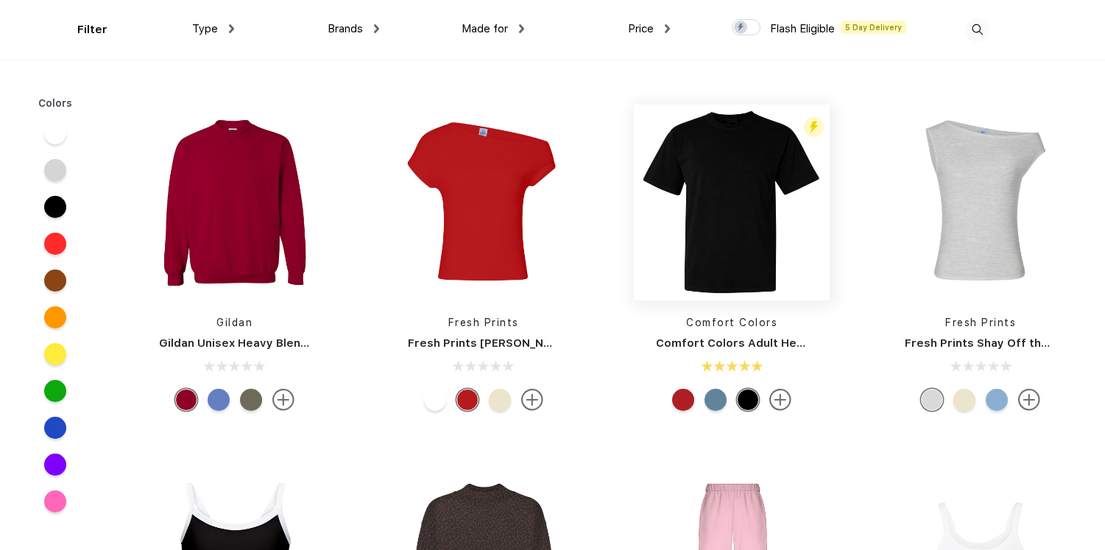
click at [766, 214] on img at bounding box center [732, 203] width 196 height 196
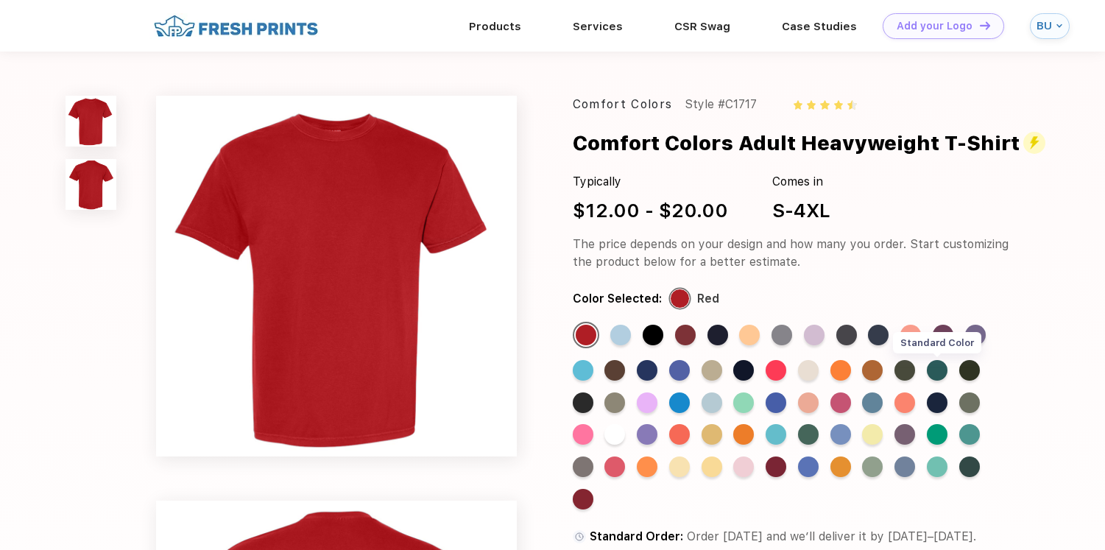
click at [936, 365] on div "Standard Color" at bounding box center [937, 370] width 21 height 21
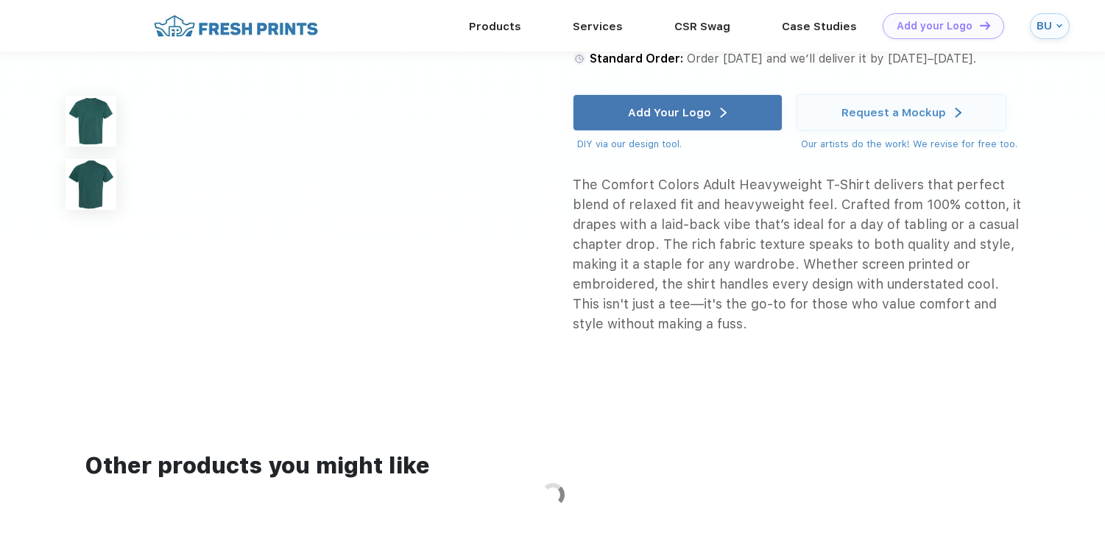
scroll to position [822, 0]
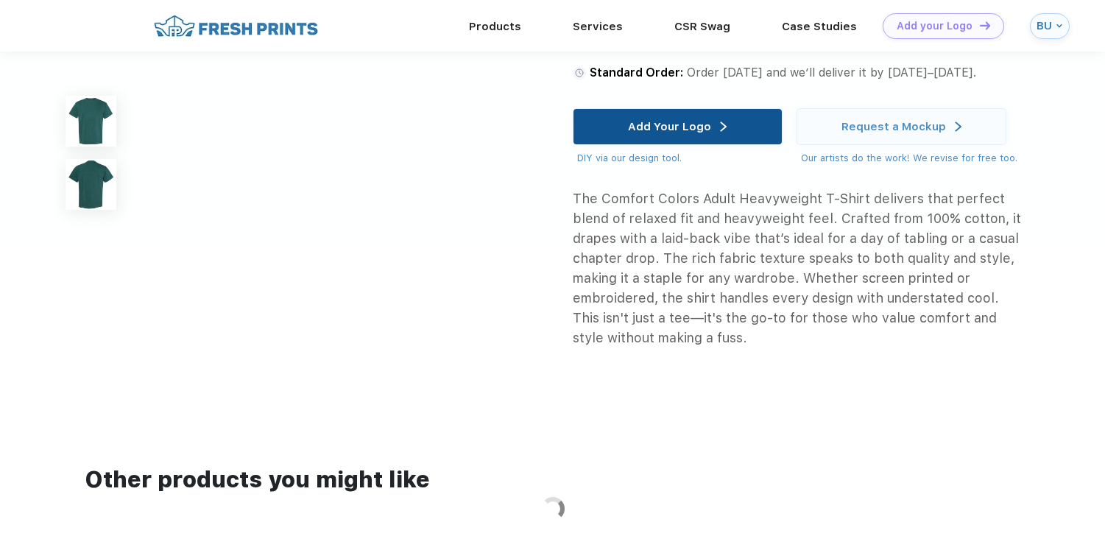
click at [693, 129] on div "Add Your Logo" at bounding box center [669, 126] width 83 height 15
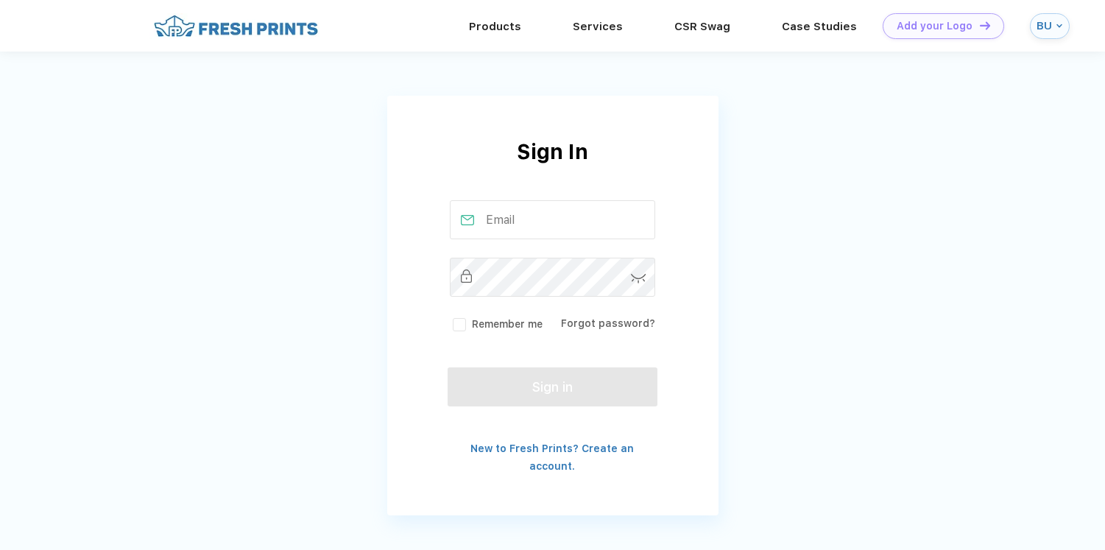
click at [568, 230] on input "text" at bounding box center [552, 219] width 205 height 39
type input "[EMAIL_ADDRESS][DOMAIN_NAME]"
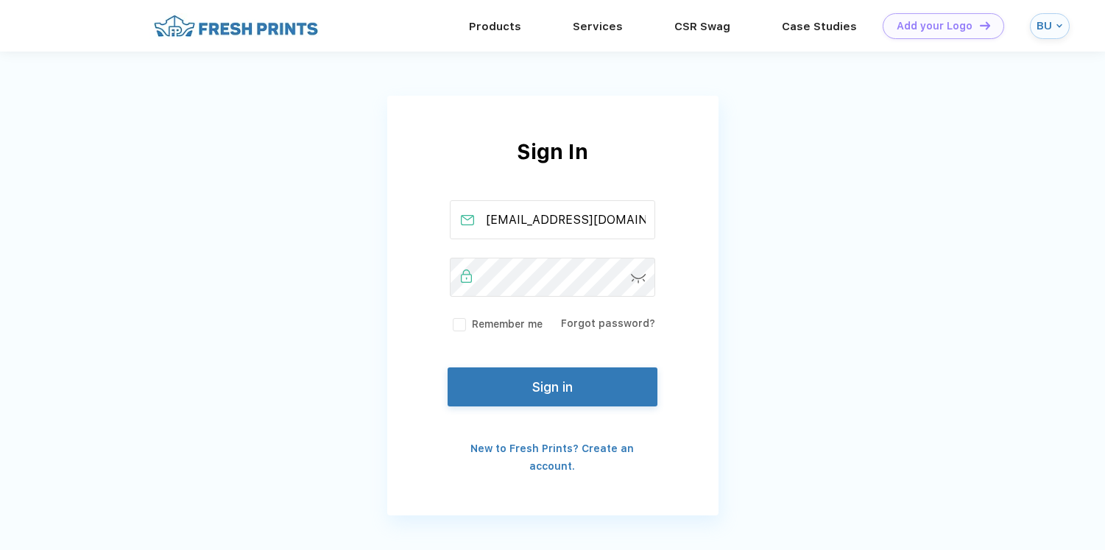
click at [529, 322] on label "Remember me" at bounding box center [496, 324] width 93 height 15
click at [0, 0] on input "Remember me" at bounding box center [0, 0] width 0 height 0
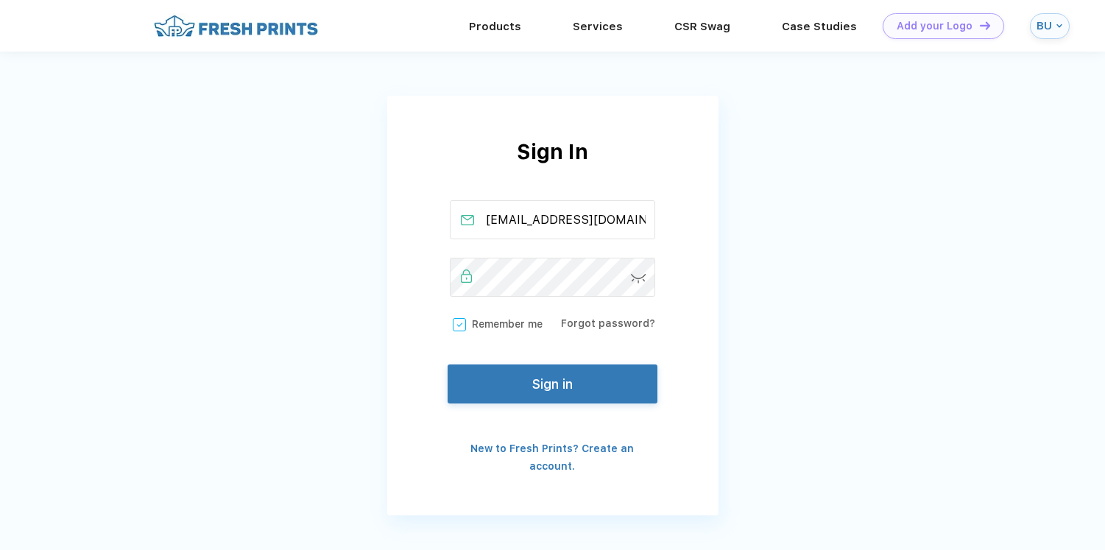
click at [532, 384] on button "Sign in" at bounding box center [552, 383] width 209 height 39
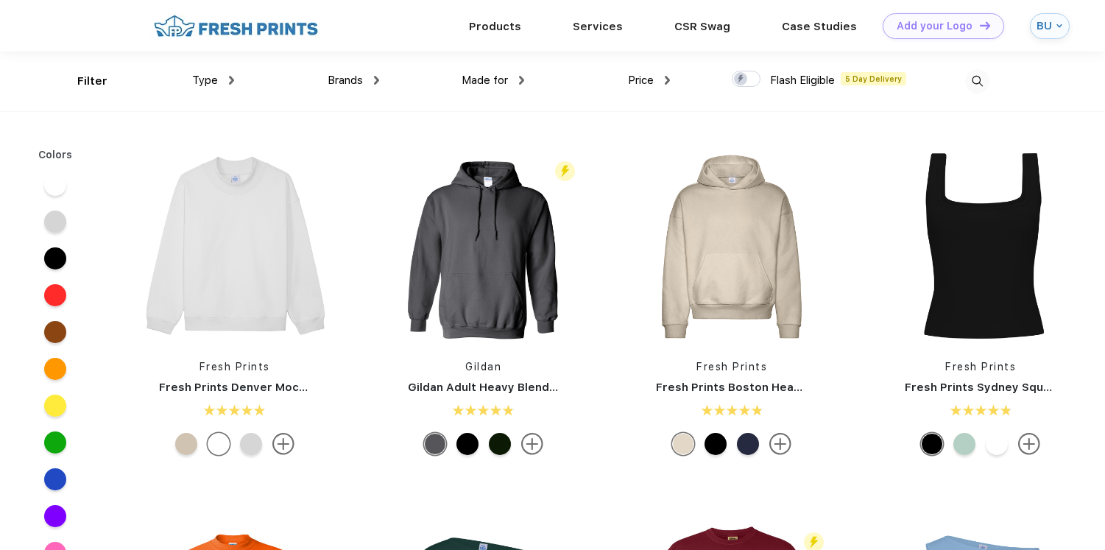
click at [222, 85] on div "Type" at bounding box center [213, 80] width 42 height 17
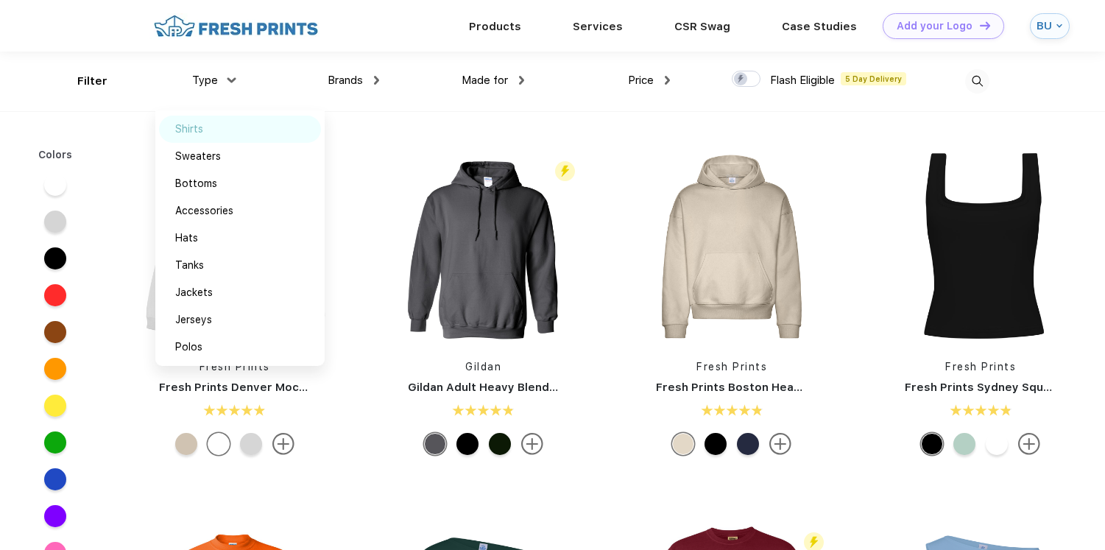
click at [191, 131] on div "Shirts" at bounding box center [189, 128] width 28 height 15
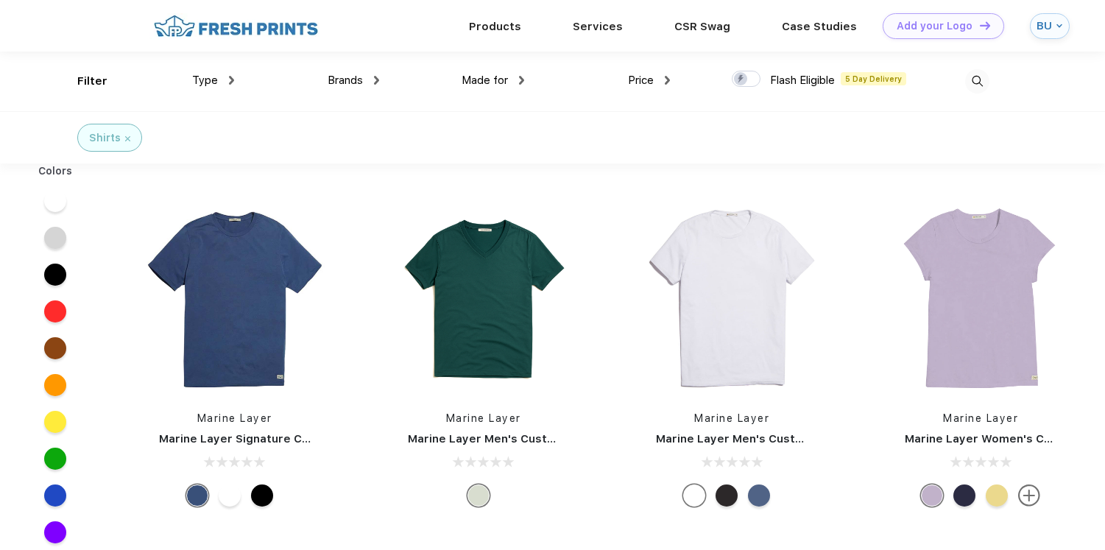
click at [348, 82] on span "Brands" at bounding box center [345, 80] width 35 height 13
click at [348, 79] on span "Brands" at bounding box center [345, 80] width 35 height 13
click at [378, 79] on img at bounding box center [376, 80] width 5 height 9
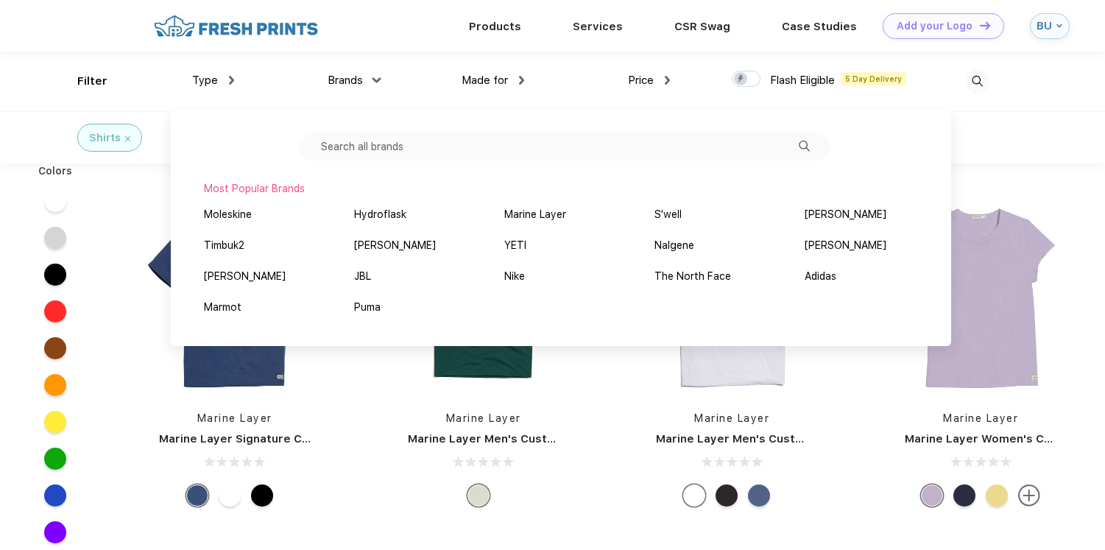
click at [381, 139] on input "text" at bounding box center [565, 147] width 532 height 28
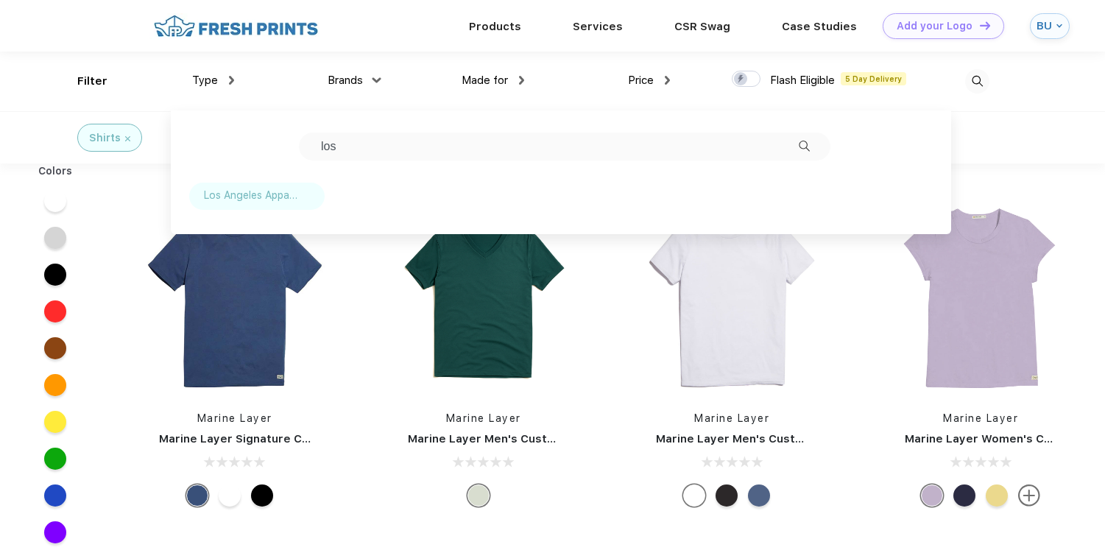
type input "los"
click at [269, 200] on div "Los Angeles Apparel" at bounding box center [251, 195] width 94 height 15
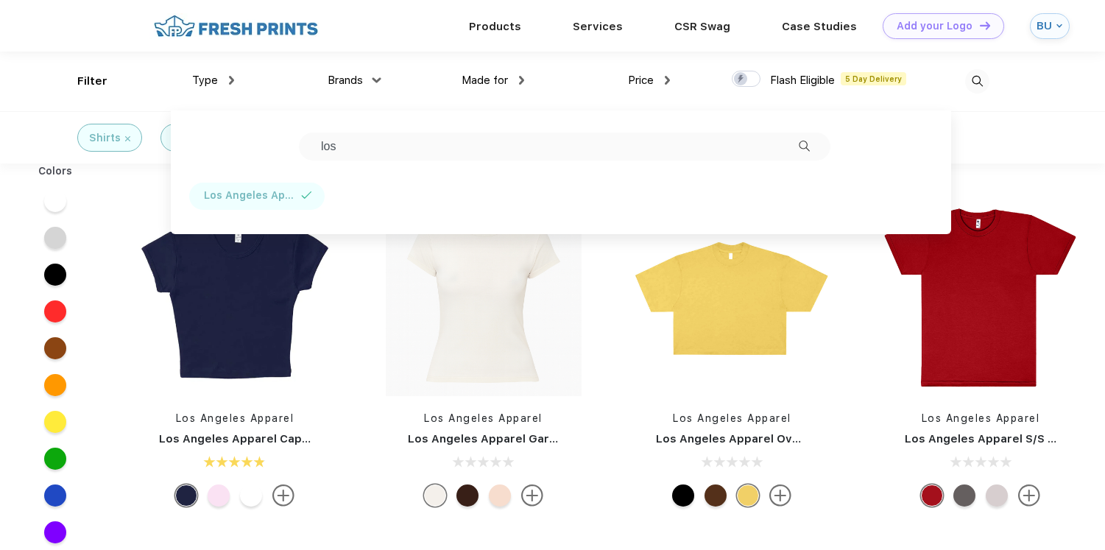
click at [1060, 154] on div "Shirts Los Angeles Apparel" at bounding box center [552, 137] width 1105 height 52
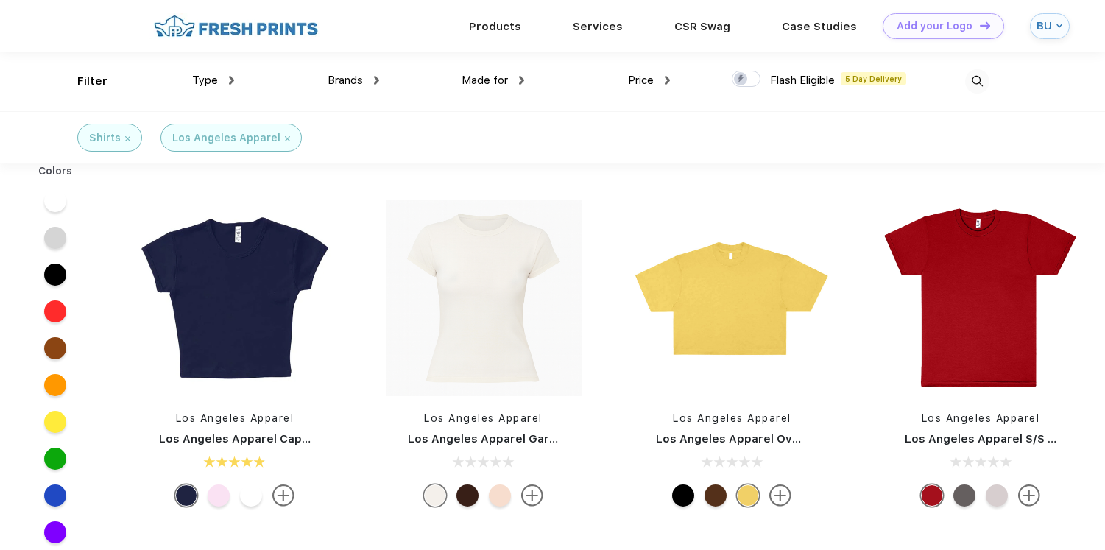
click at [534, 496] on img at bounding box center [532, 495] width 22 height 22
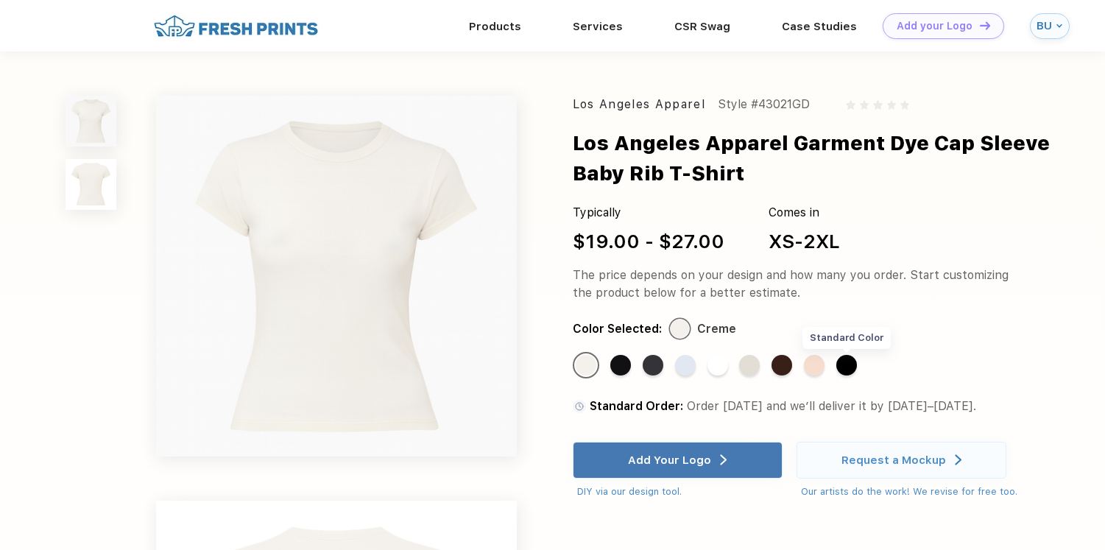
click at [847, 367] on div "Standard Color" at bounding box center [846, 365] width 21 height 21
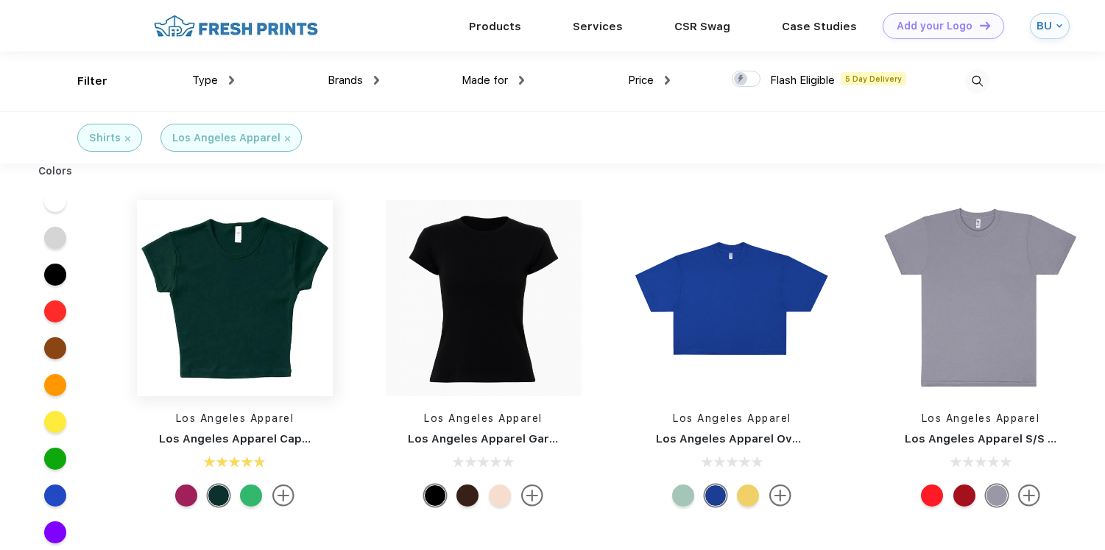
click at [228, 278] on img at bounding box center [235, 298] width 196 height 196
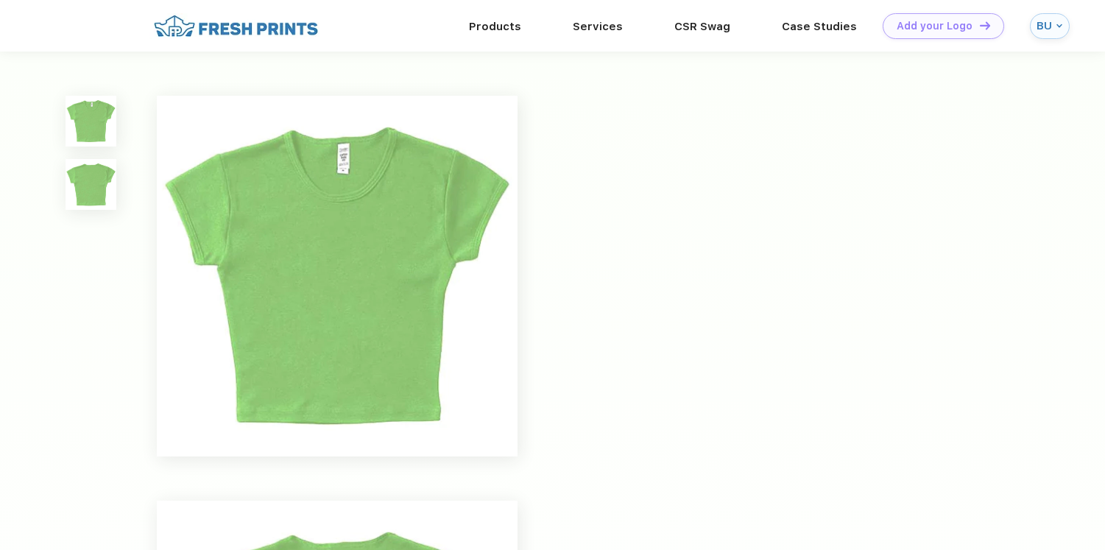
scroll to position [1, 0]
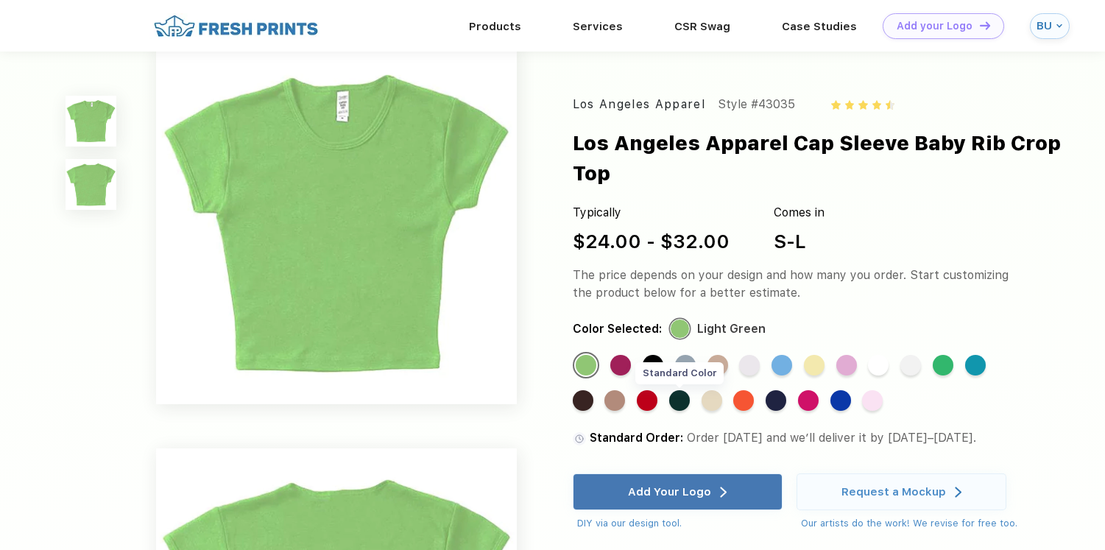
click at [681, 392] on div "Standard Color" at bounding box center [679, 400] width 21 height 21
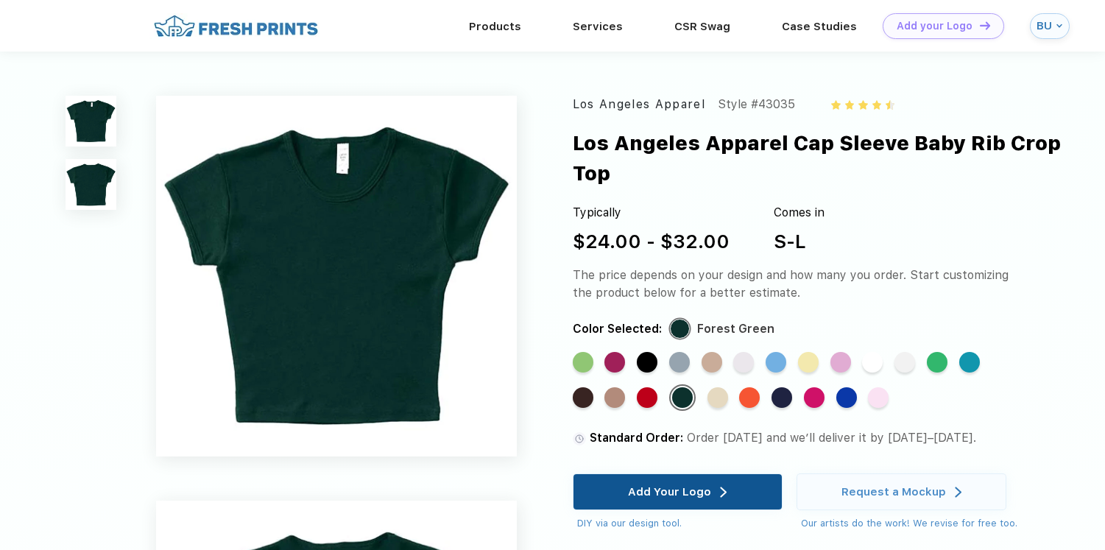
click at [677, 496] on div "Add Your Logo" at bounding box center [669, 491] width 83 height 15
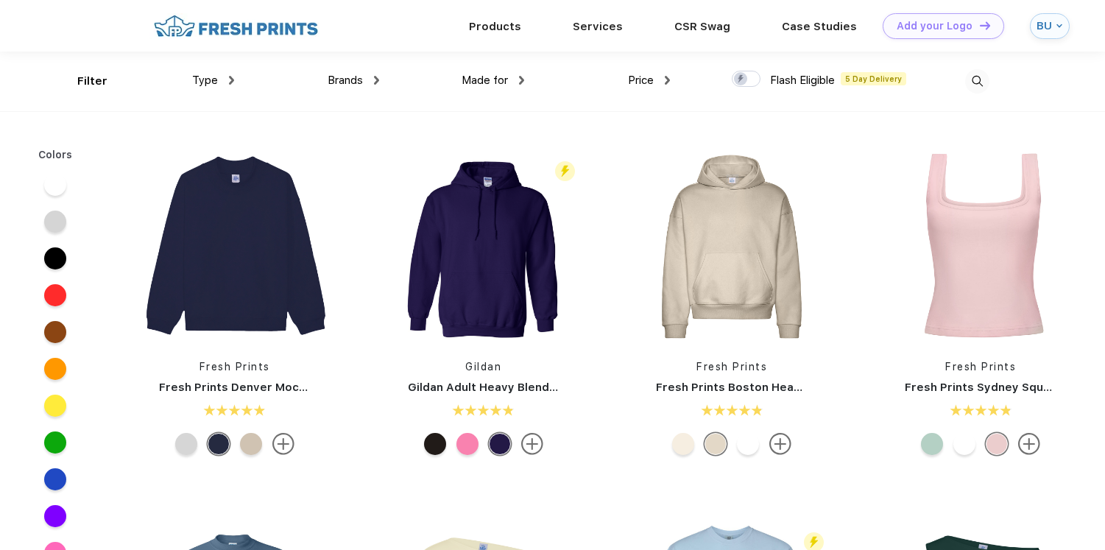
scroll to position [1, 0]
click at [613, 27] on link "Services" at bounding box center [598, 24] width 50 height 13
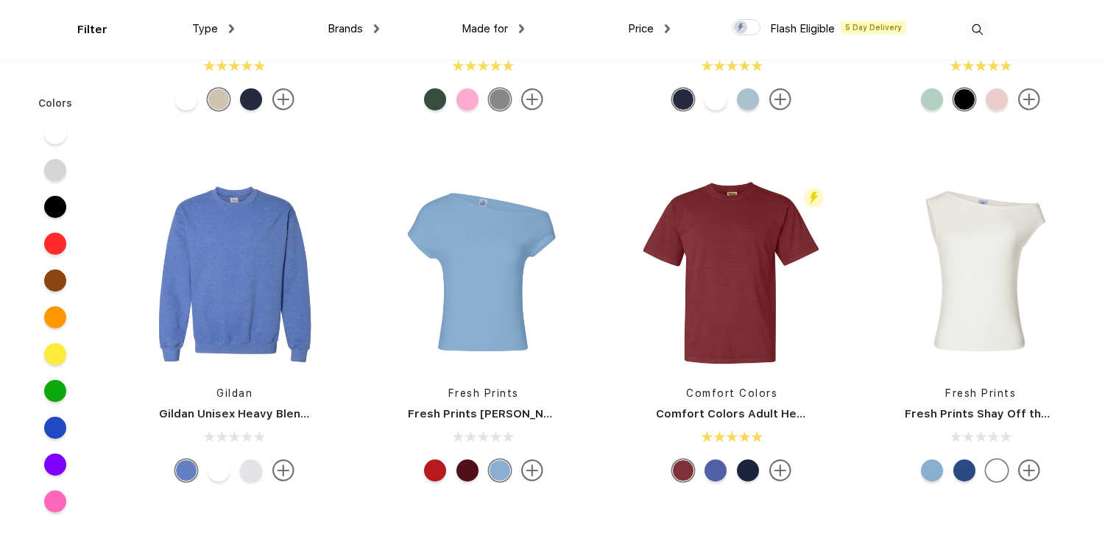
scroll to position [435, 0]
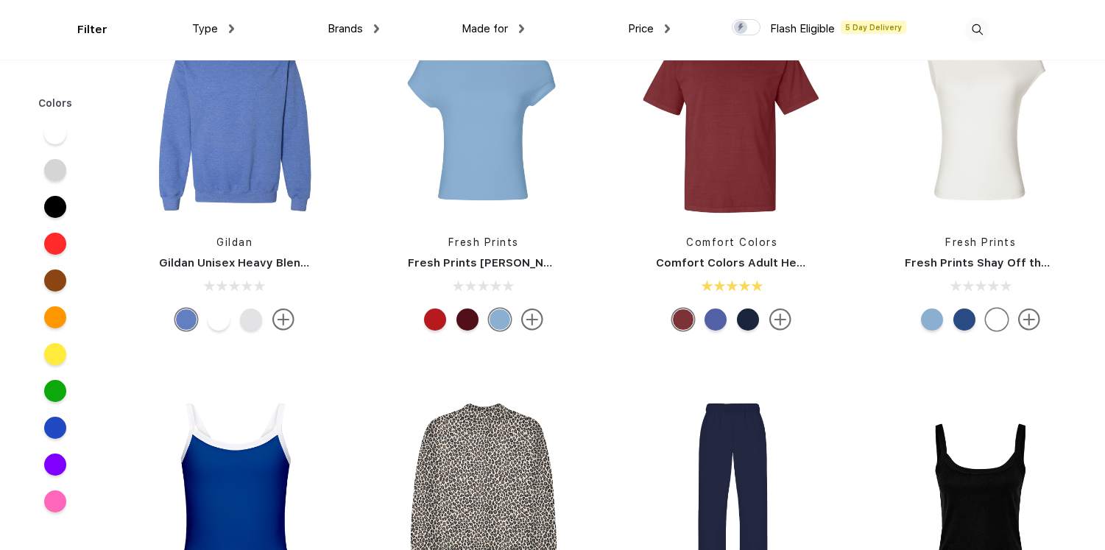
click at [786, 319] on img at bounding box center [780, 320] width 22 height 22
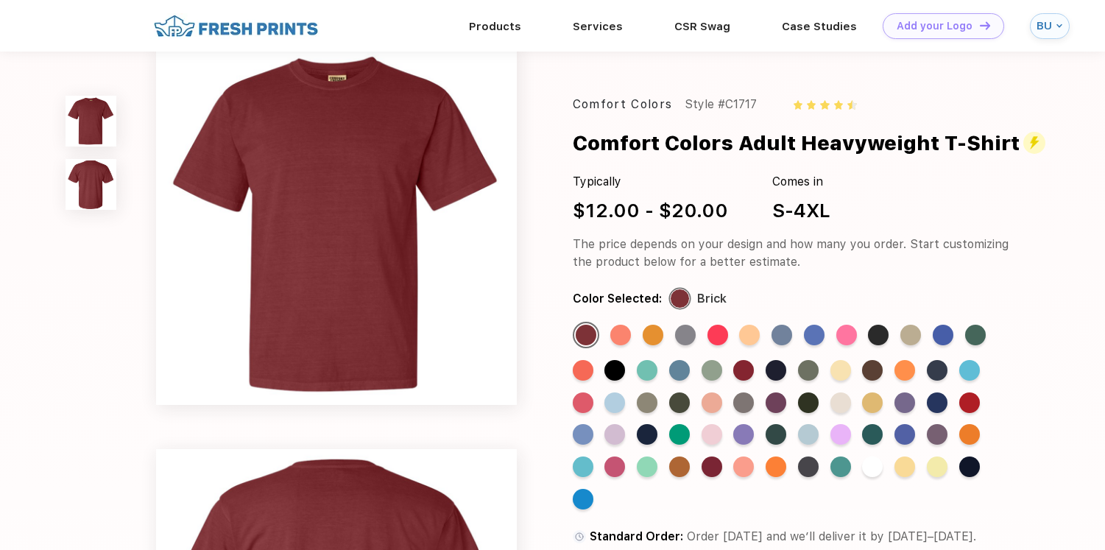
scroll to position [7, 0]
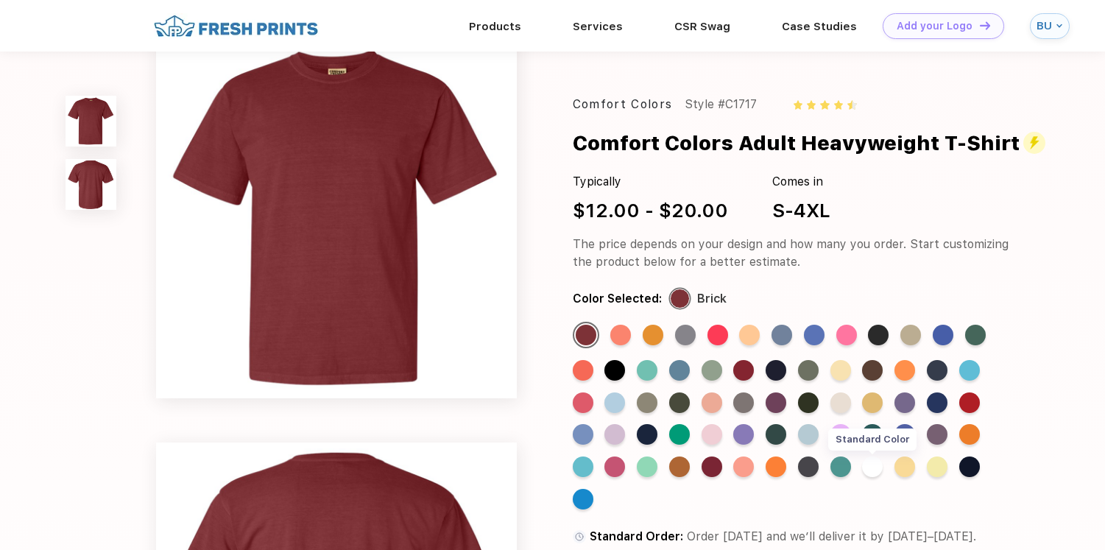
click at [876, 468] on div "Standard Color" at bounding box center [872, 467] width 21 height 21
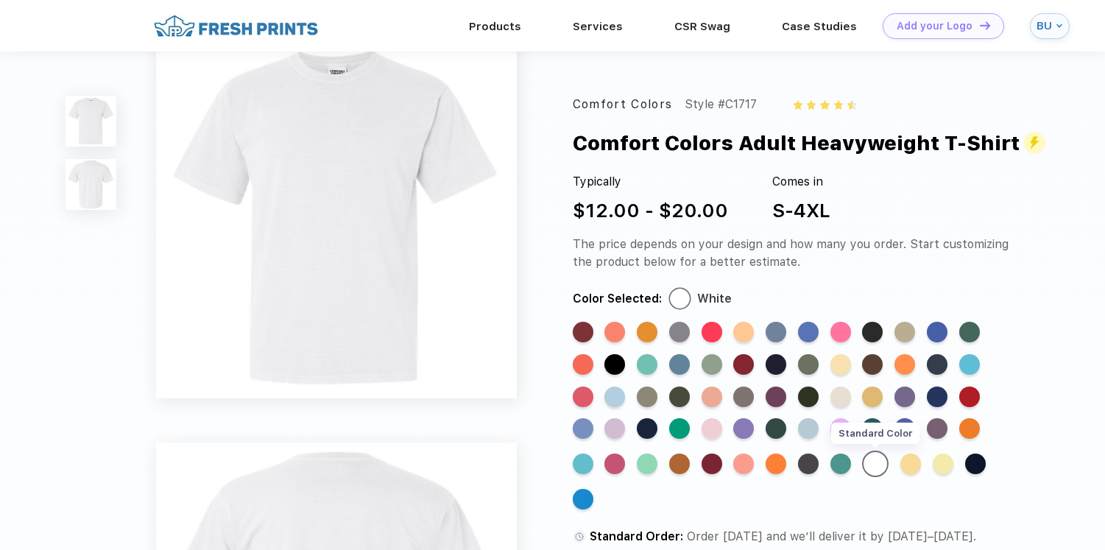
scroll to position [0, 0]
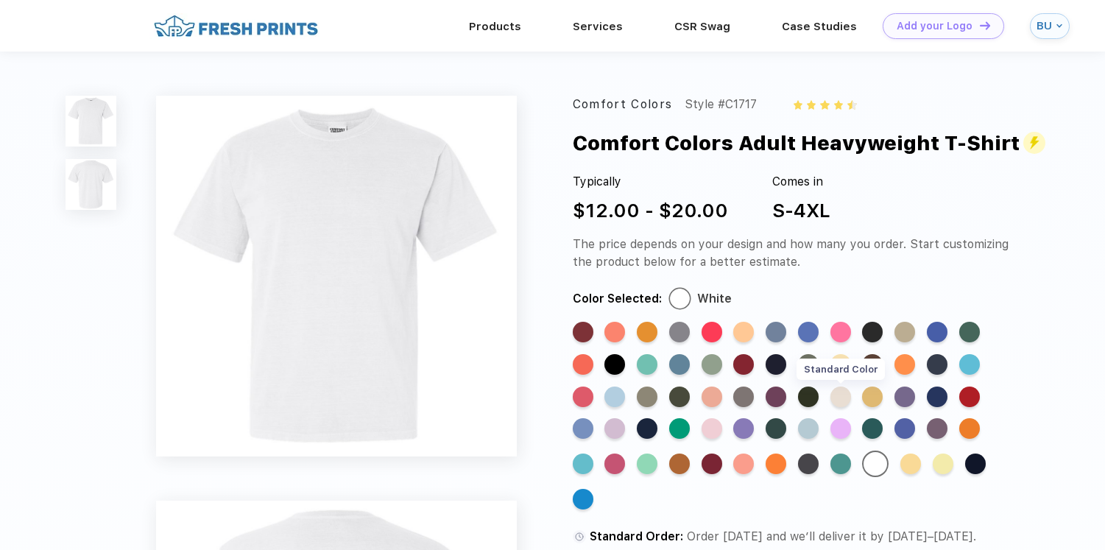
click at [839, 395] on div "Standard Color" at bounding box center [841, 397] width 21 height 21
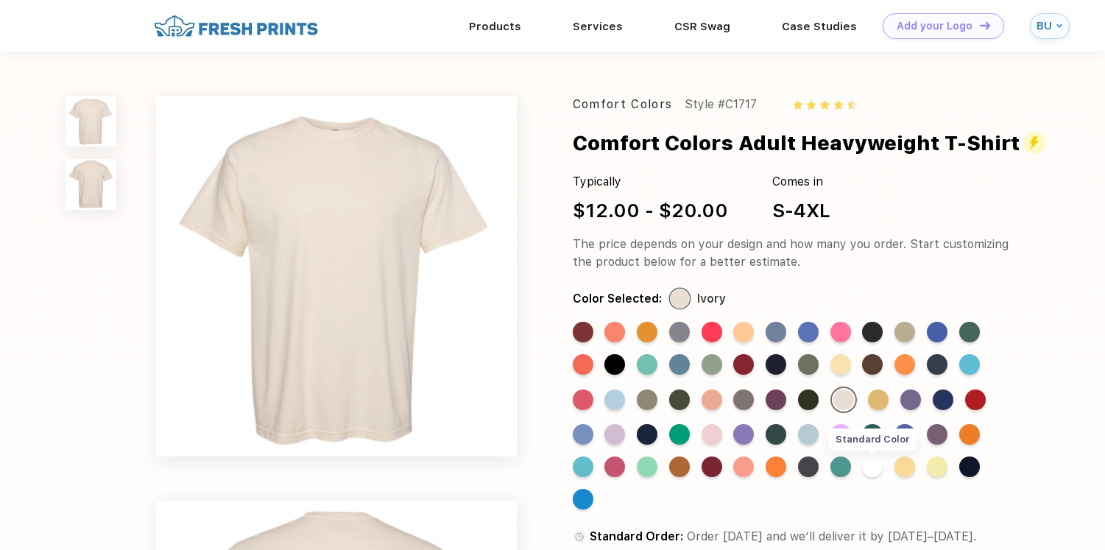
click at [870, 463] on div "Standard Color" at bounding box center [872, 467] width 21 height 21
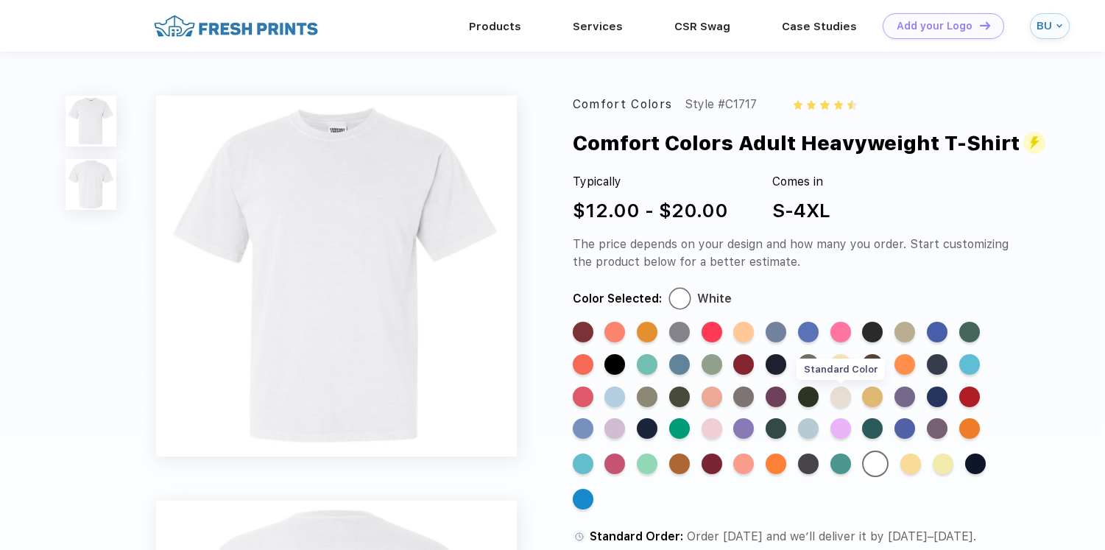
click at [848, 392] on div "Standard Color" at bounding box center [841, 397] width 21 height 21
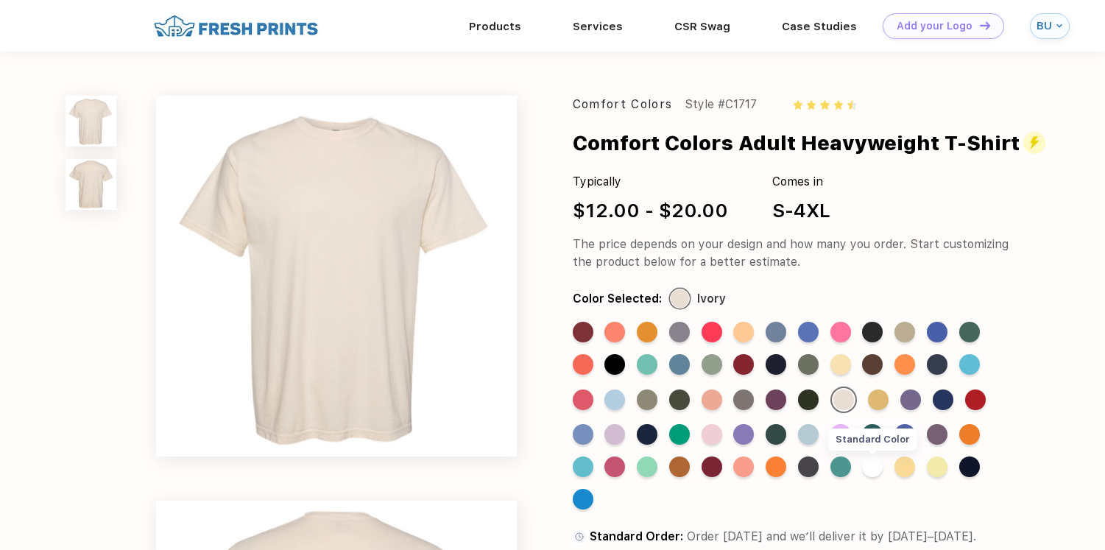
click at [873, 473] on div "Standard Color" at bounding box center [872, 467] width 21 height 21
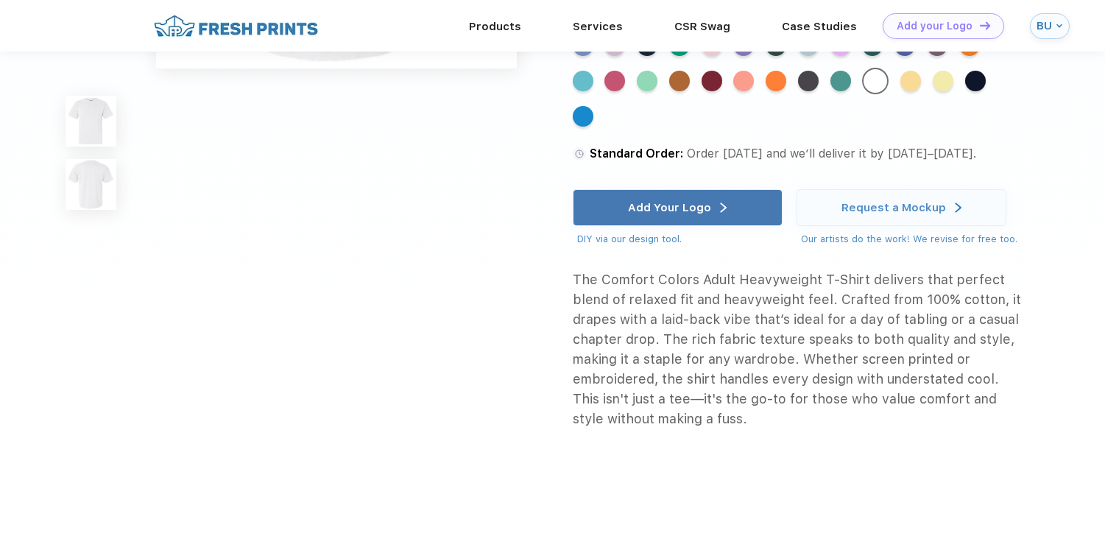
scroll to position [797, 0]
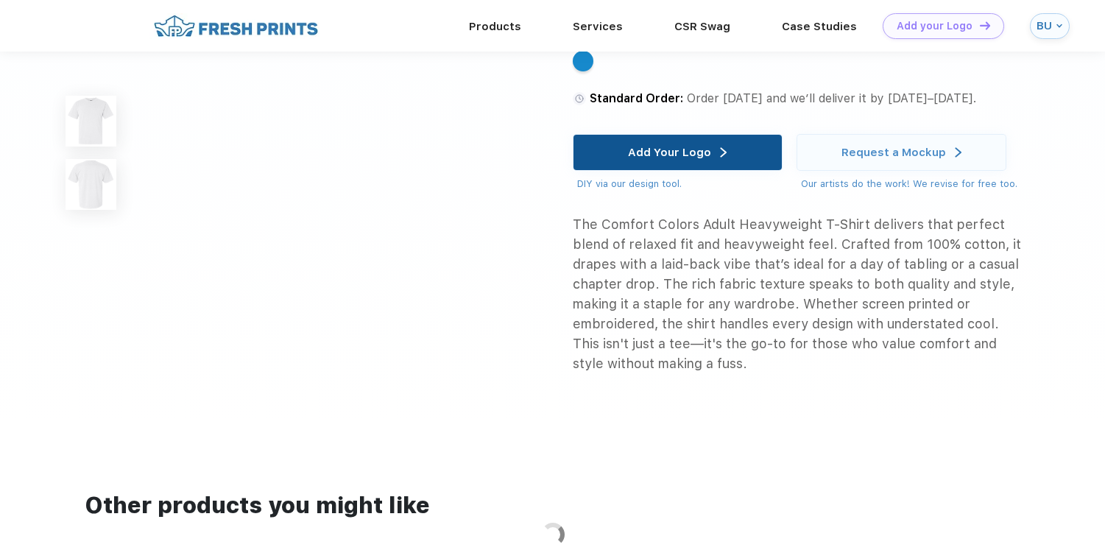
click at [736, 146] on div "Add Your Logo" at bounding box center [678, 152] width 210 height 37
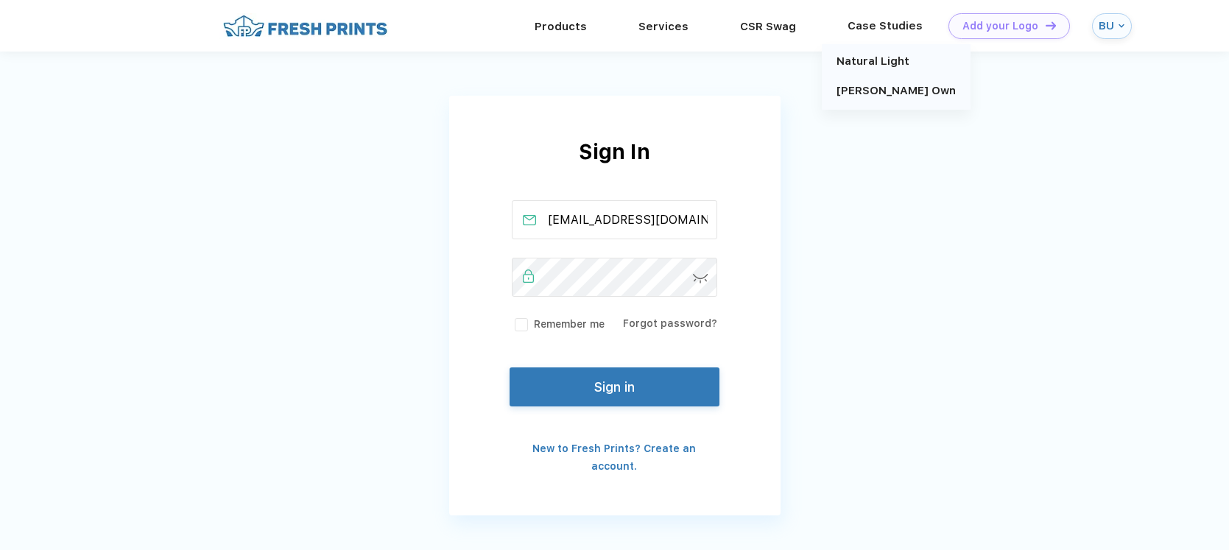
scroll to position [0, 9]
click at [585, 366] on div "Sign In [EMAIL_ADDRESS][DOMAIN_NAME] Remember me Forgot password? Sign in New t…" at bounding box center [614, 305] width 331 height 339
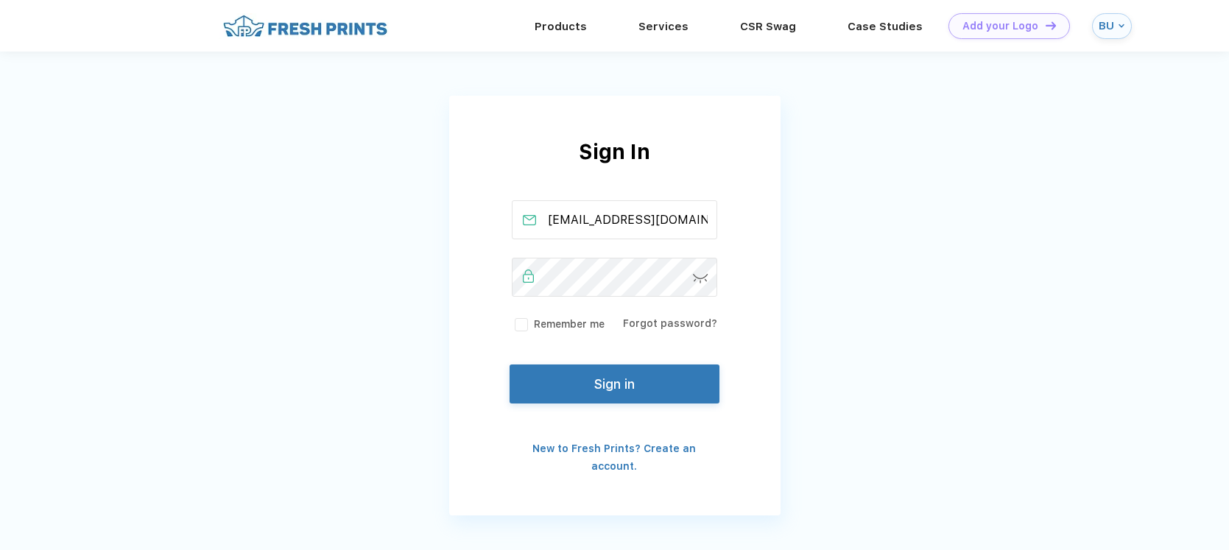
click at [587, 390] on button "Sign in" at bounding box center [614, 383] width 209 height 39
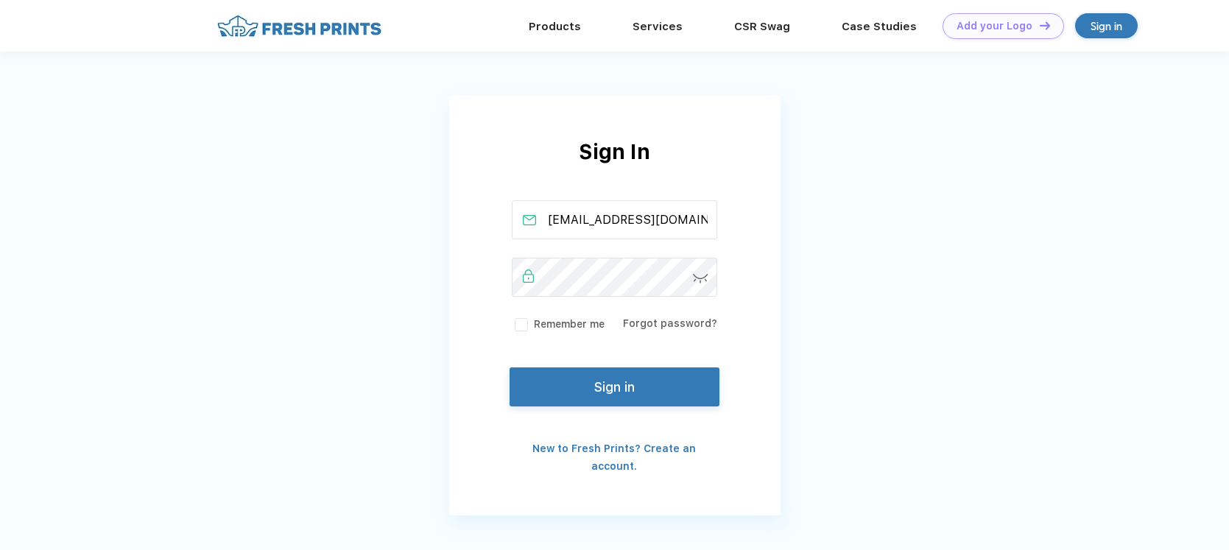
scroll to position [0, 9]
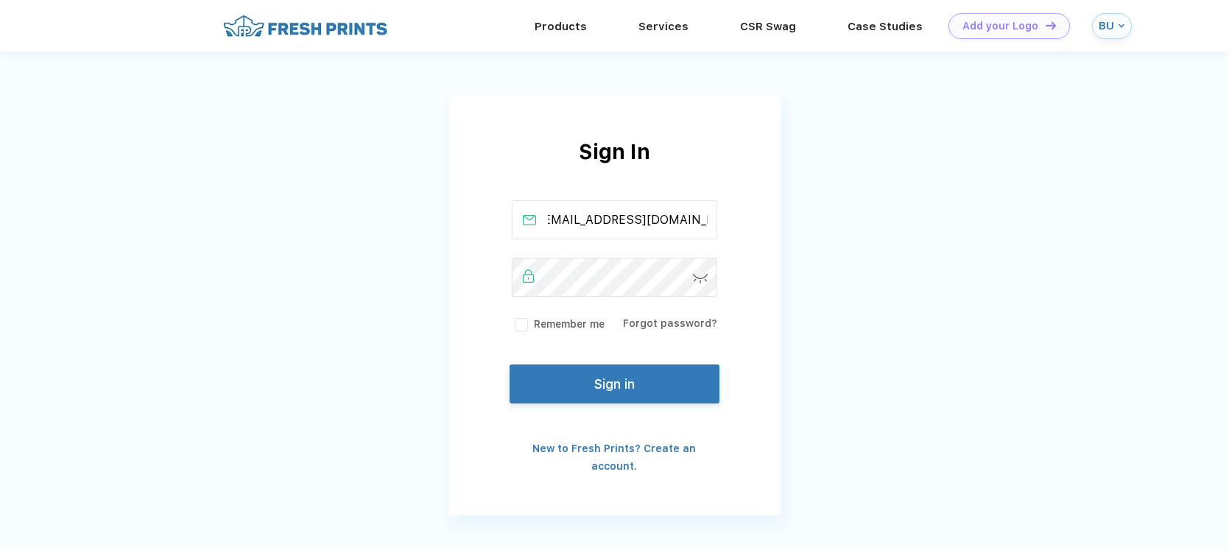
click at [630, 389] on button "Sign in" at bounding box center [614, 383] width 209 height 39
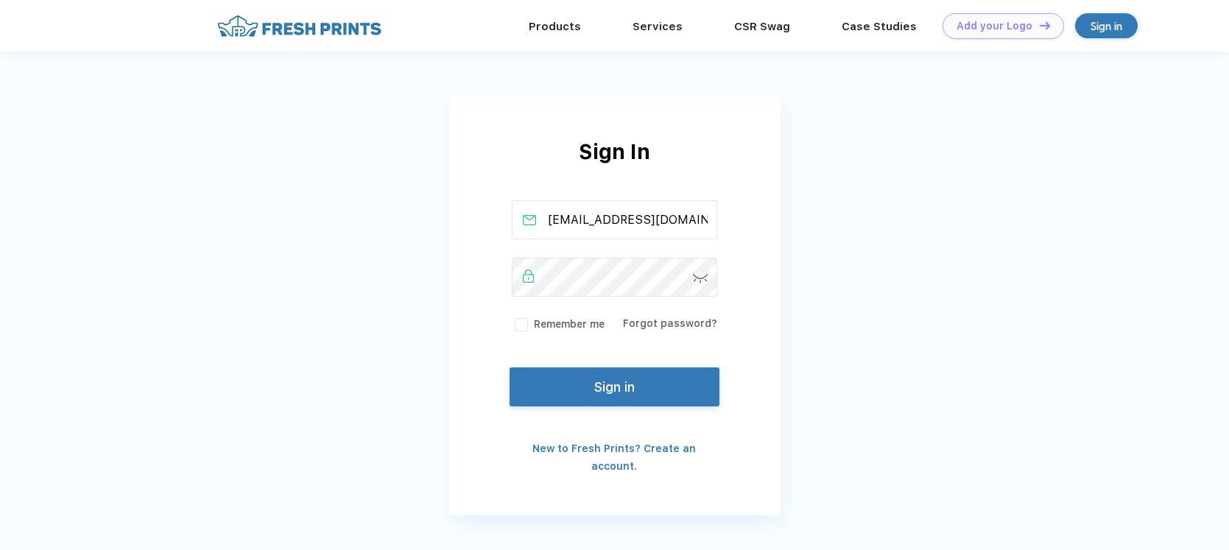
scroll to position [0, 9]
click at [543, 327] on label "Remember me" at bounding box center [558, 324] width 93 height 15
click at [0, 0] on input "Remember me" at bounding box center [0, 0] width 0 height 0
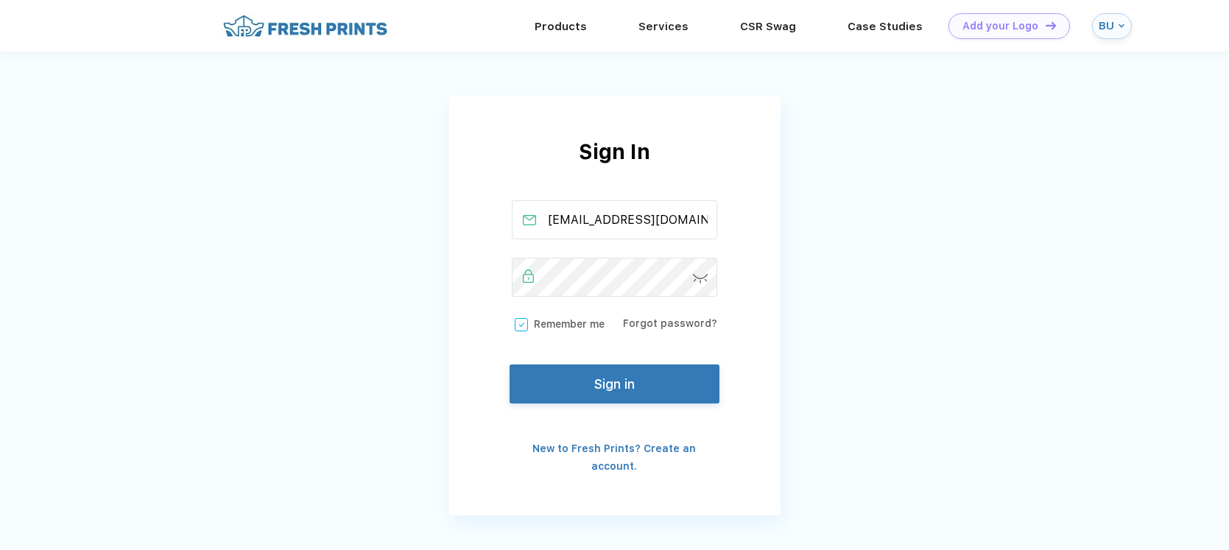
click at [567, 393] on button "Sign in" at bounding box center [614, 383] width 209 height 39
click at [546, 314] on div "[EMAIL_ADDRESS][DOMAIN_NAME] Remember me Forgot password?" at bounding box center [614, 266] width 209 height 132
click at [548, 324] on label "Remember me" at bounding box center [558, 324] width 93 height 15
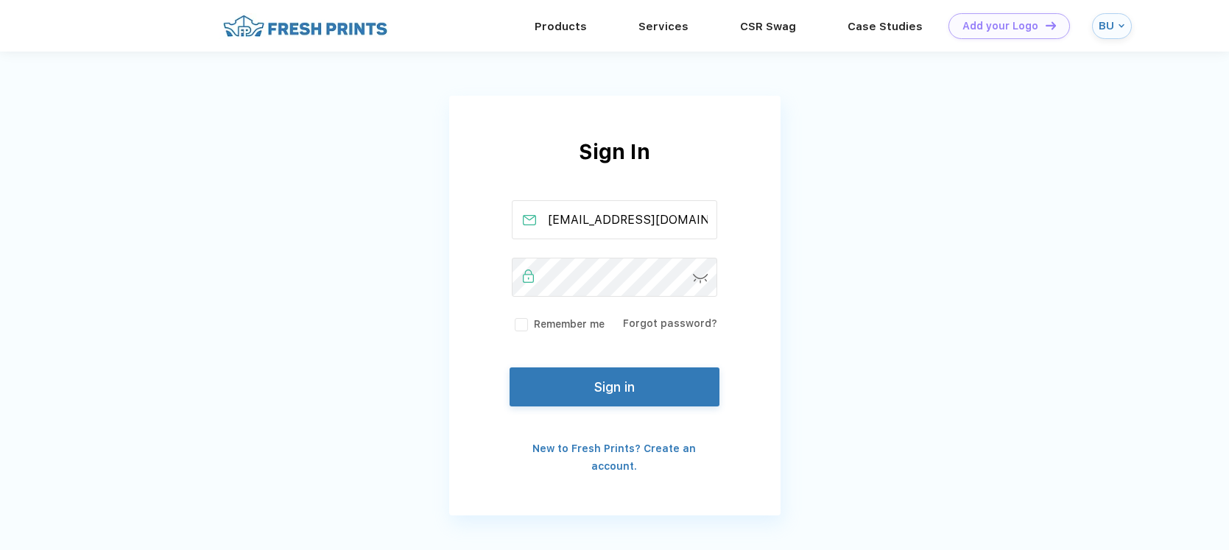
click at [0, 0] on input "Remember me" at bounding box center [0, 0] width 0 height 0
click at [572, 384] on button "Sign in" at bounding box center [614, 383] width 209 height 39
